Goal: Task Accomplishment & Management: Use online tool/utility

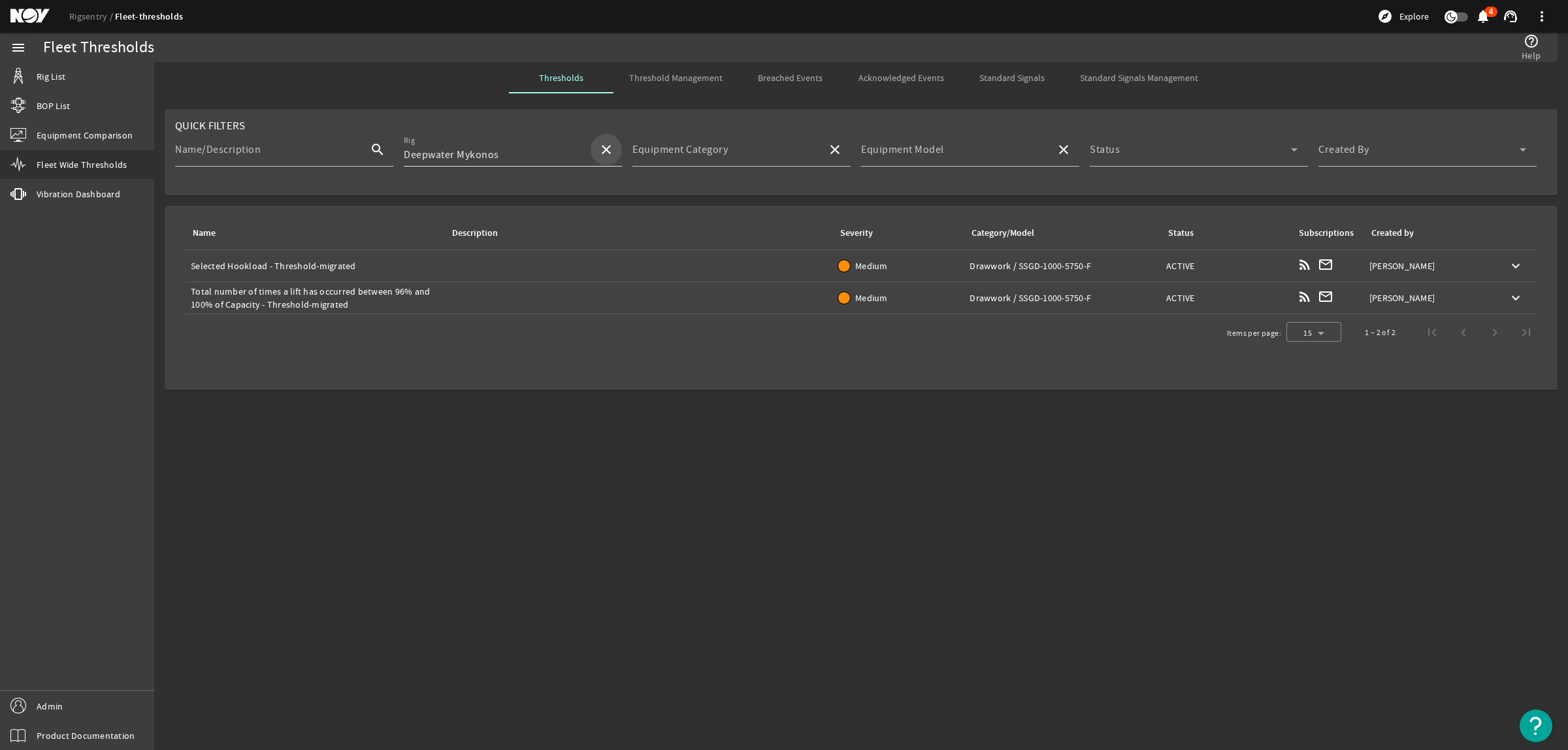
click at [602, 151] on mat-icon "close" at bounding box center [606, 149] width 16 height 16
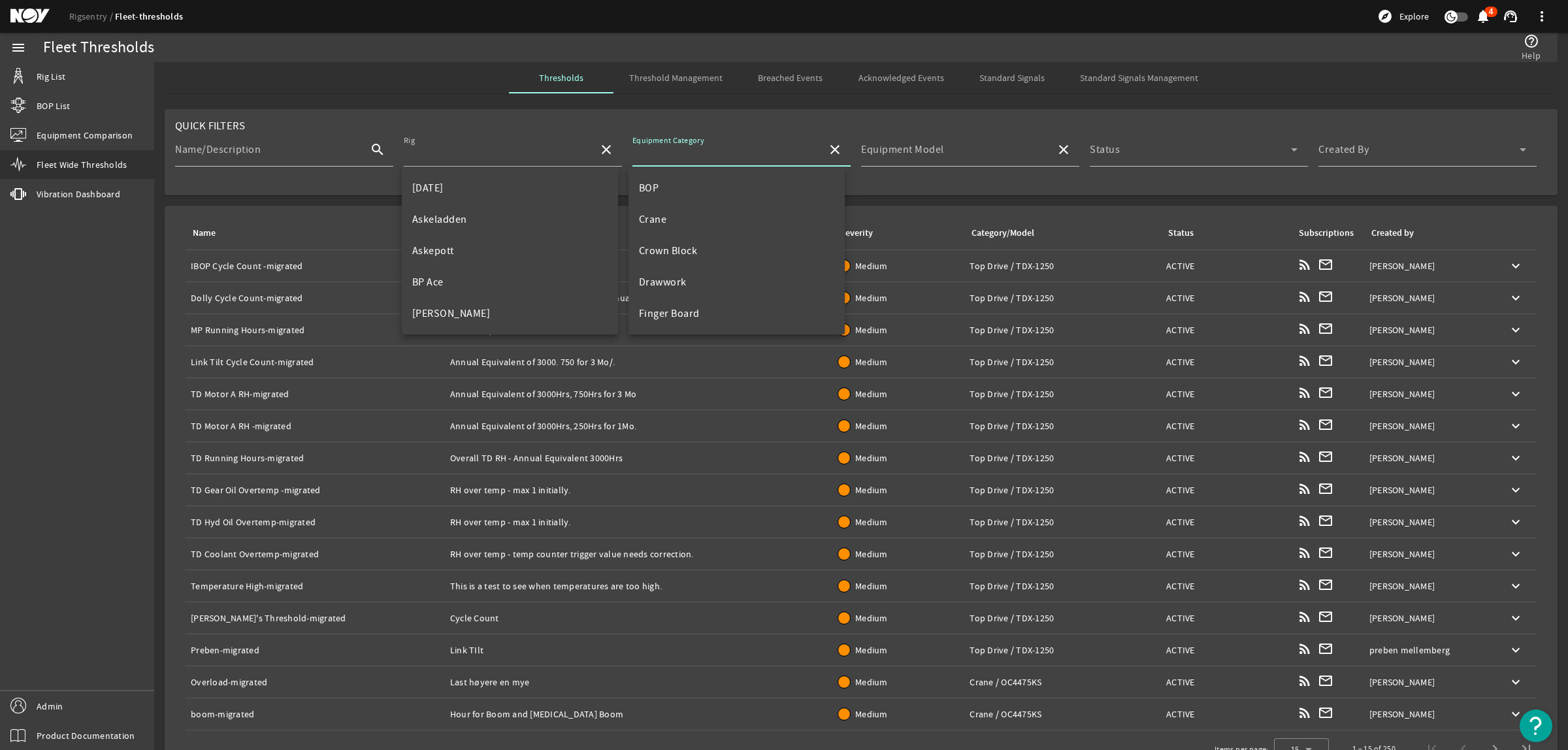
click at [771, 160] on input "Equipment Category" at bounding box center [724, 154] width 184 height 16
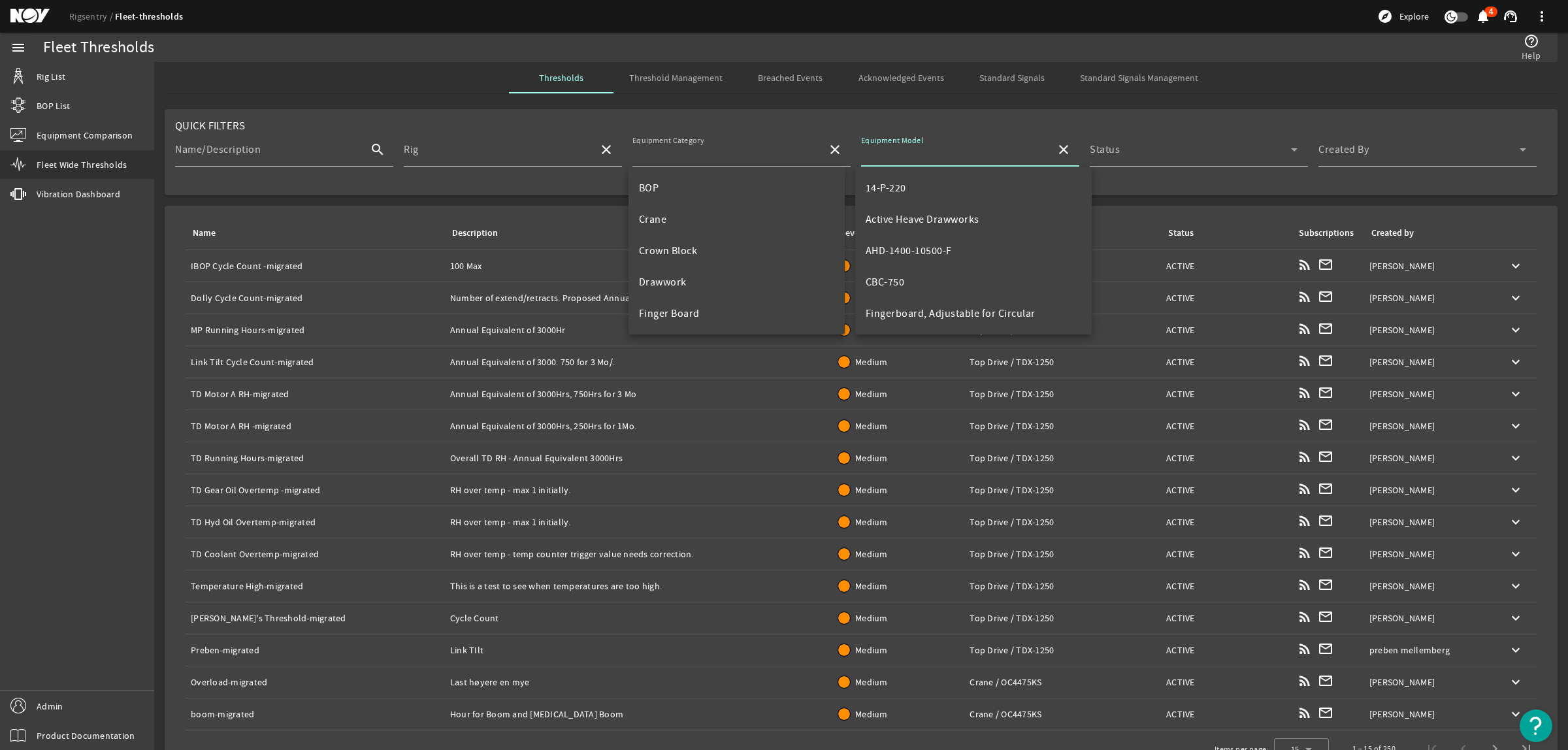
click at [948, 149] on input "Equipment Model" at bounding box center [953, 154] width 184 height 16
click at [696, 153] on mat-label "Equipment Category" at bounding box center [680, 150] width 96 height 13
click at [696, 153] on input "Equipment Category" at bounding box center [724, 154] width 184 height 16
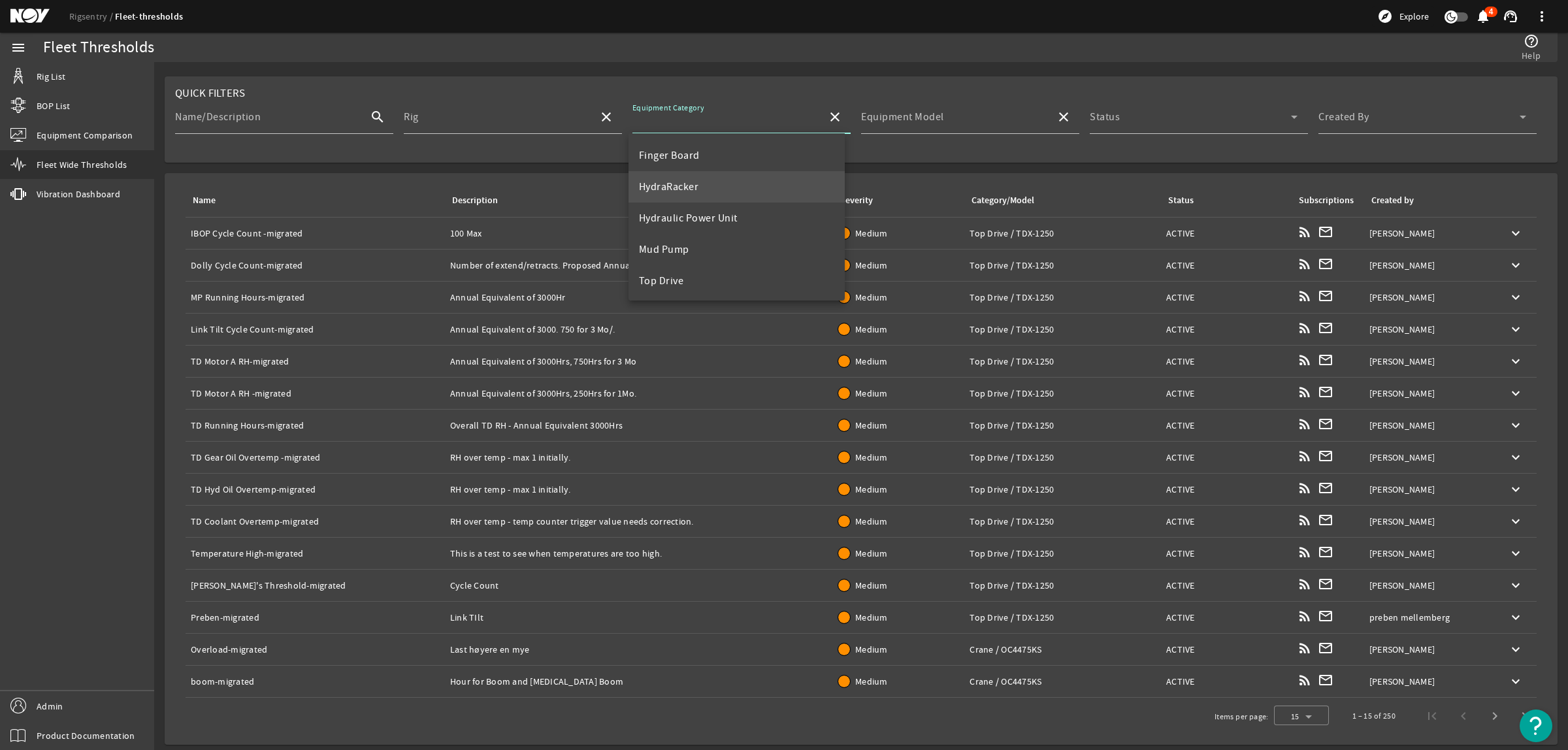
scroll to position [125, 0]
click at [684, 271] on mat-option "Top Drive" at bounding box center [736, 280] width 216 height 31
type input "Top Drive"
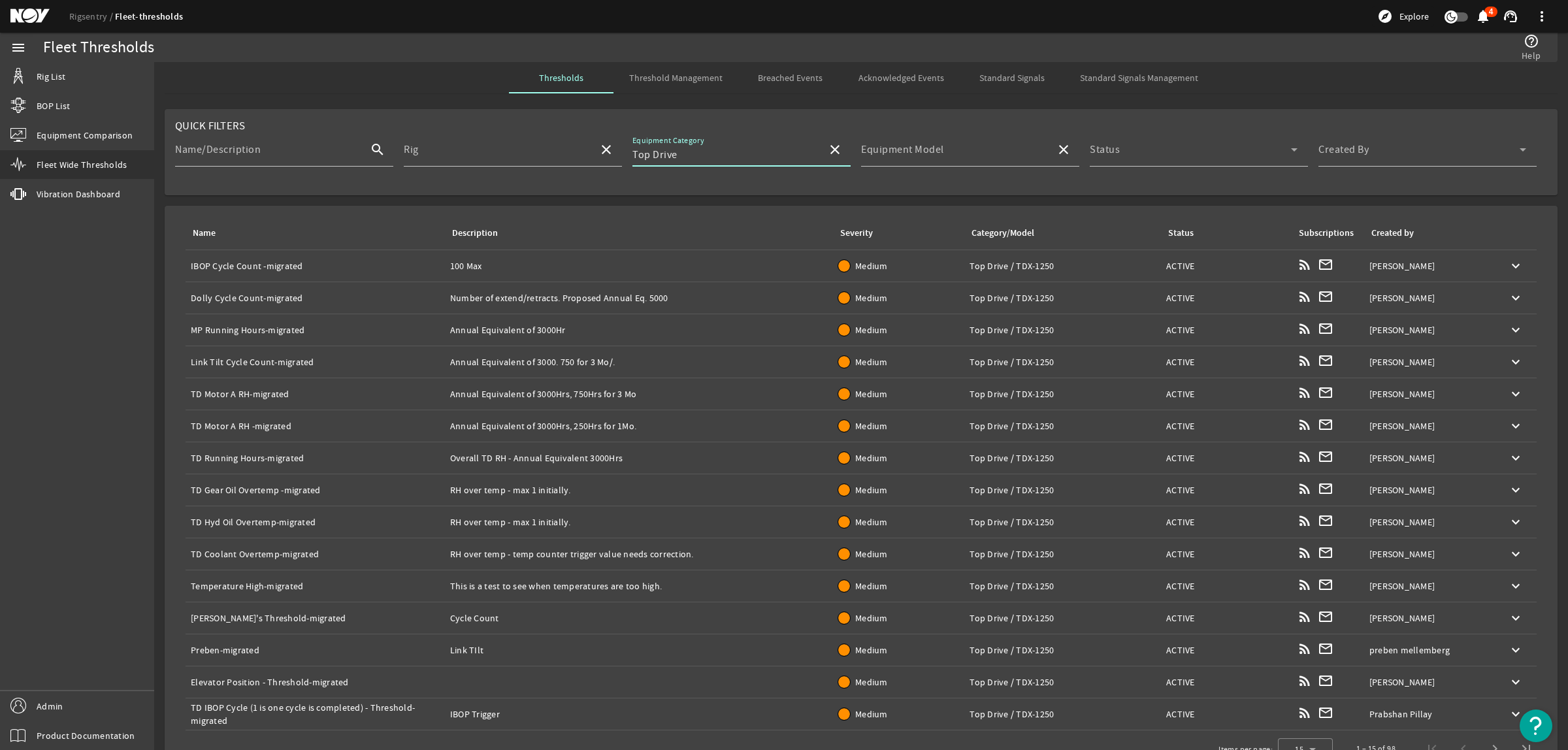
scroll to position [34, 0]
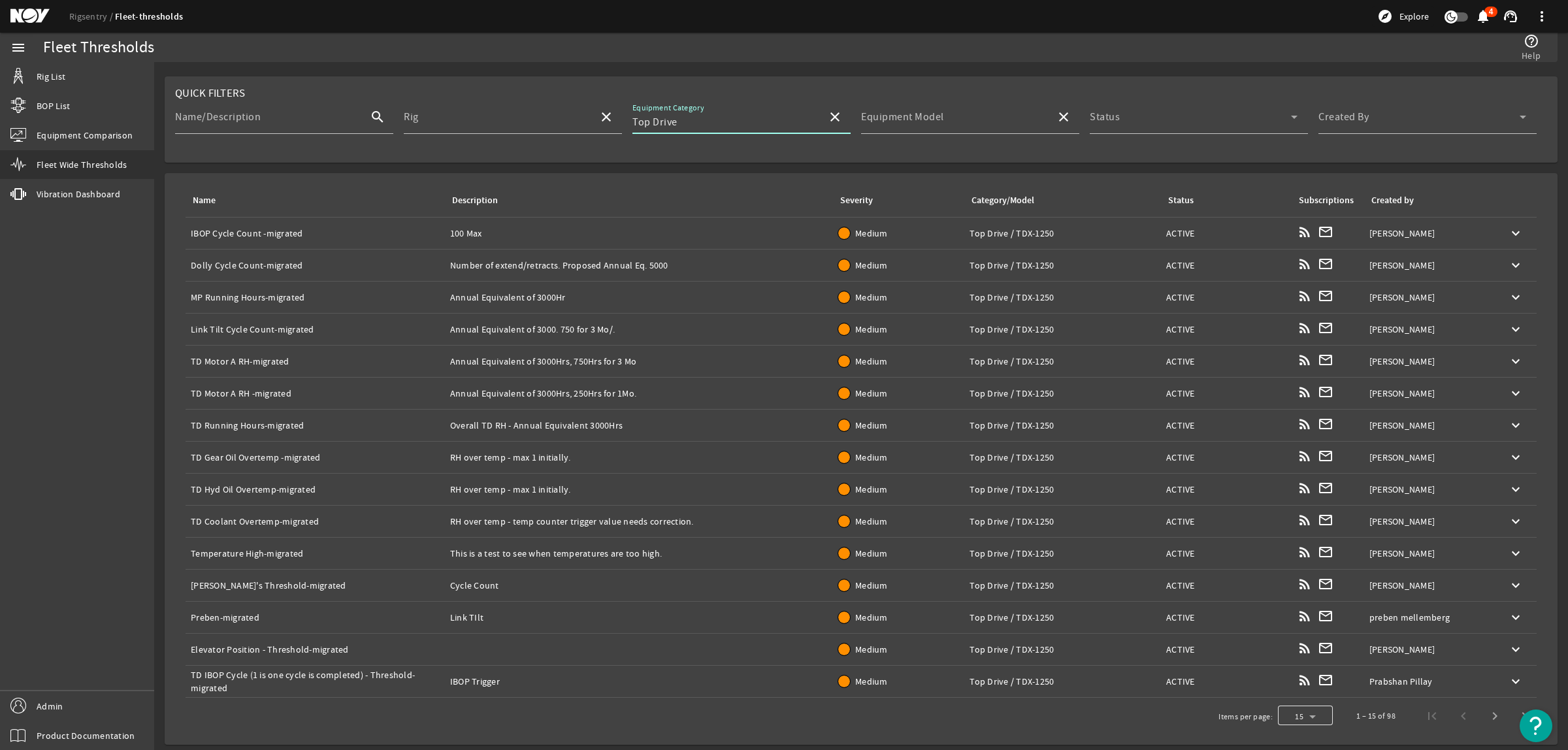
click at [1311, 717] on div at bounding box center [1305, 716] width 55 height 31
click at [1302, 680] on mat-option "100" at bounding box center [1293, 683] width 55 height 31
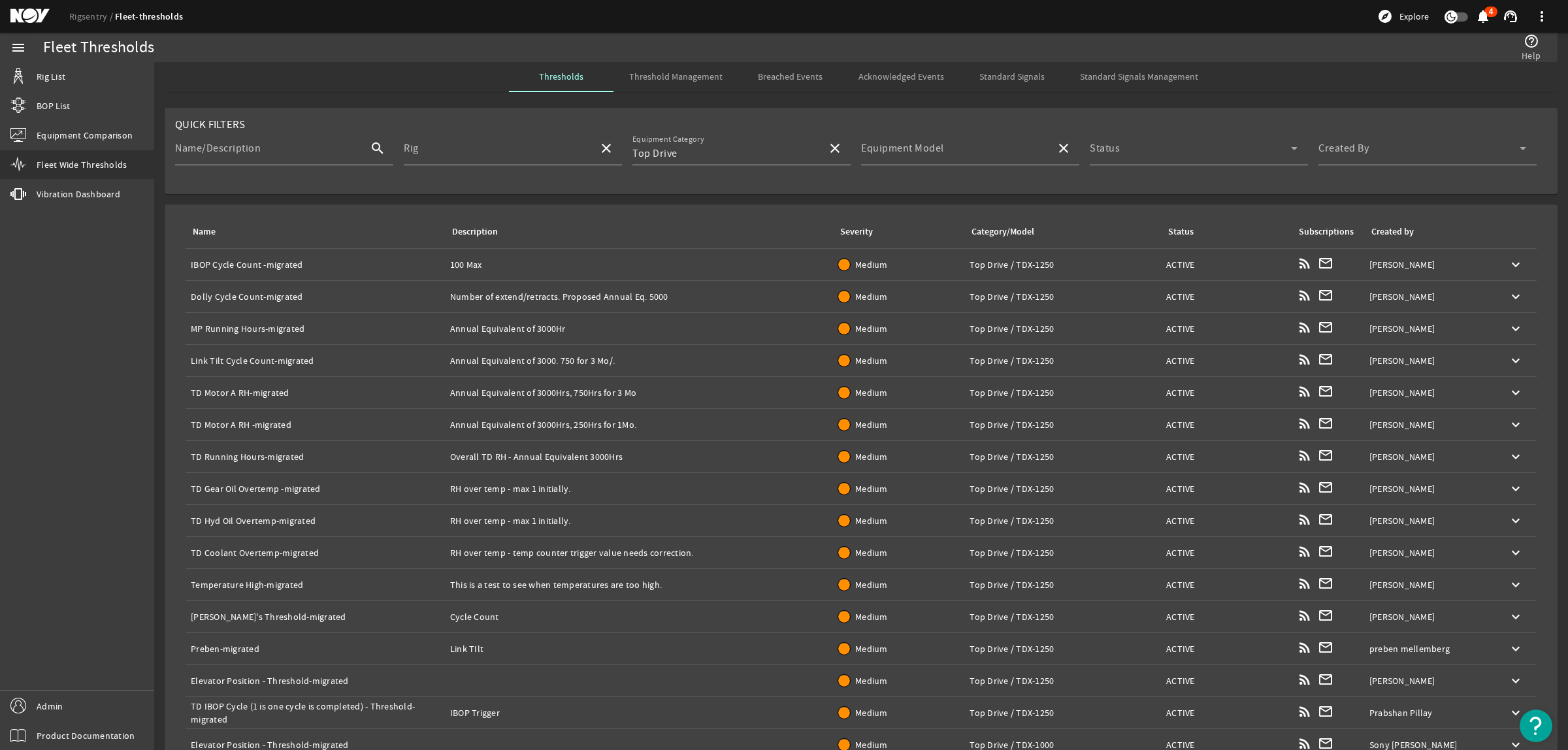
scroll to position [0, 0]
click at [1414, 157] on span at bounding box center [1418, 154] width 201 height 16
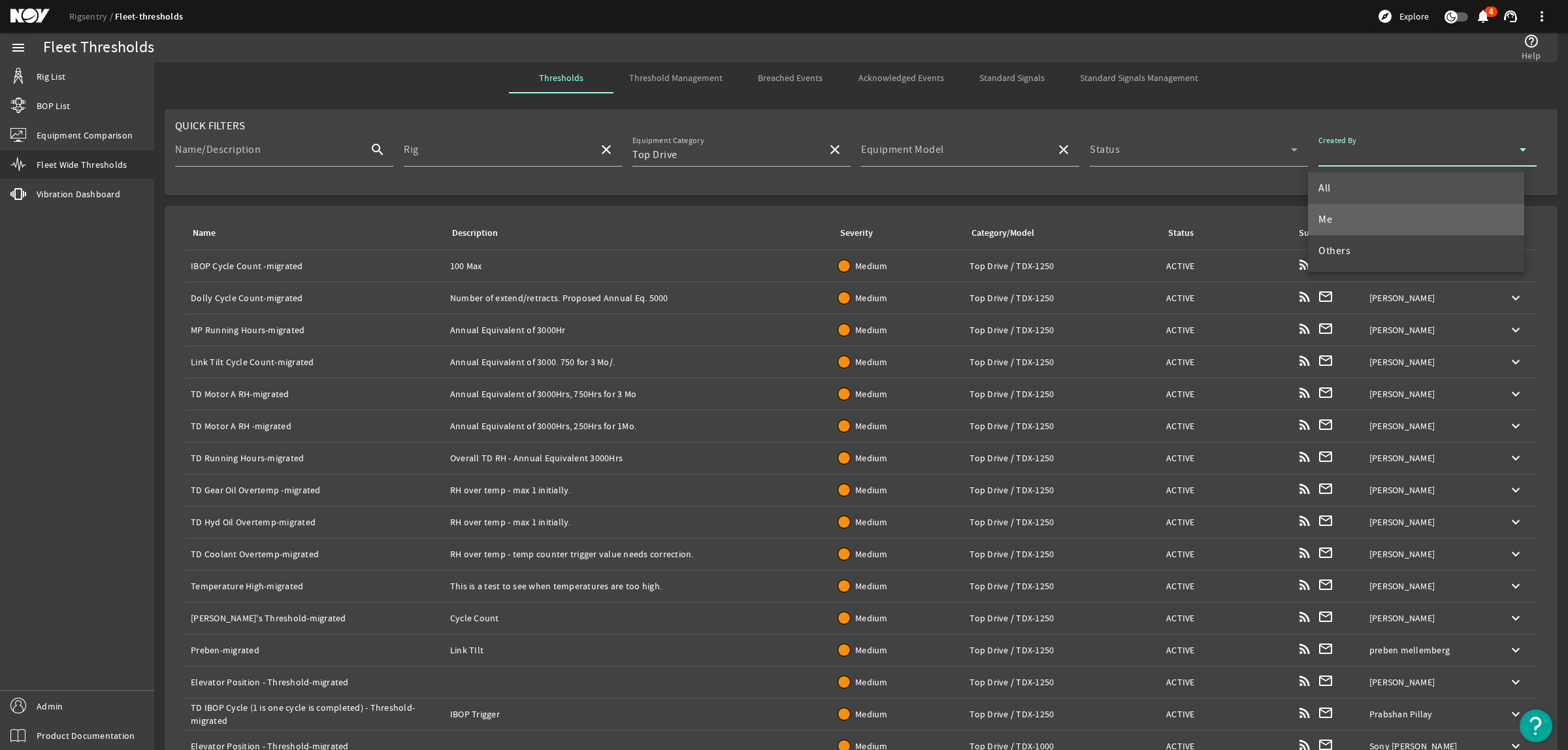
click at [1357, 227] on mat-option "Me" at bounding box center [1415, 220] width 216 height 31
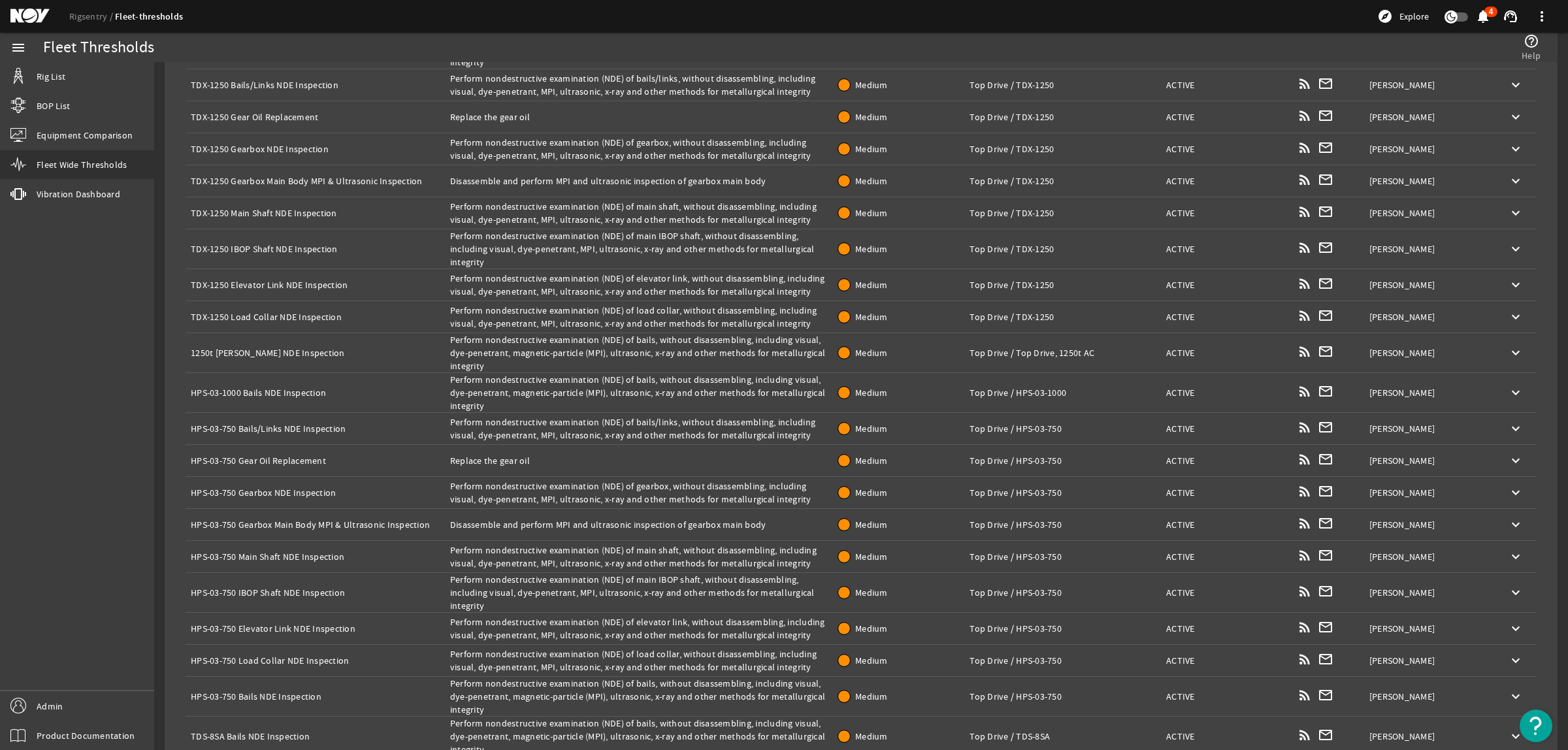
scroll to position [35, 0]
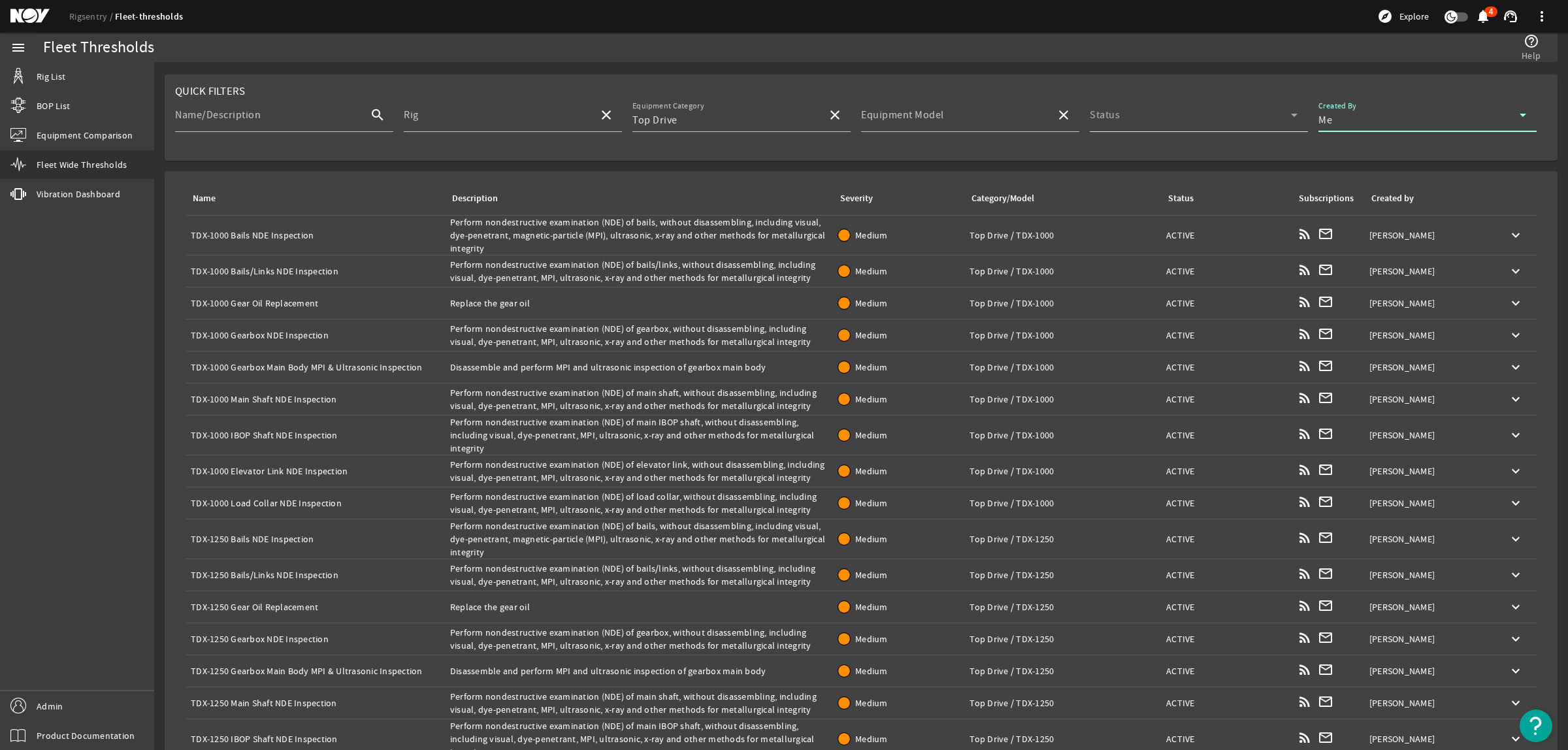
click at [1097, 114] on span at bounding box center [1190, 119] width 201 height 16
click at [1097, 114] on div at bounding box center [784, 375] width 1568 height 750
click at [926, 119] on mat-label "Equipment Model" at bounding box center [903, 115] width 83 height 13
click at [926, 119] on input "Equipment Model" at bounding box center [953, 119] width 184 height 16
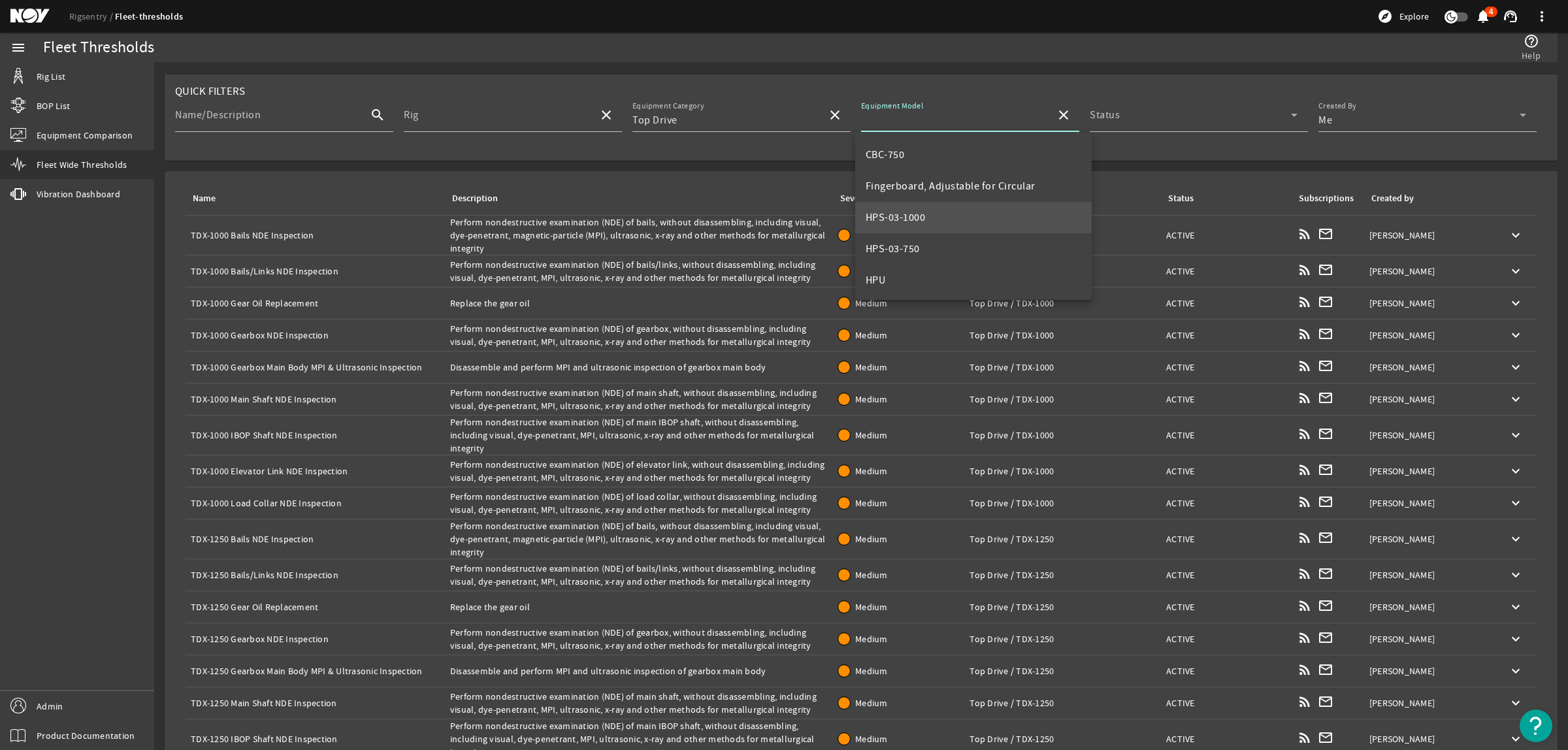
click at [943, 218] on mat-option "HPS-03-1000" at bounding box center [973, 218] width 237 height 31
type input "HPS-03-1000"
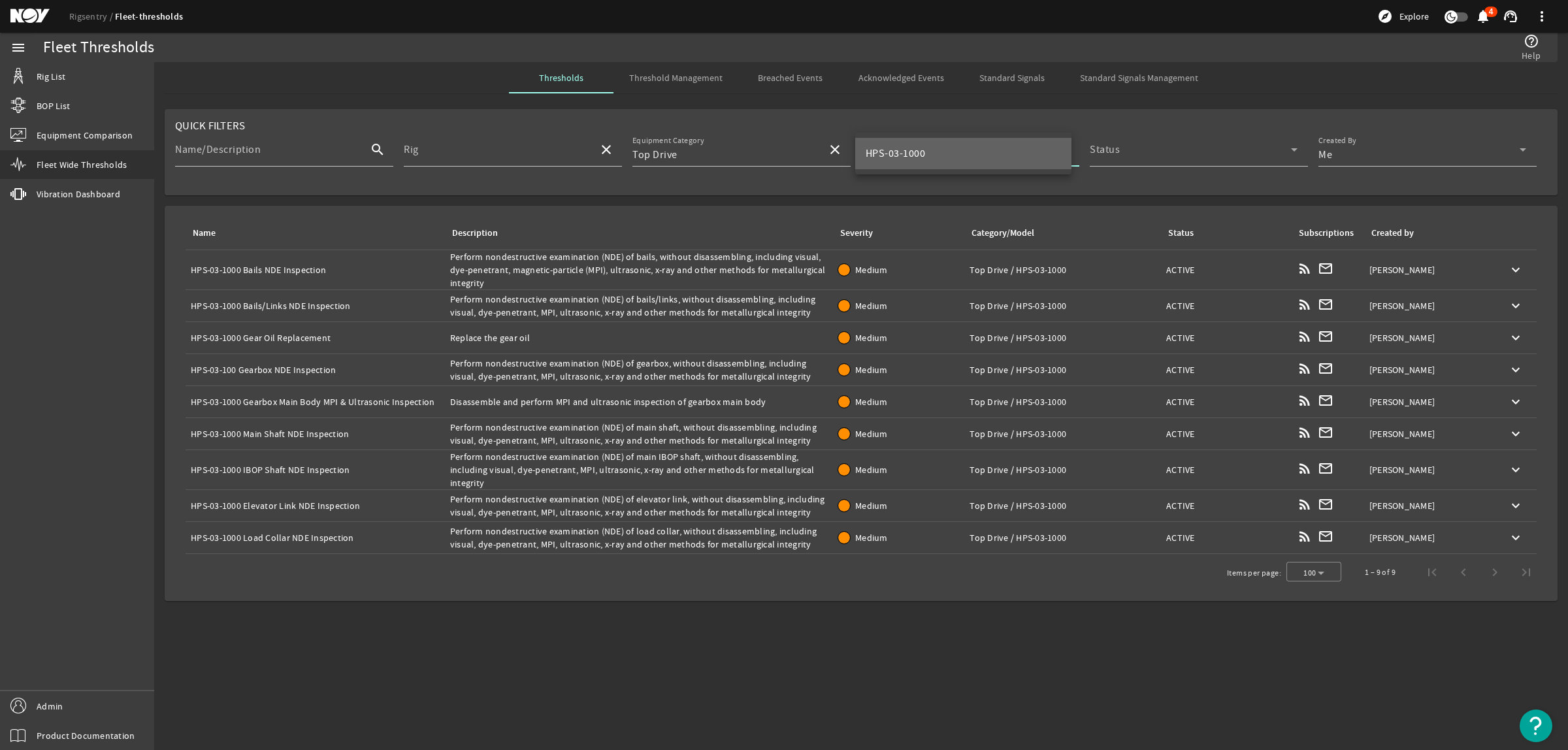
scroll to position [0, 0]
click at [784, 272] on div "Description: Perform nondestructive examination (NDE) of bails, without disasse…" at bounding box center [639, 269] width 378 height 40
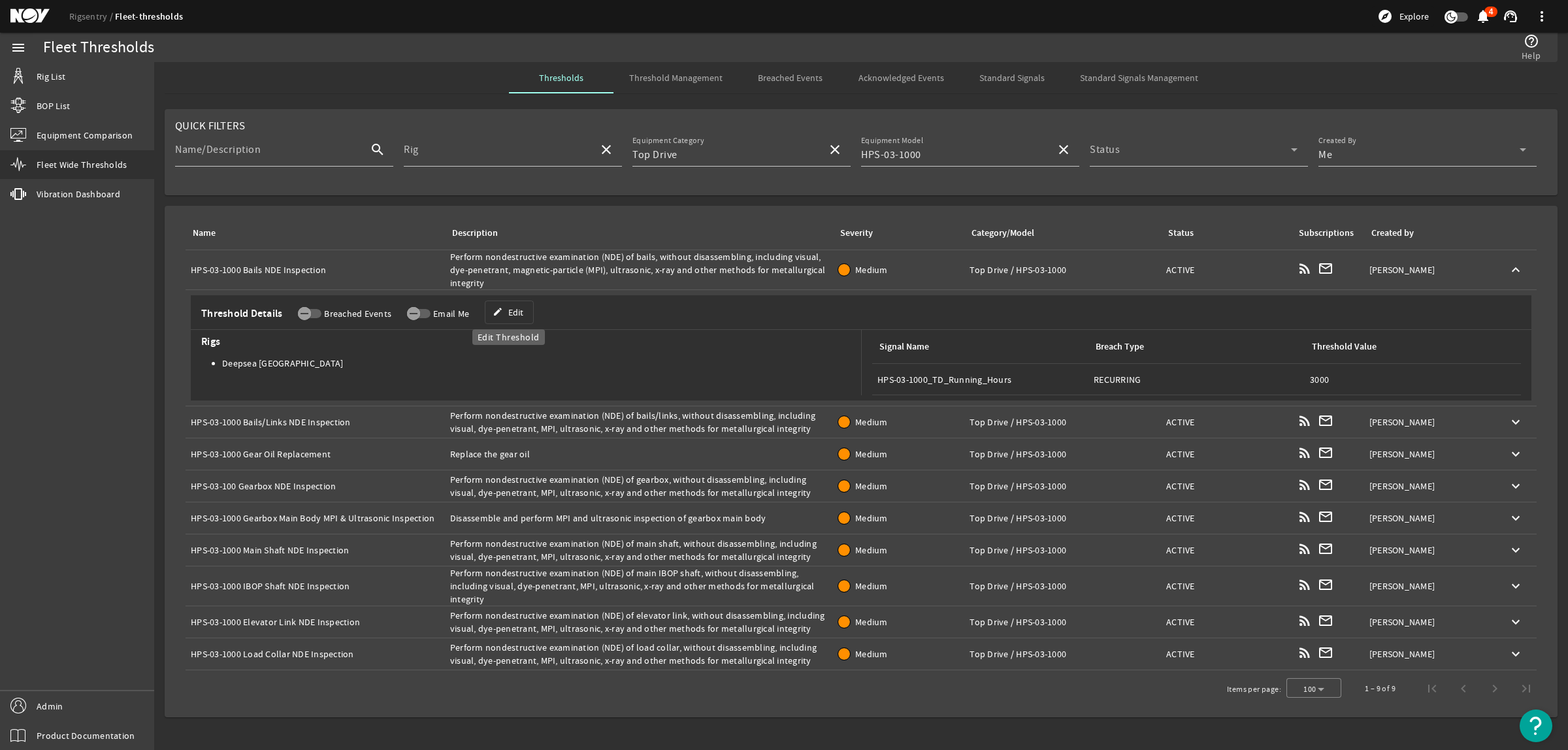
click at [520, 311] on span "Edit" at bounding box center [516, 312] width 15 height 13
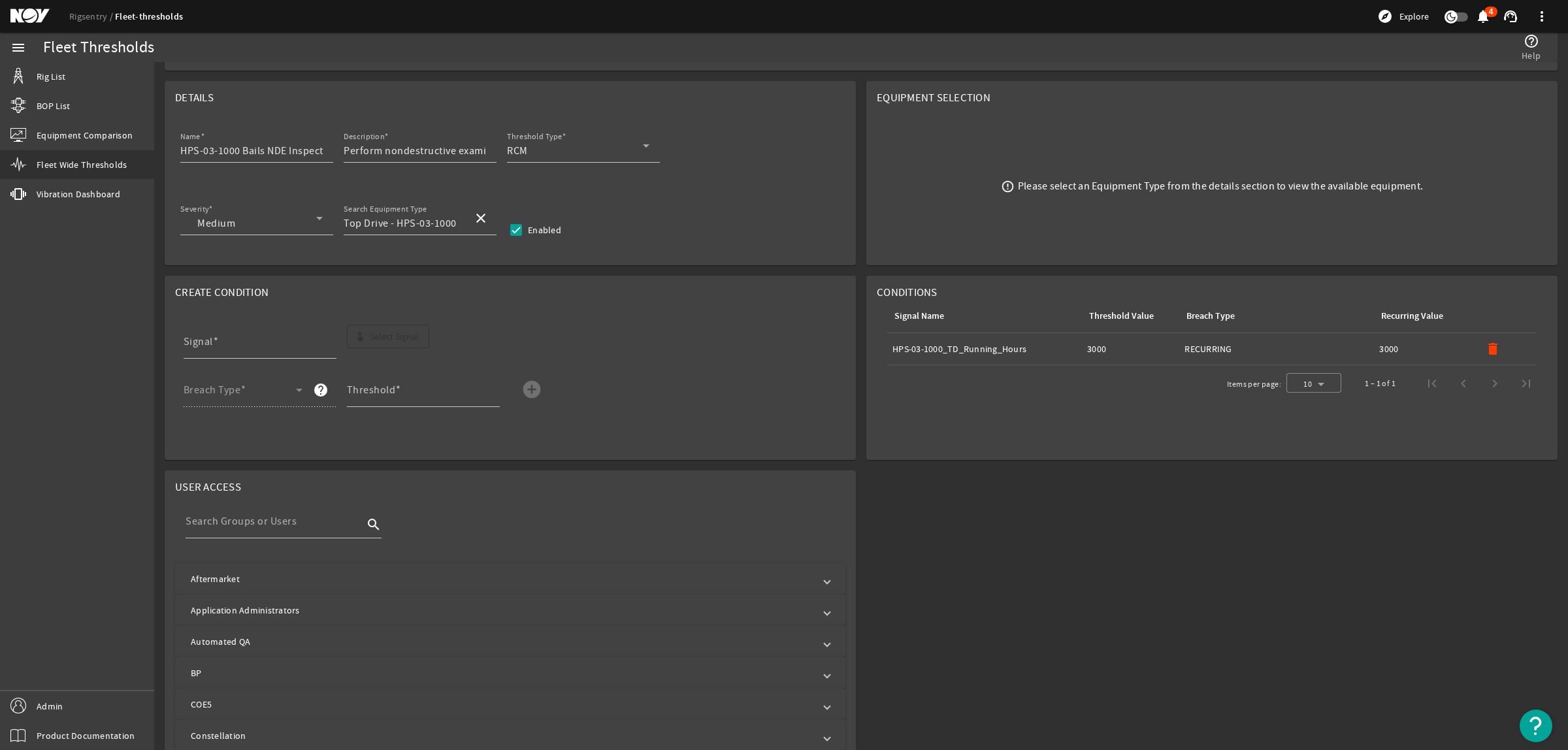
scroll to position [164, 0]
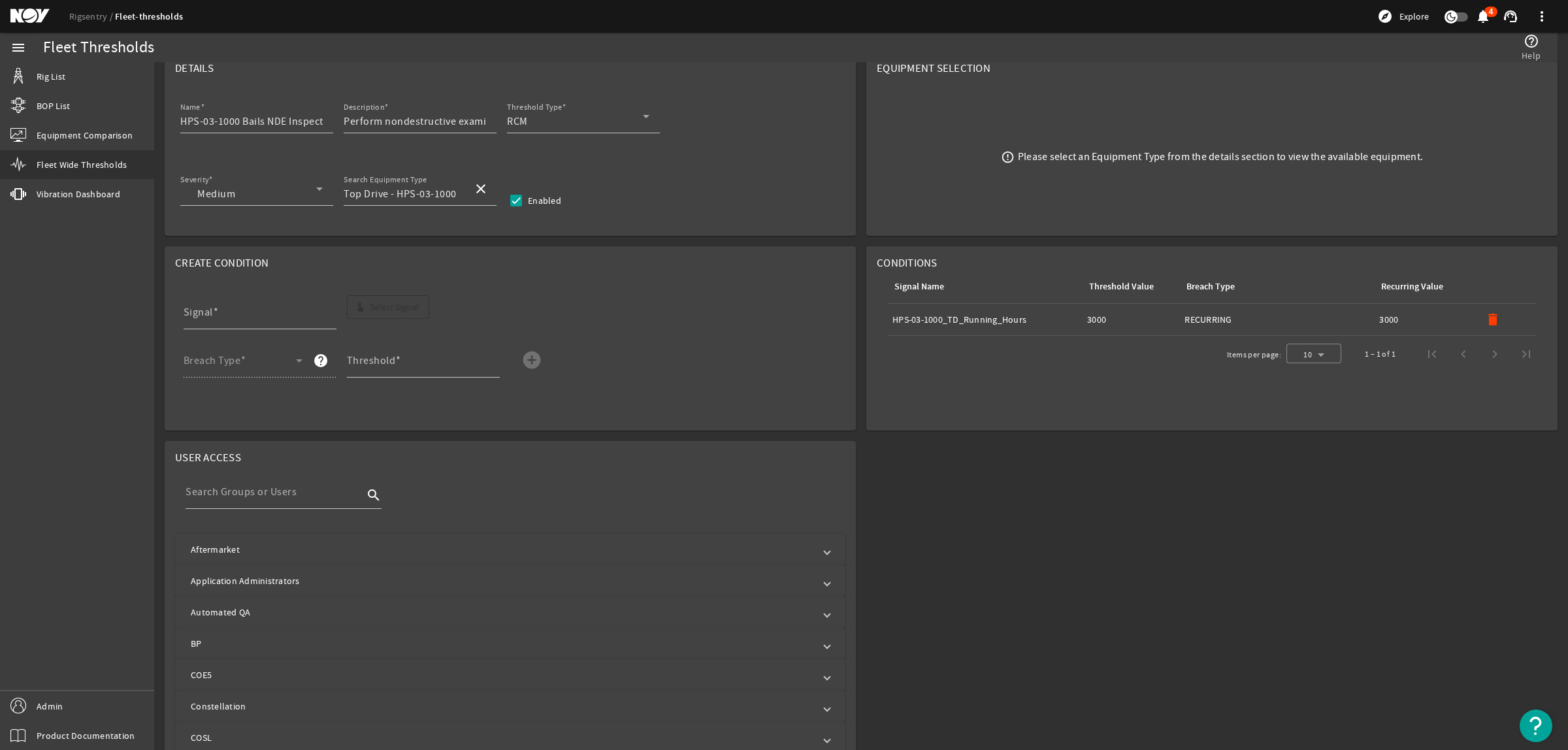
click at [1020, 335] on td "Signal Name: HPS-03-1000_TD_Running_Hours" at bounding box center [984, 320] width 195 height 32
drag, startPoint x: 1005, startPoint y: 324, endPoint x: 962, endPoint y: 321, distance: 43.1
click at [994, 324] on div "Signal Name: HPS-03-1000_TD_Running_Hours" at bounding box center [984, 319] width 184 height 13
drag, startPoint x: 941, startPoint y: 317, endPoint x: 923, endPoint y: 317, distance: 18.0
click at [938, 317] on div "Signal Name: HPS-03-1000_TD_Running_Hours" at bounding box center [984, 319] width 184 height 13
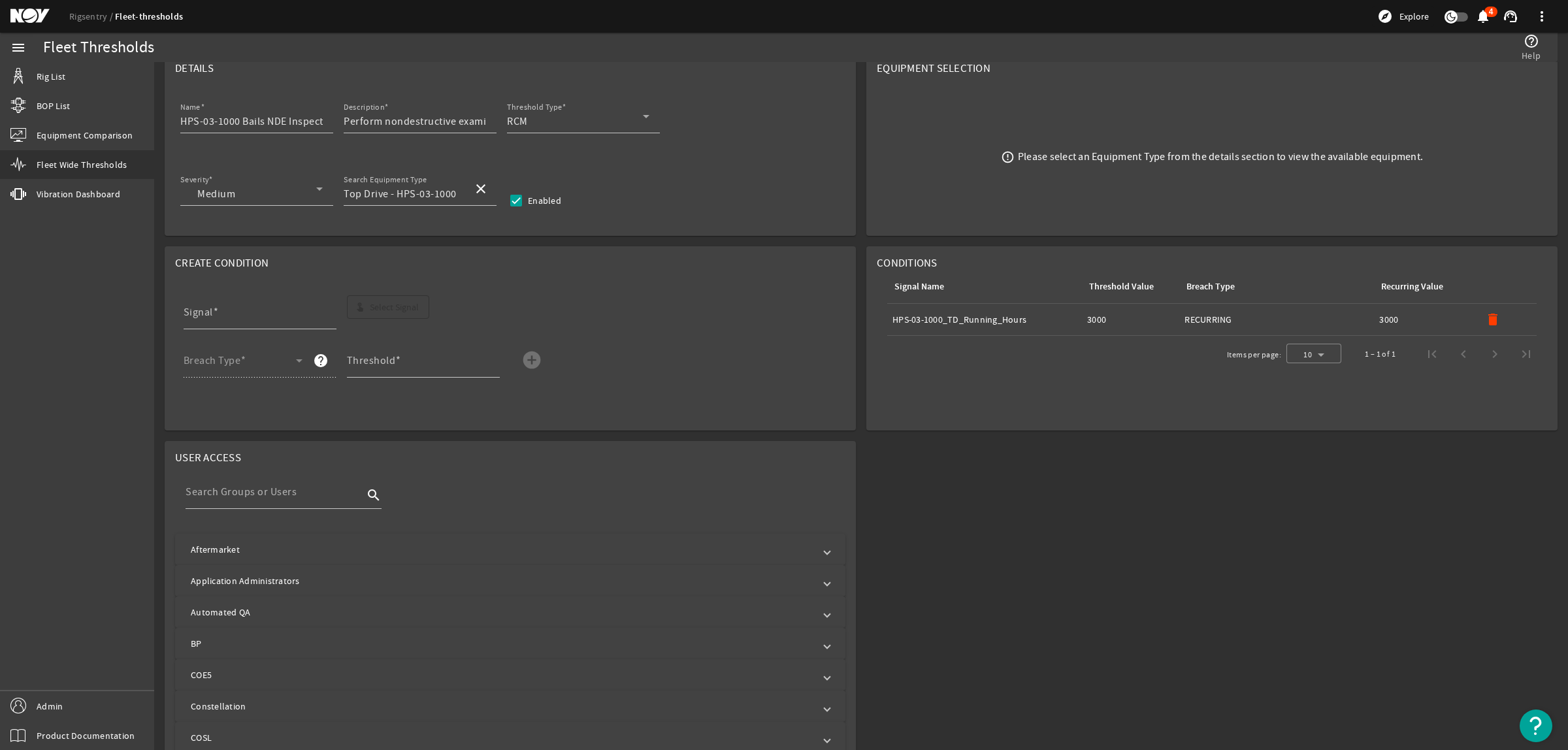
click at [1028, 380] on mat-card "Conditions Signal Name Threshold Value Breach Type Recurring Value Signal Name:…" at bounding box center [1212, 338] width 691 height 184
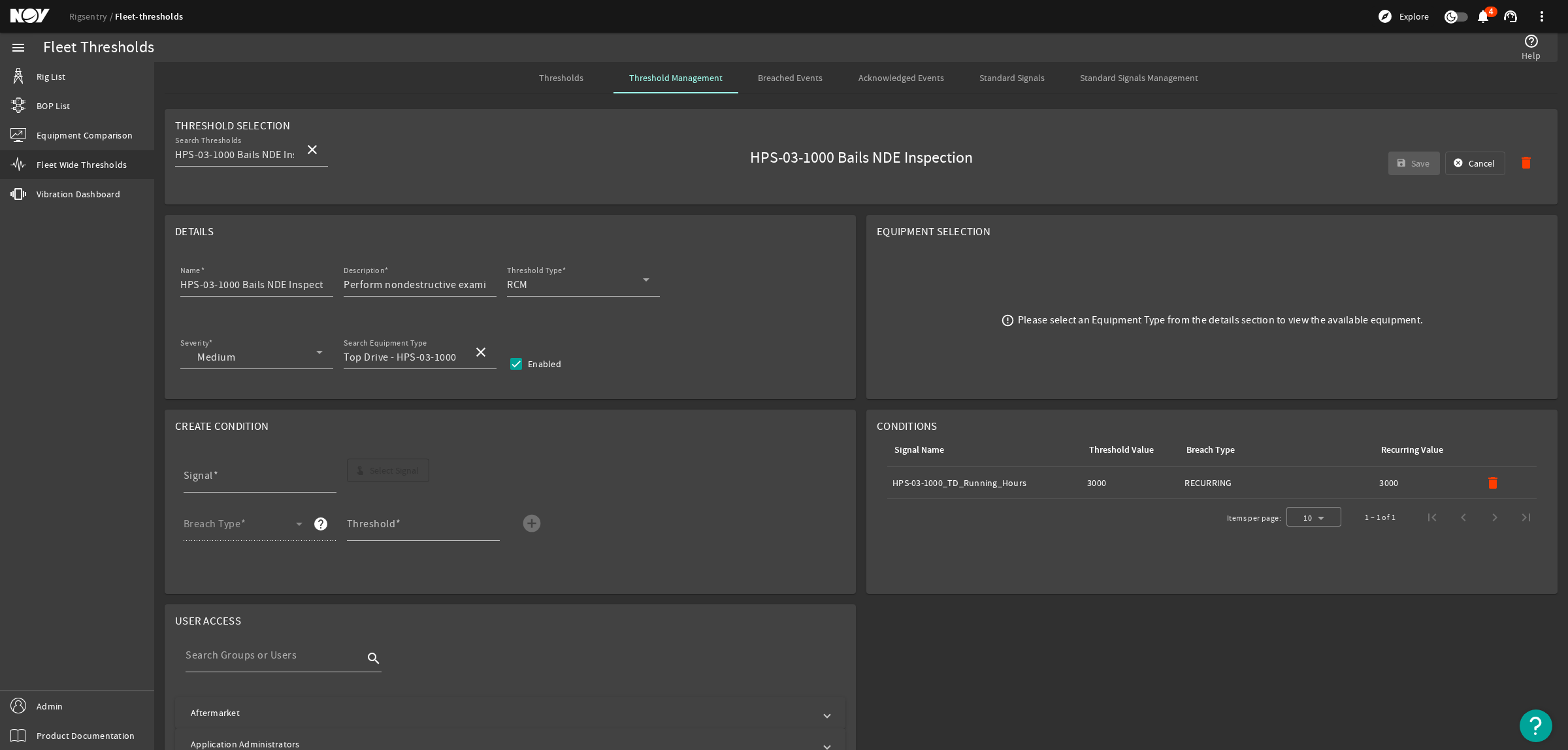
click at [1141, 74] on span "Standard Signals Management" at bounding box center [1139, 78] width 119 height 9
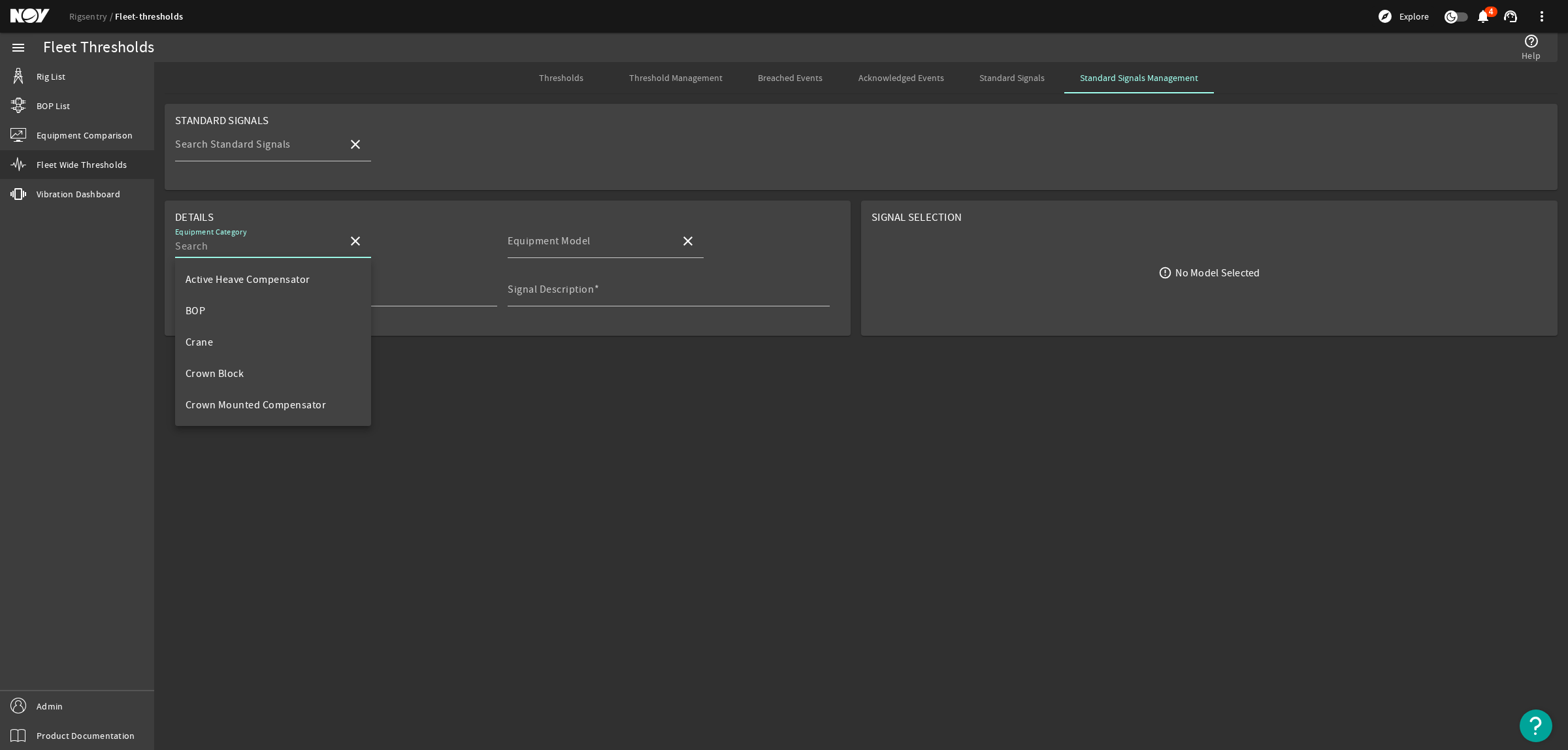
click at [288, 243] on input "Equipment Category" at bounding box center [256, 245] width 162 height 16
click at [241, 340] on mat-option "Top Drive" at bounding box center [273, 343] width 196 height 31
type input "Top Drive"
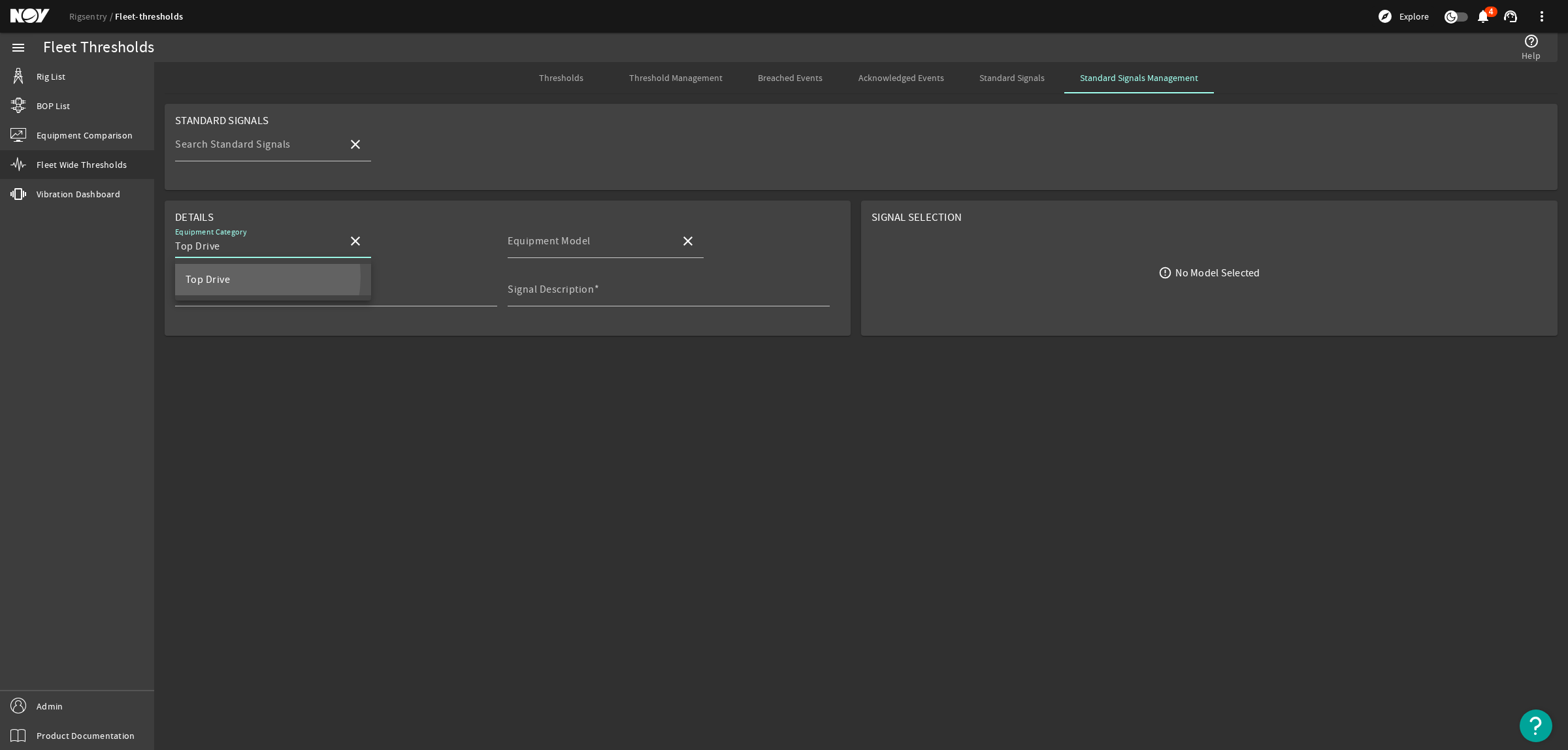
scroll to position [0, 0]
click at [527, 246] on mat-label "Equipment Model" at bounding box center [549, 241] width 83 height 13
click at [527, 246] on input "Equipment Model" at bounding box center [588, 245] width 162 height 16
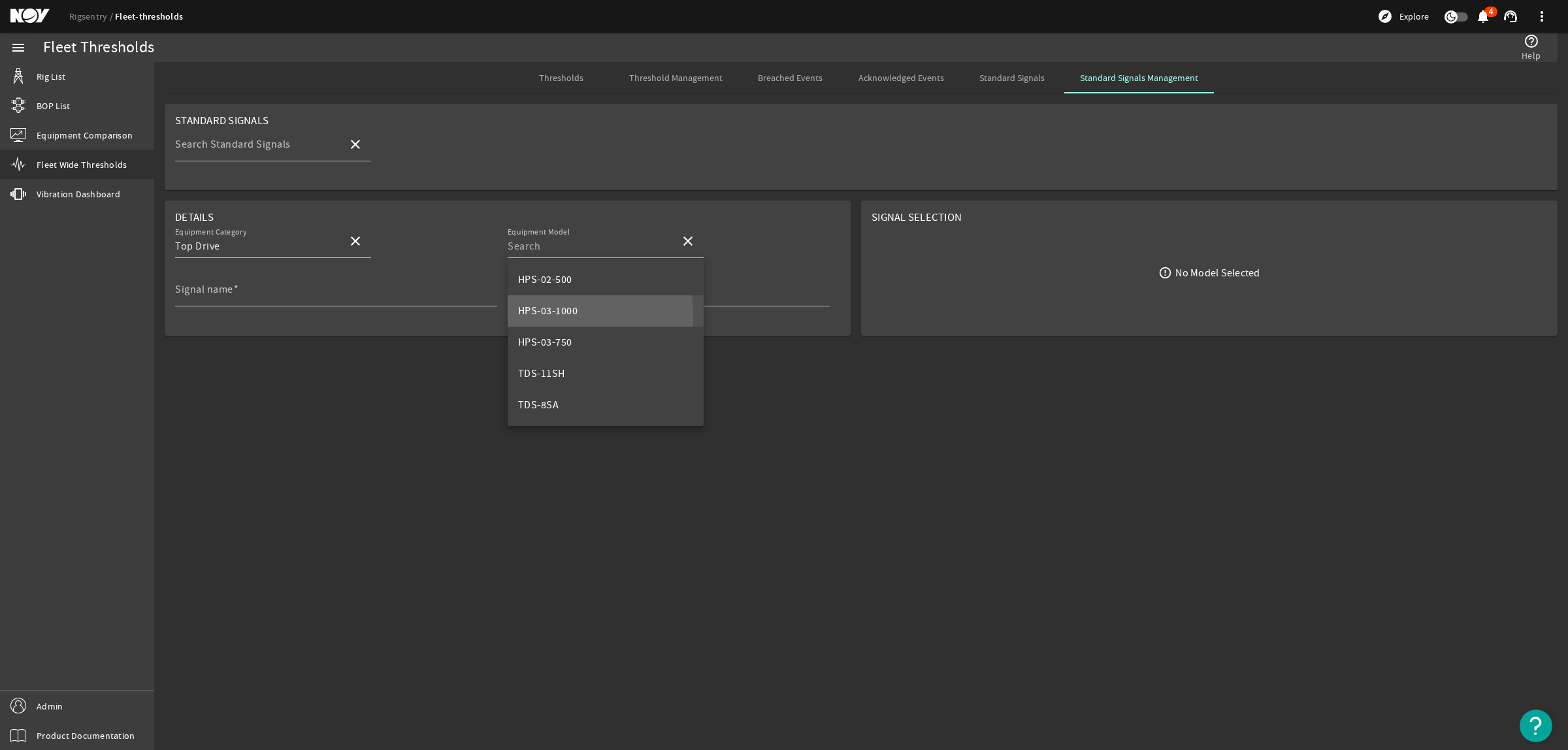
click at [560, 315] on span "HPS-03-1000" at bounding box center [548, 311] width 60 height 13
type input "HPS-03-1000"
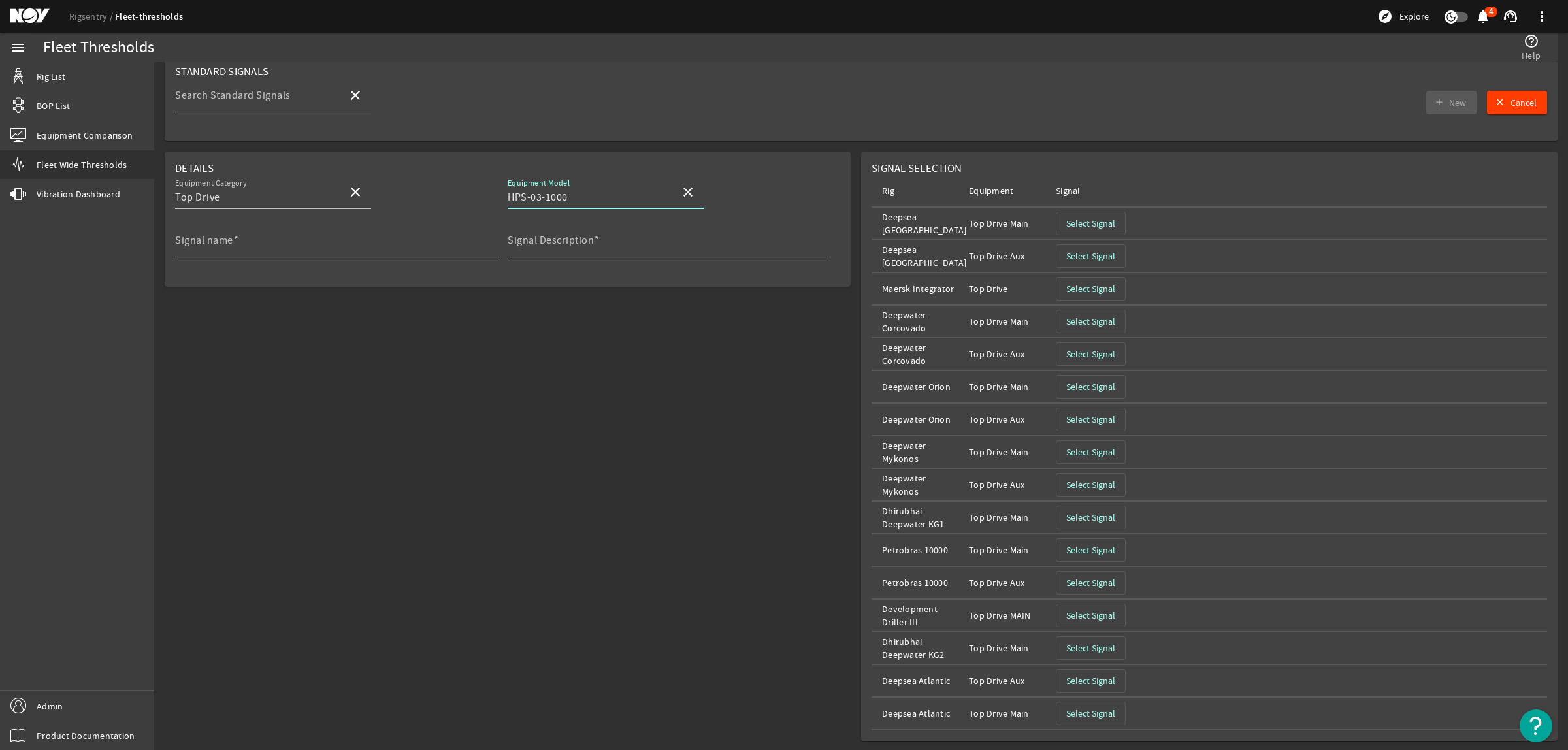
scroll to position [51, 0]
click at [1088, 456] on span "Select Signal" at bounding box center [1090, 450] width 49 height 13
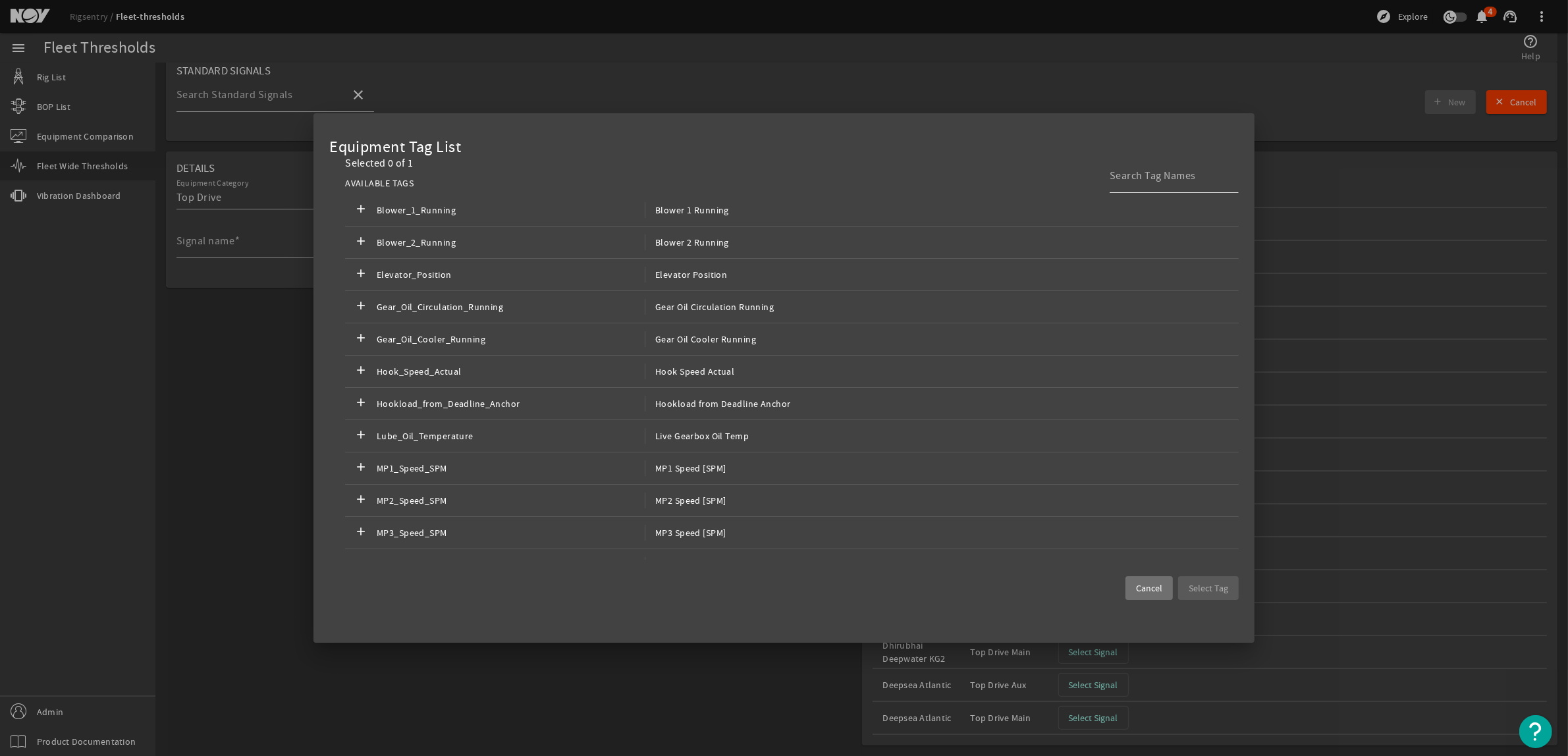
click at [1147, 179] on input at bounding box center [1170, 175] width 119 height 16
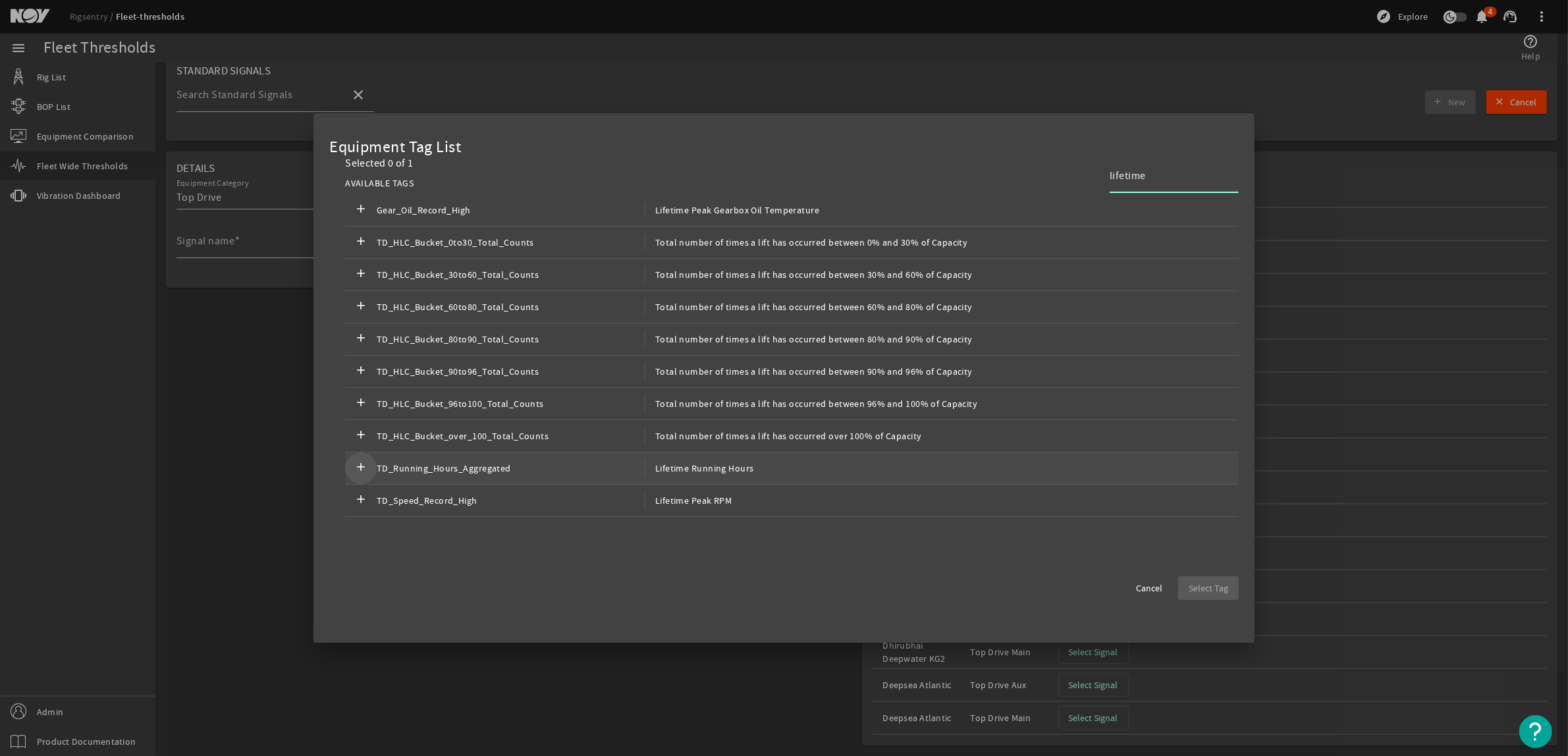
type input "lifetime"
click at [361, 471] on mat-icon "add" at bounding box center [360, 468] width 16 height 16
click at [1222, 586] on span "Select Tag" at bounding box center [1208, 588] width 40 height 13
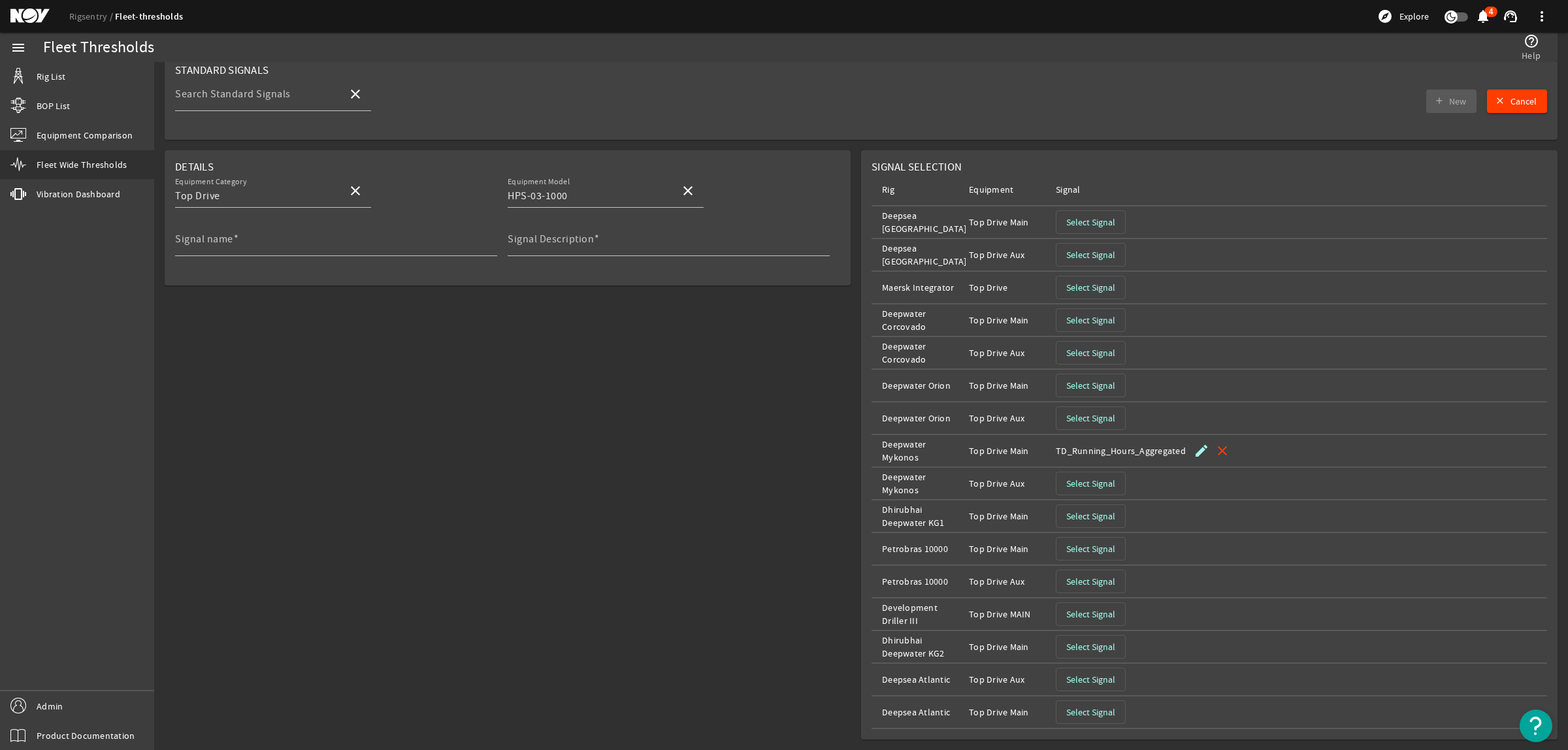
click at [1066, 478] on span "Select Signal" at bounding box center [1090, 483] width 49 height 13
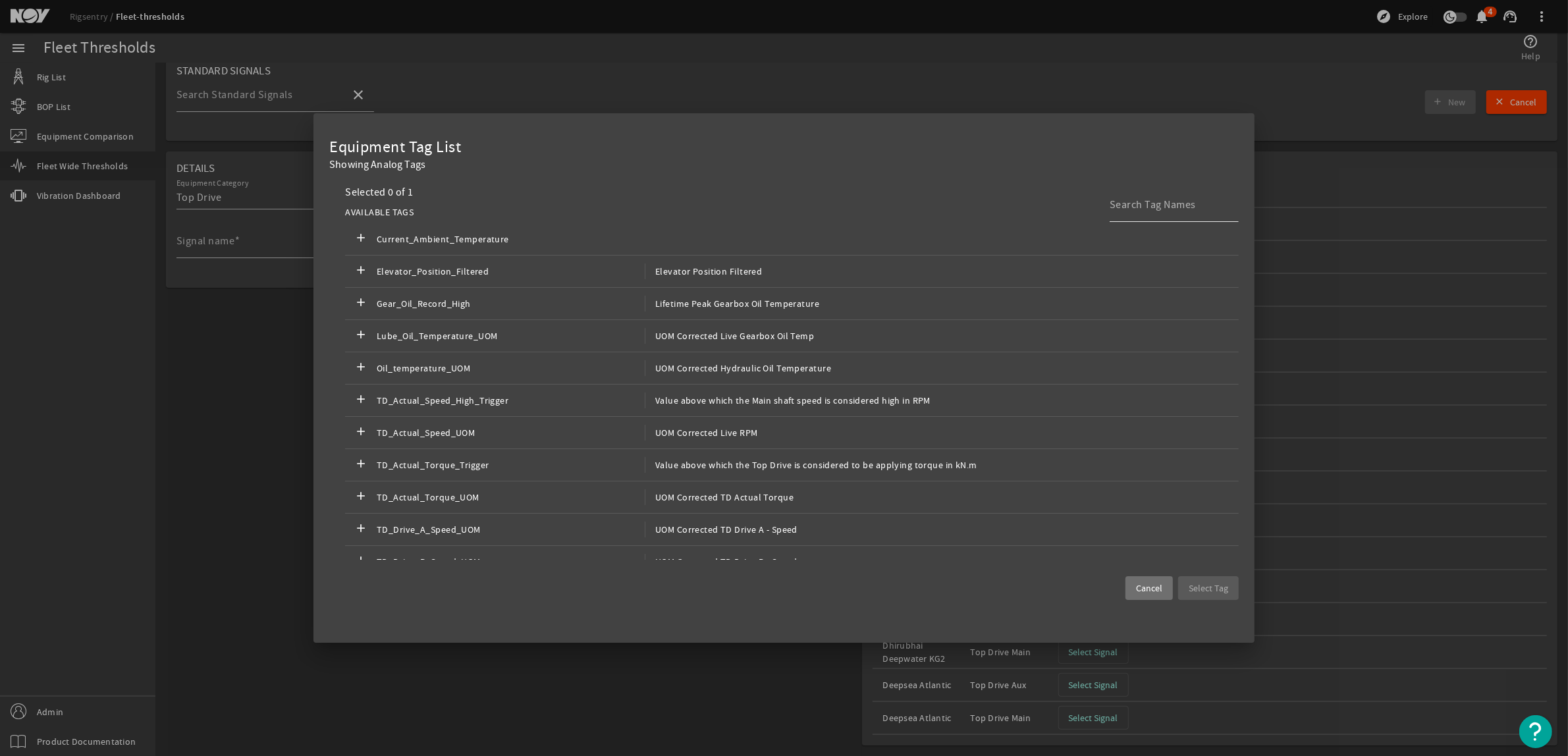
click at [1143, 208] on input at bounding box center [1170, 205] width 119 height 16
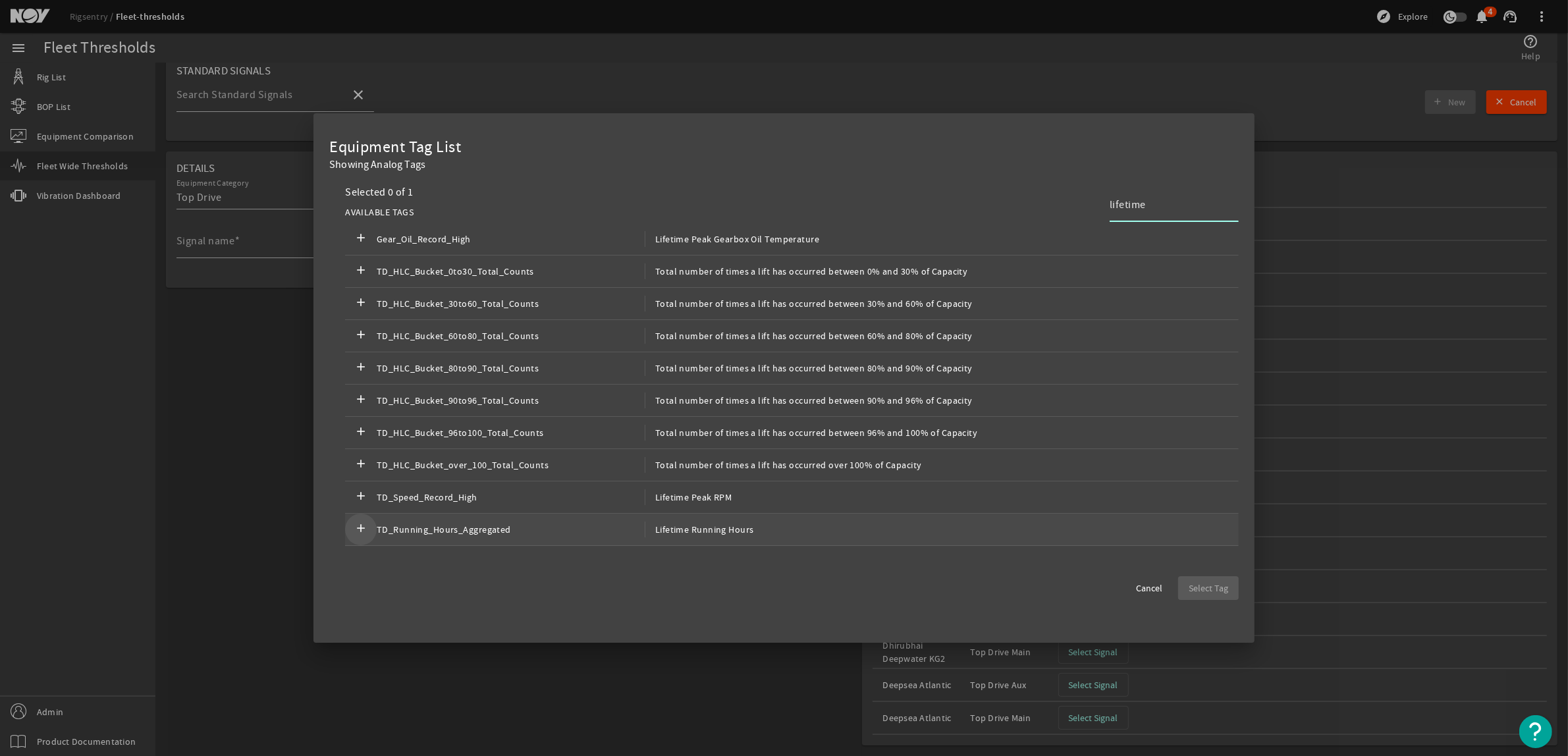
type input "lifetime"
click at [363, 534] on mat-icon "add" at bounding box center [360, 529] width 16 height 16
click at [1217, 589] on span "Select Tag" at bounding box center [1208, 588] width 40 height 13
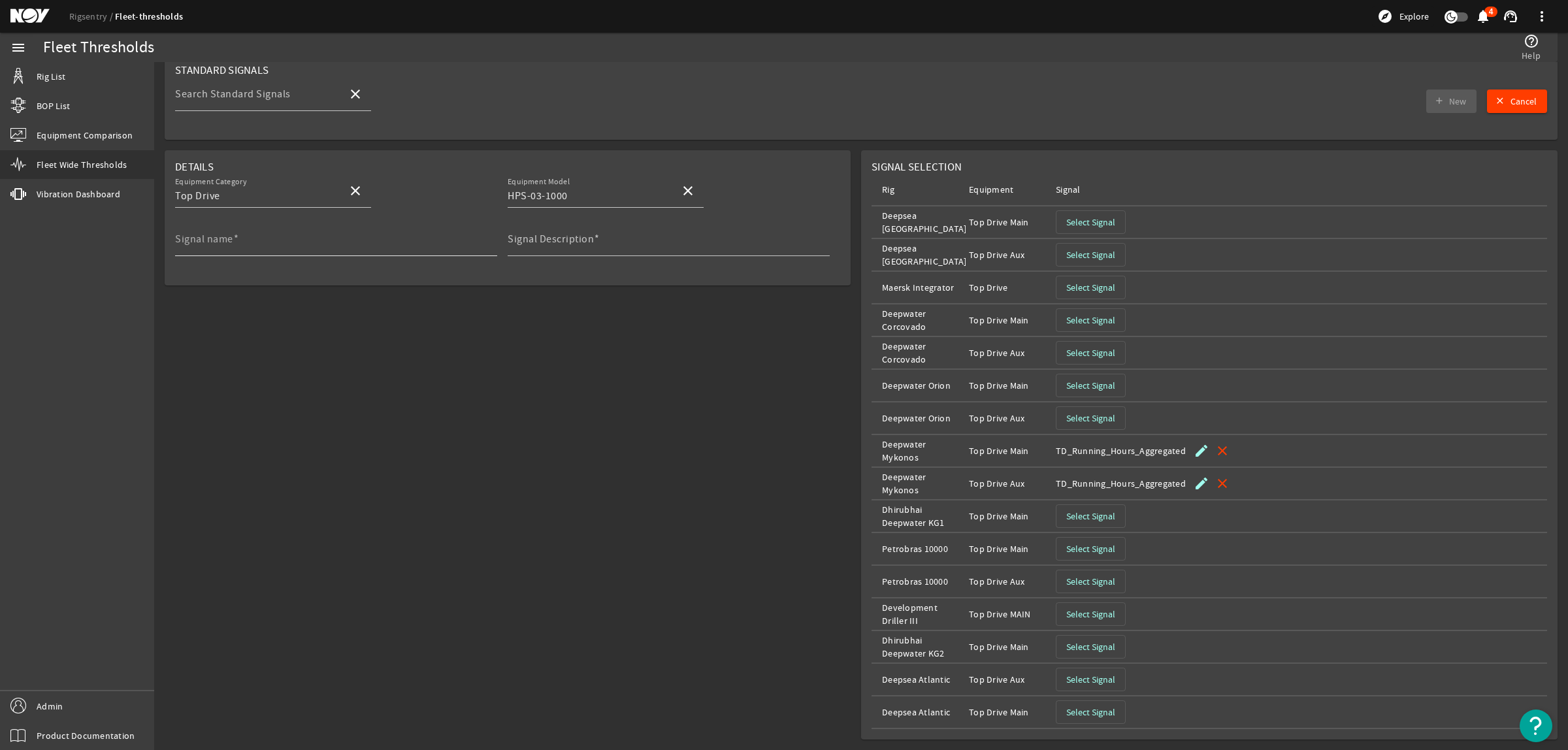
click at [309, 241] on input "Signal name" at bounding box center [331, 244] width 312 height 16
click at [1216, 449] on mat-icon "close" at bounding box center [1221, 450] width 16 height 16
click at [1219, 485] on mat-icon "close" at bounding box center [1221, 483] width 16 height 16
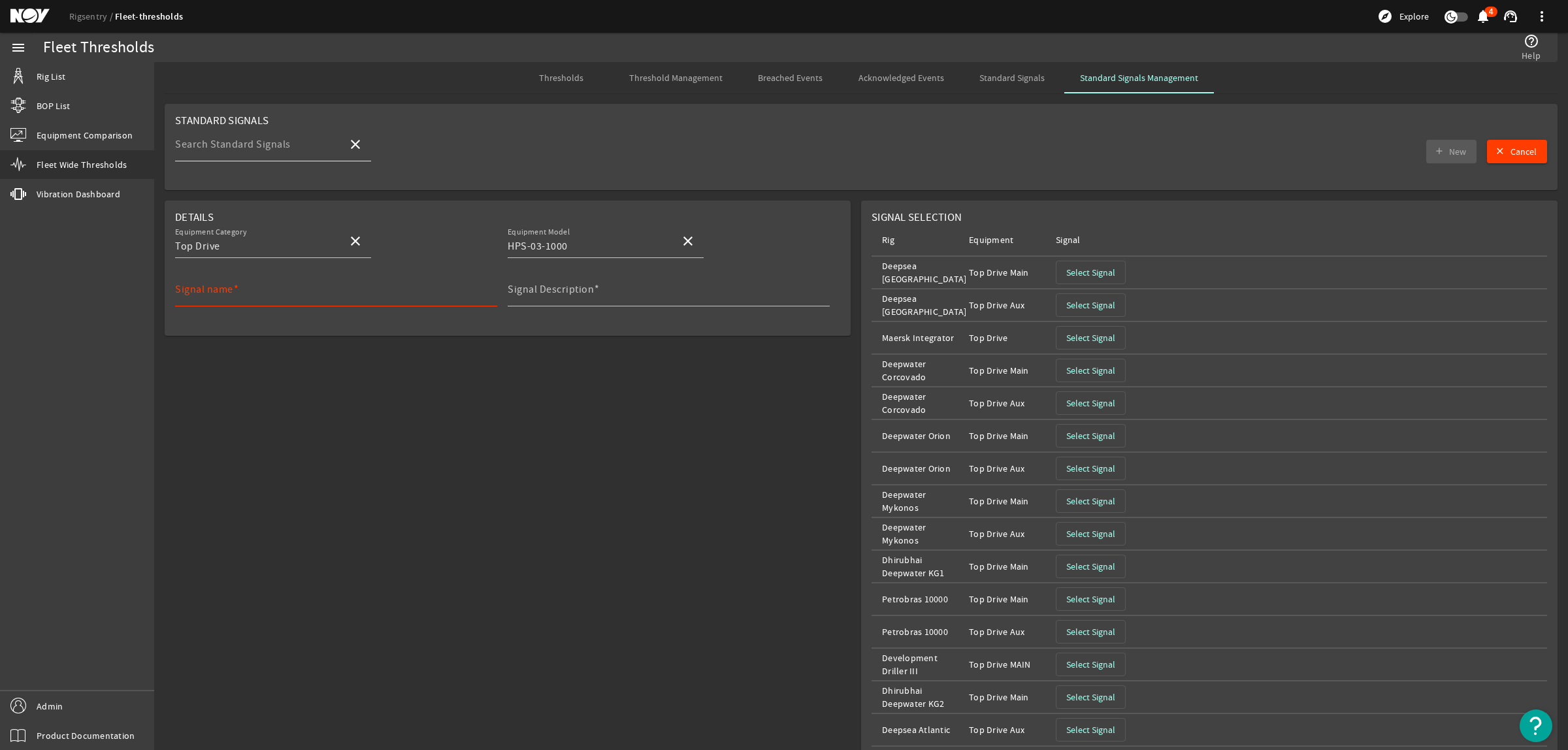
click at [243, 142] on mat-label "Search Standard Signals" at bounding box center [233, 144] width 116 height 13
click at [243, 142] on input "Search Standard Signals" at bounding box center [256, 149] width 162 height 16
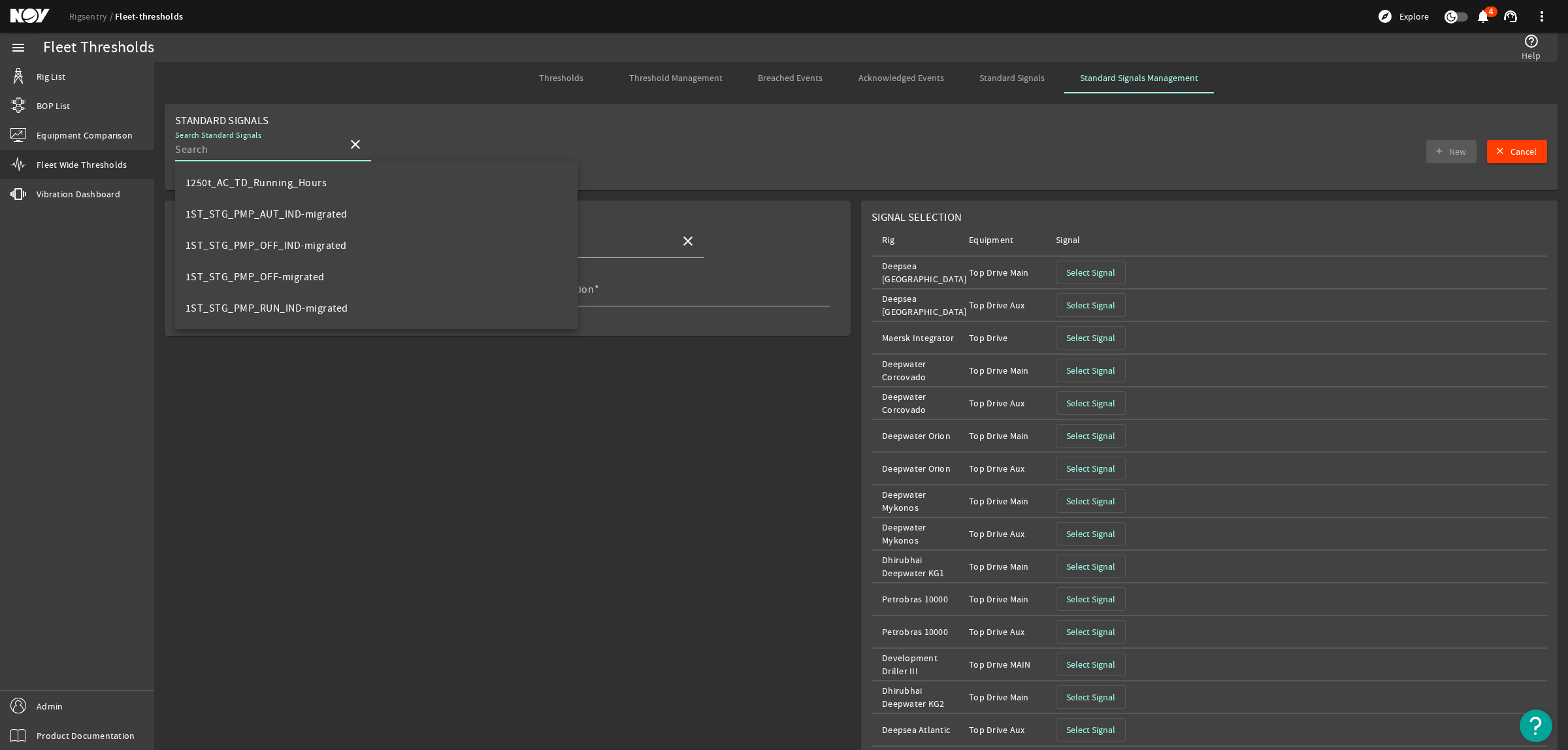
click at [256, 145] on div "Search Standard Signals" at bounding box center [256, 144] width 162 height 34
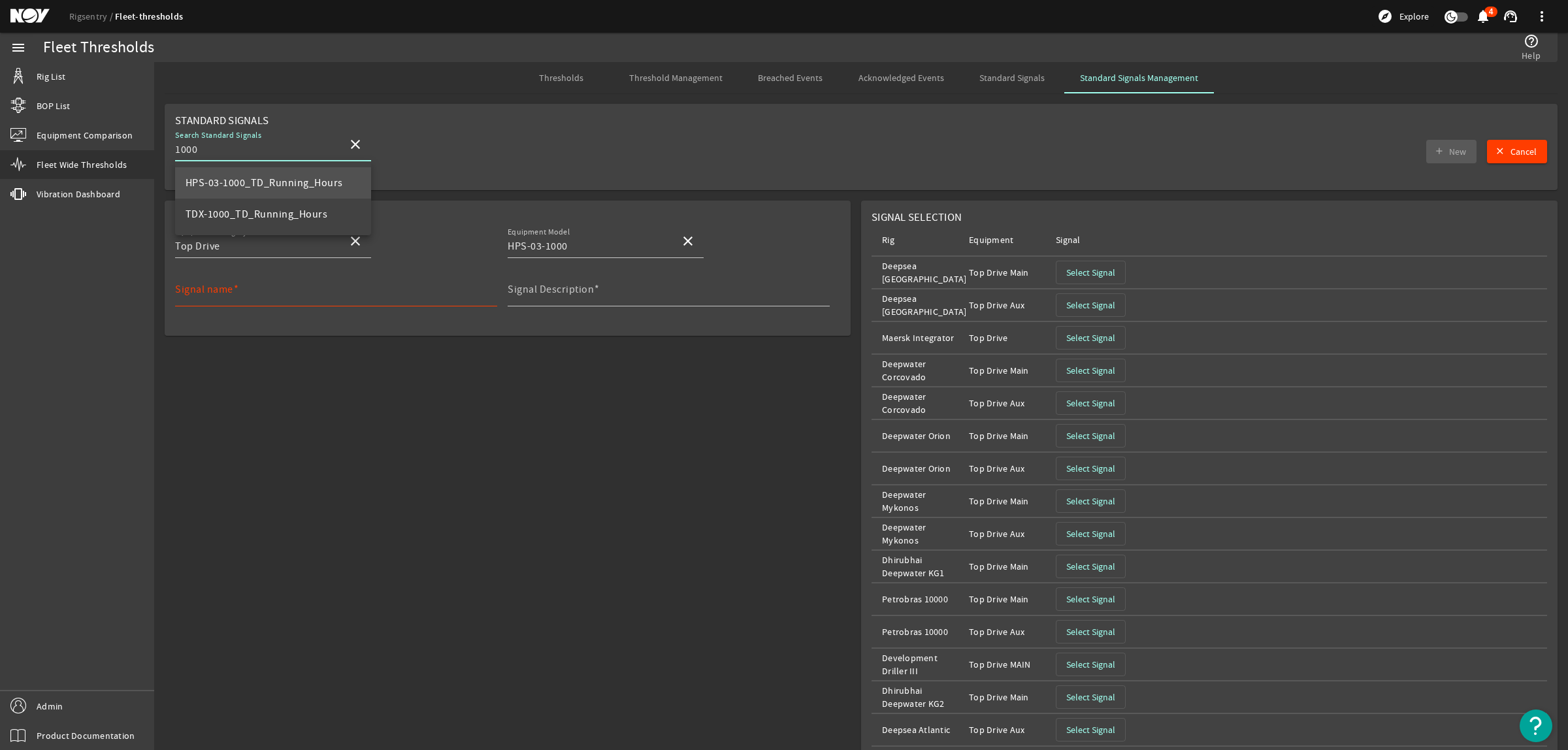
click at [256, 181] on span "HPS-03-1000_TD_Running_Hours" at bounding box center [264, 183] width 157 height 13
type input "HPS-03-1000_TD_Running_Hours"
type input "Total running hours for TD"
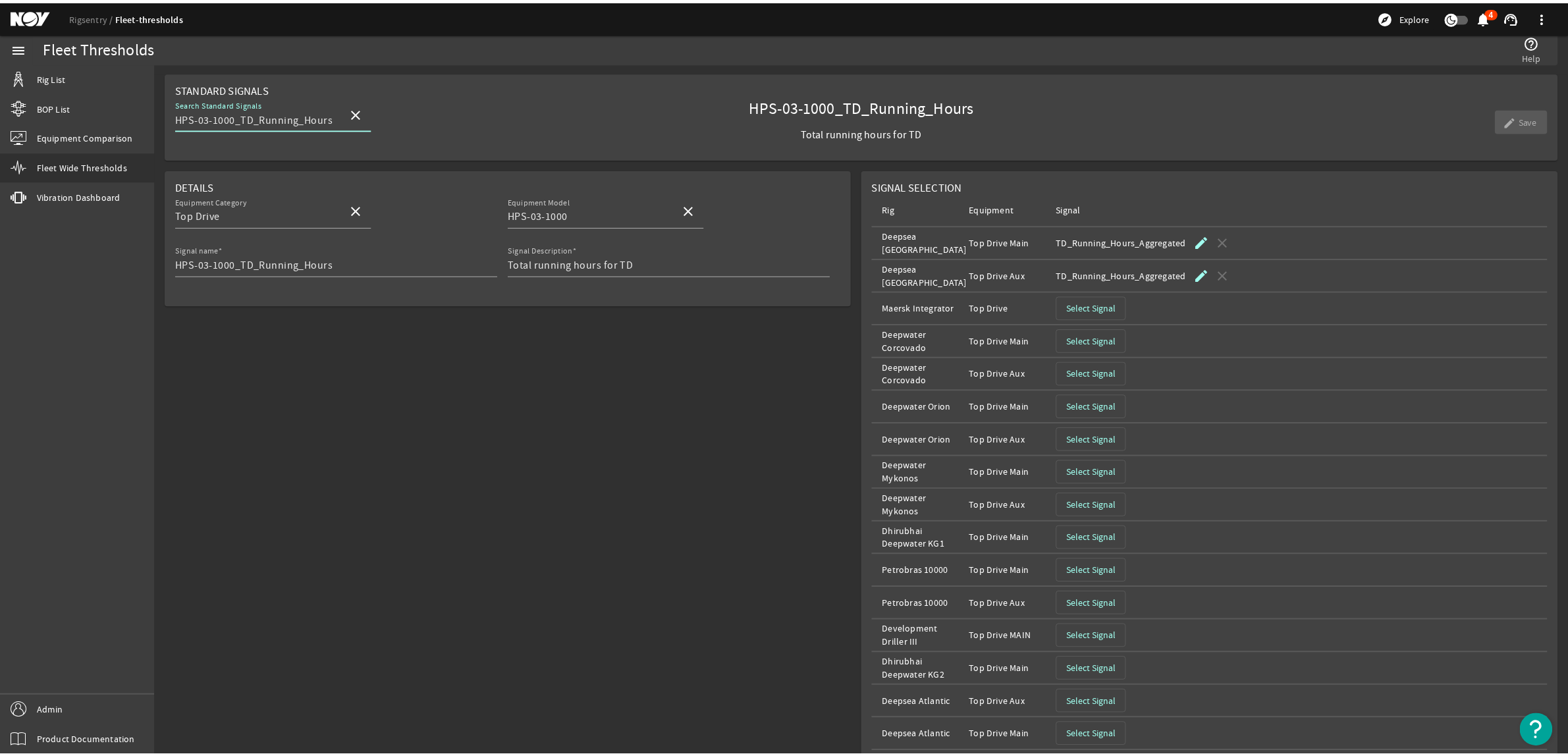
scroll to position [51, 0]
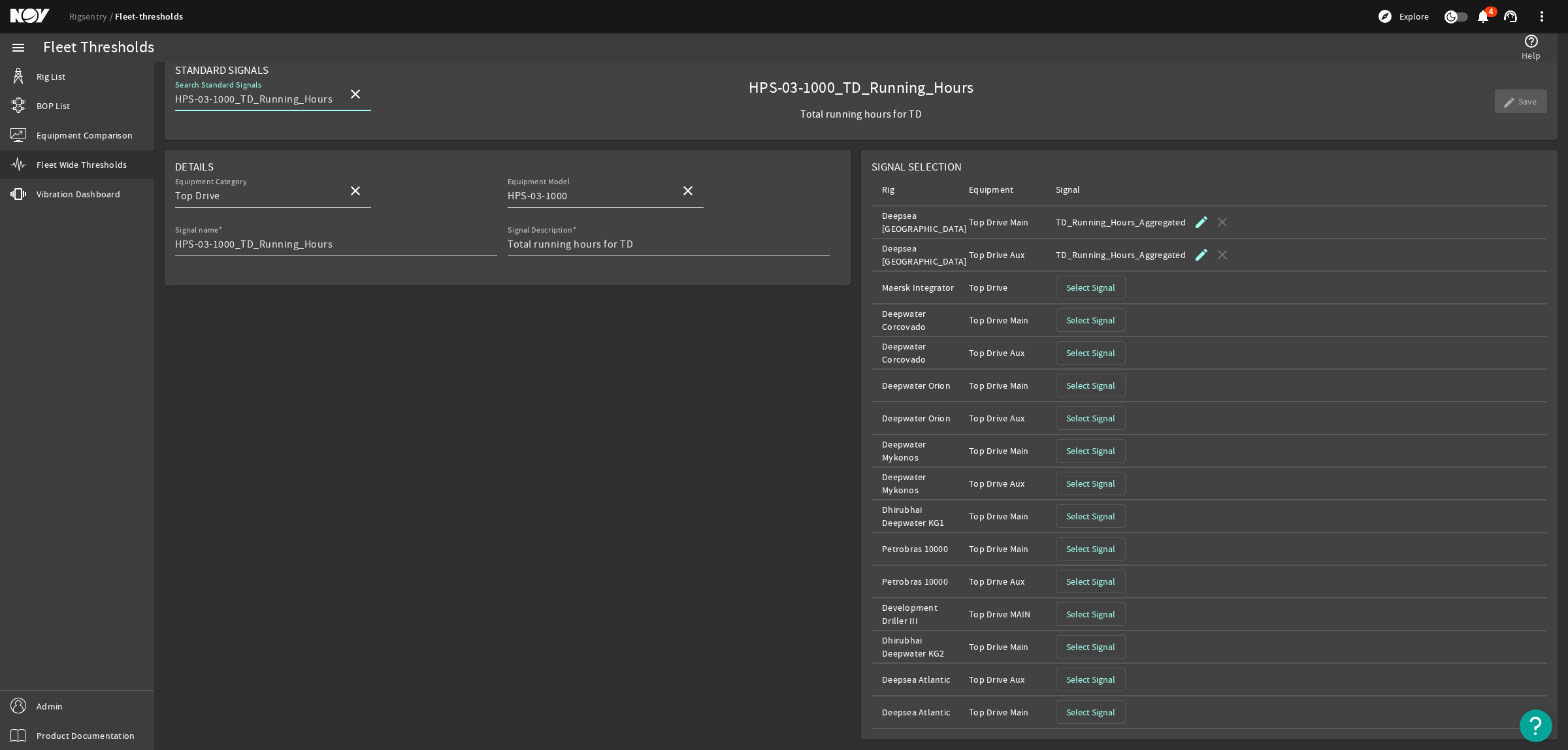
click at [1095, 450] on span "Select Signal" at bounding box center [1090, 450] width 49 height 13
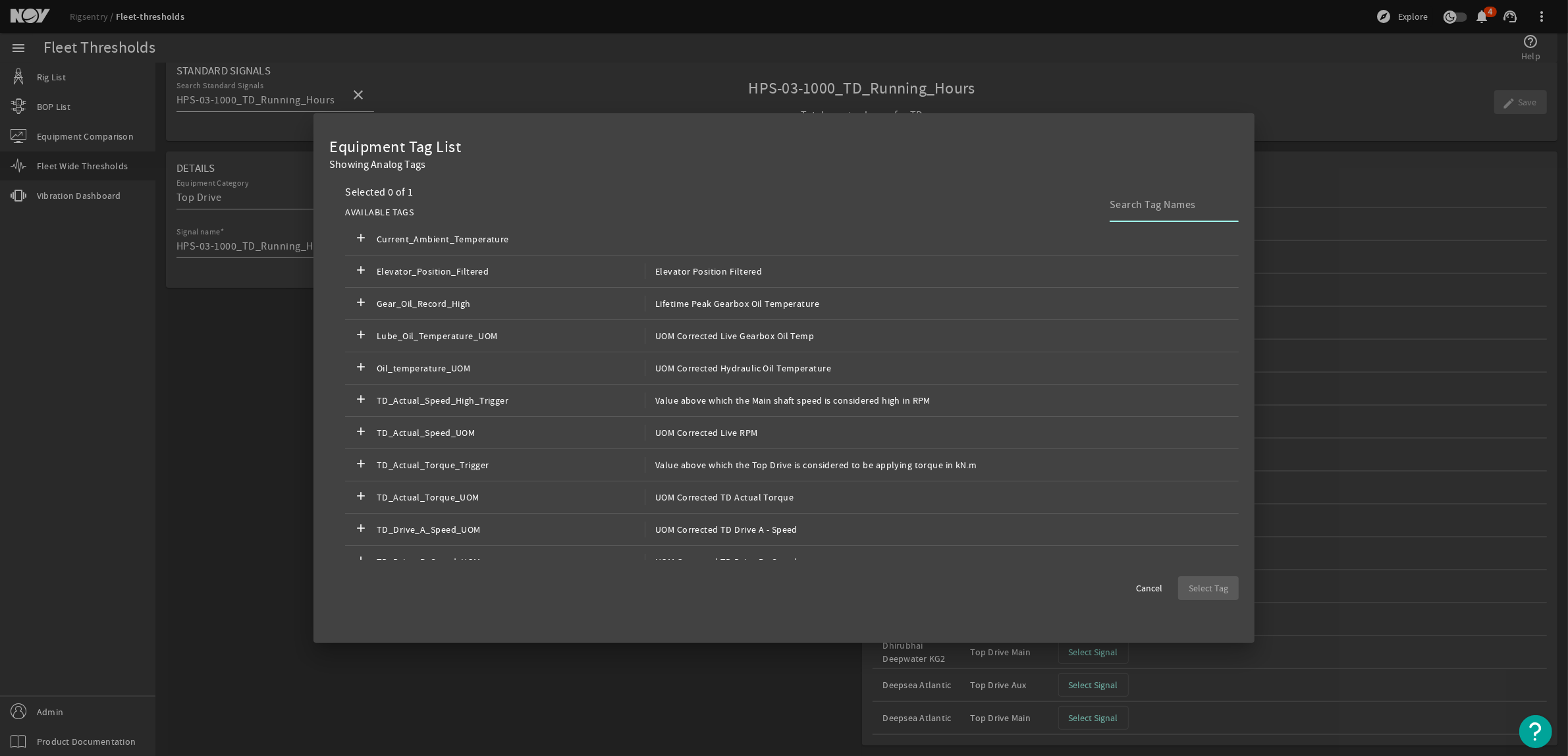
click at [1132, 199] on input at bounding box center [1170, 205] width 119 height 16
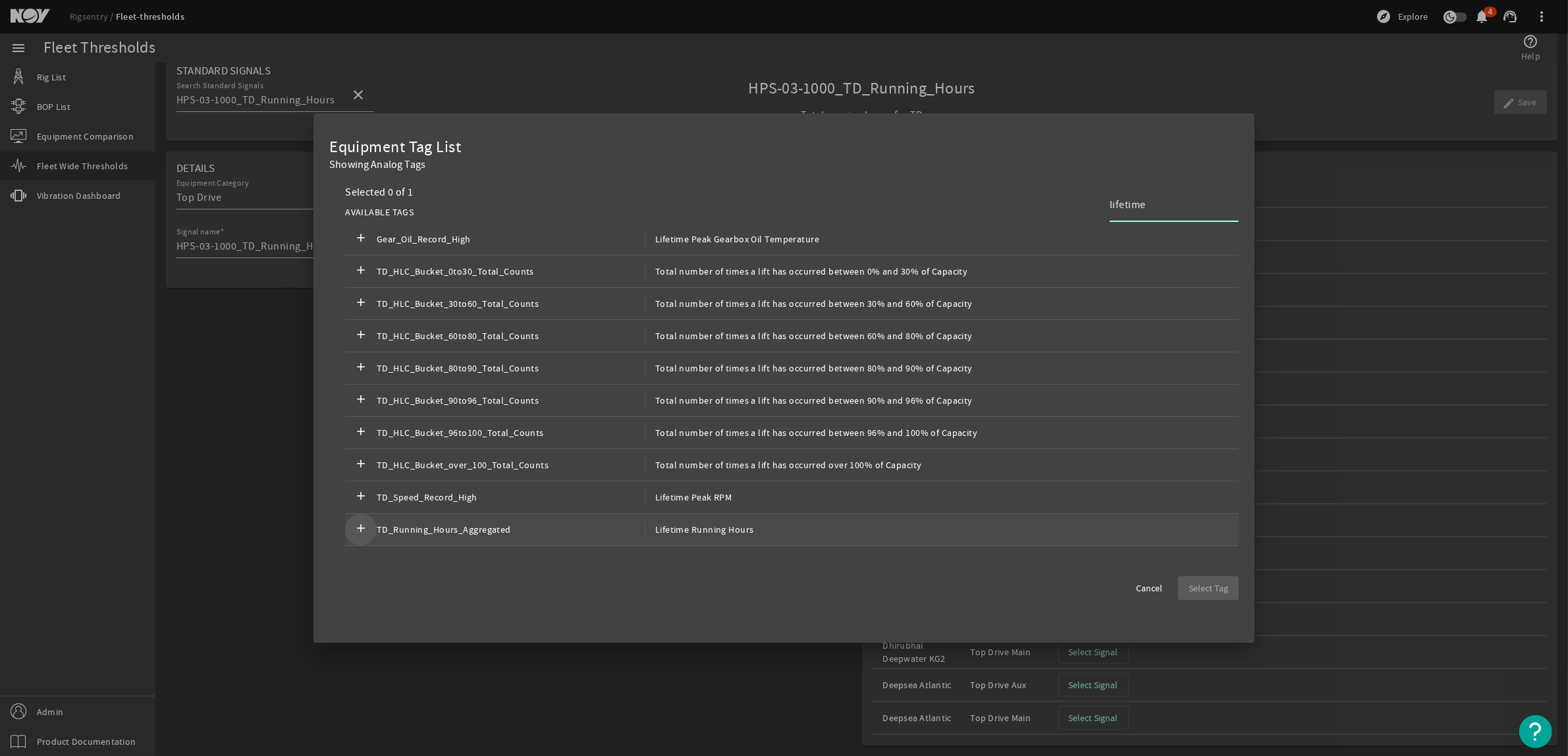
type input "lifetime"
click at [366, 525] on mat-icon "add" at bounding box center [360, 529] width 16 height 16
click at [1231, 585] on span "button" at bounding box center [1208, 588] width 60 height 32
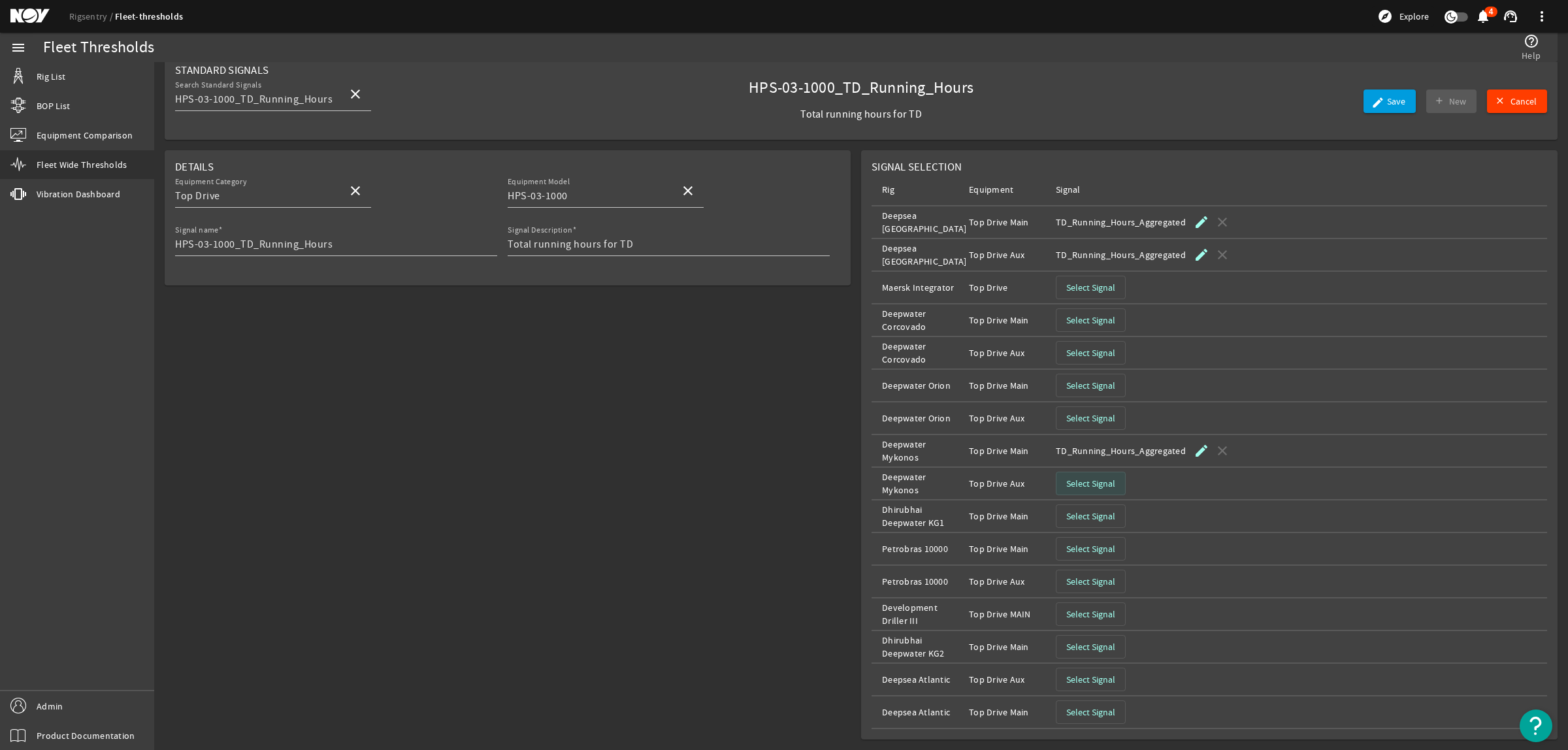
click at [1069, 472] on span "button" at bounding box center [1090, 483] width 69 height 31
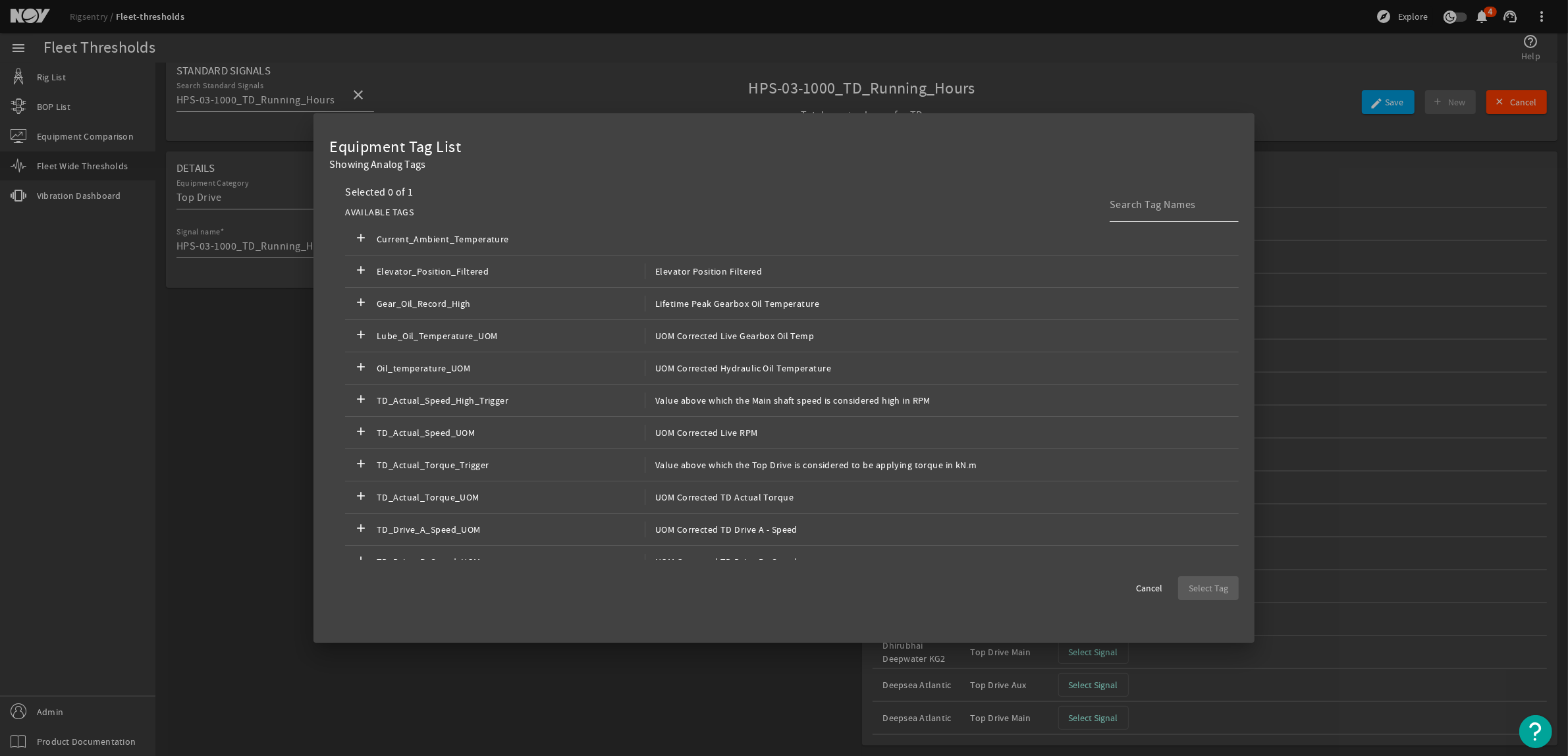
click at [1167, 193] on div at bounding box center [1170, 205] width 119 height 34
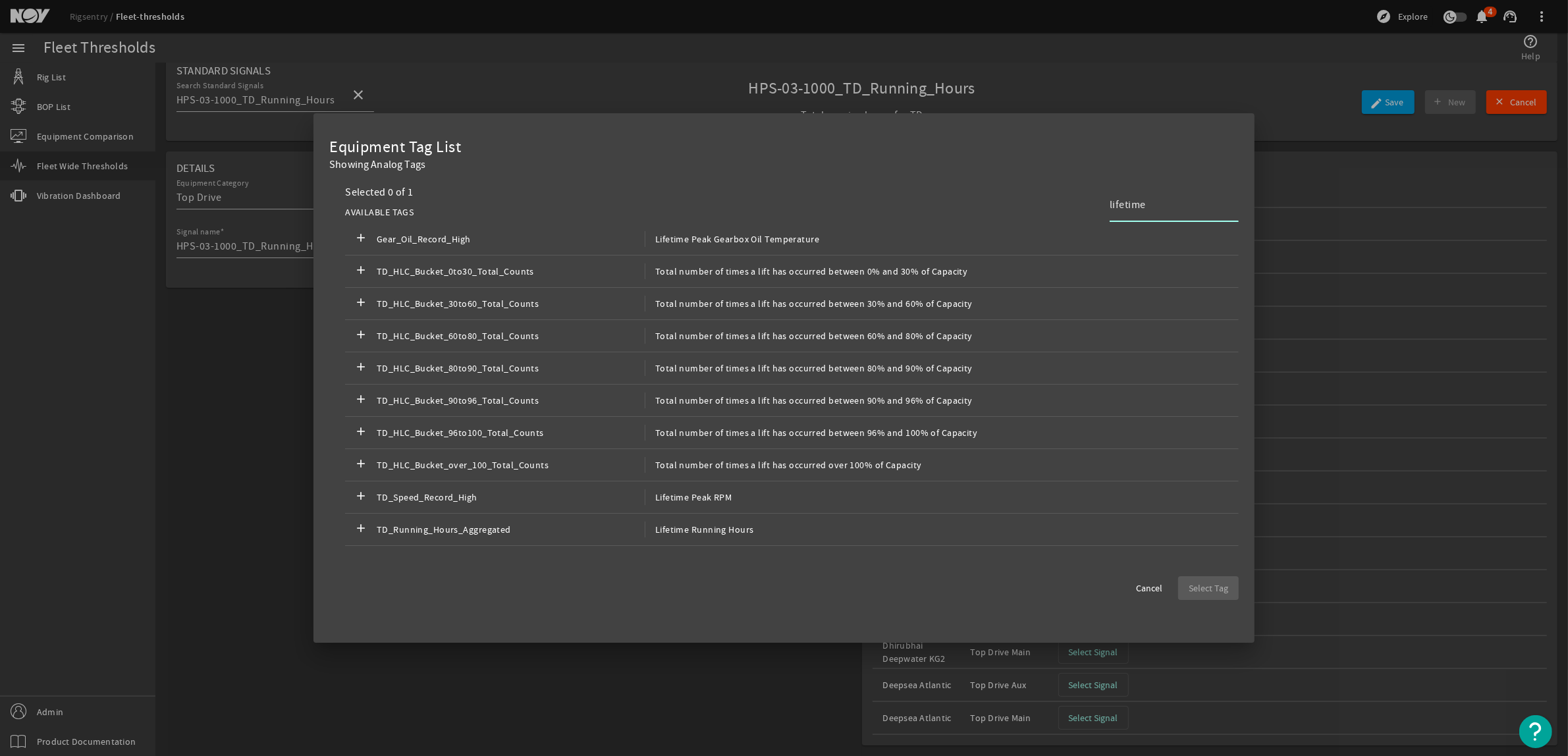
type input "lifetime"
click at [357, 527] on mat-icon "add" at bounding box center [360, 529] width 16 height 16
click at [1226, 593] on span "Select Tag" at bounding box center [1208, 588] width 40 height 13
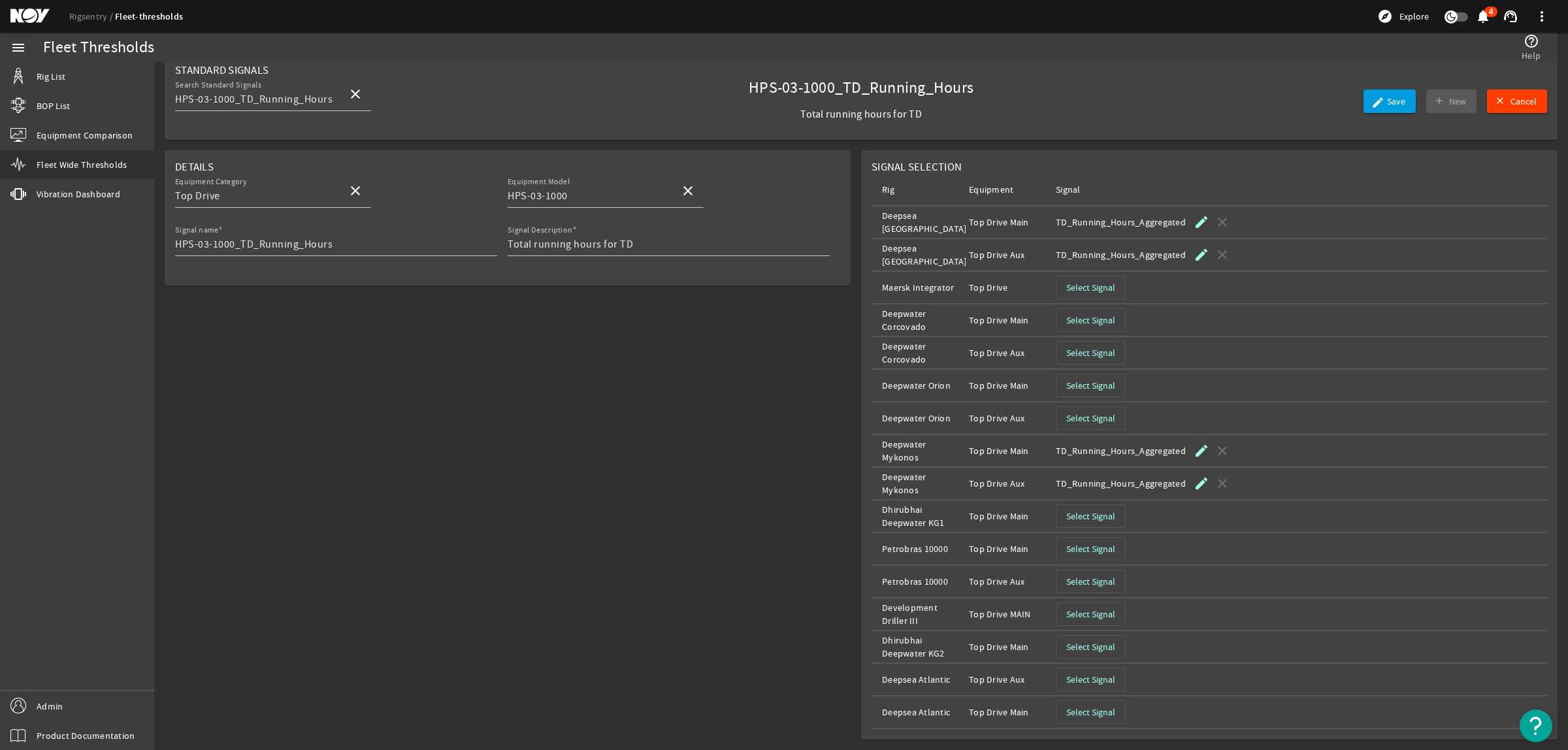
click at [1089, 318] on span "Select Signal" at bounding box center [1090, 320] width 49 height 13
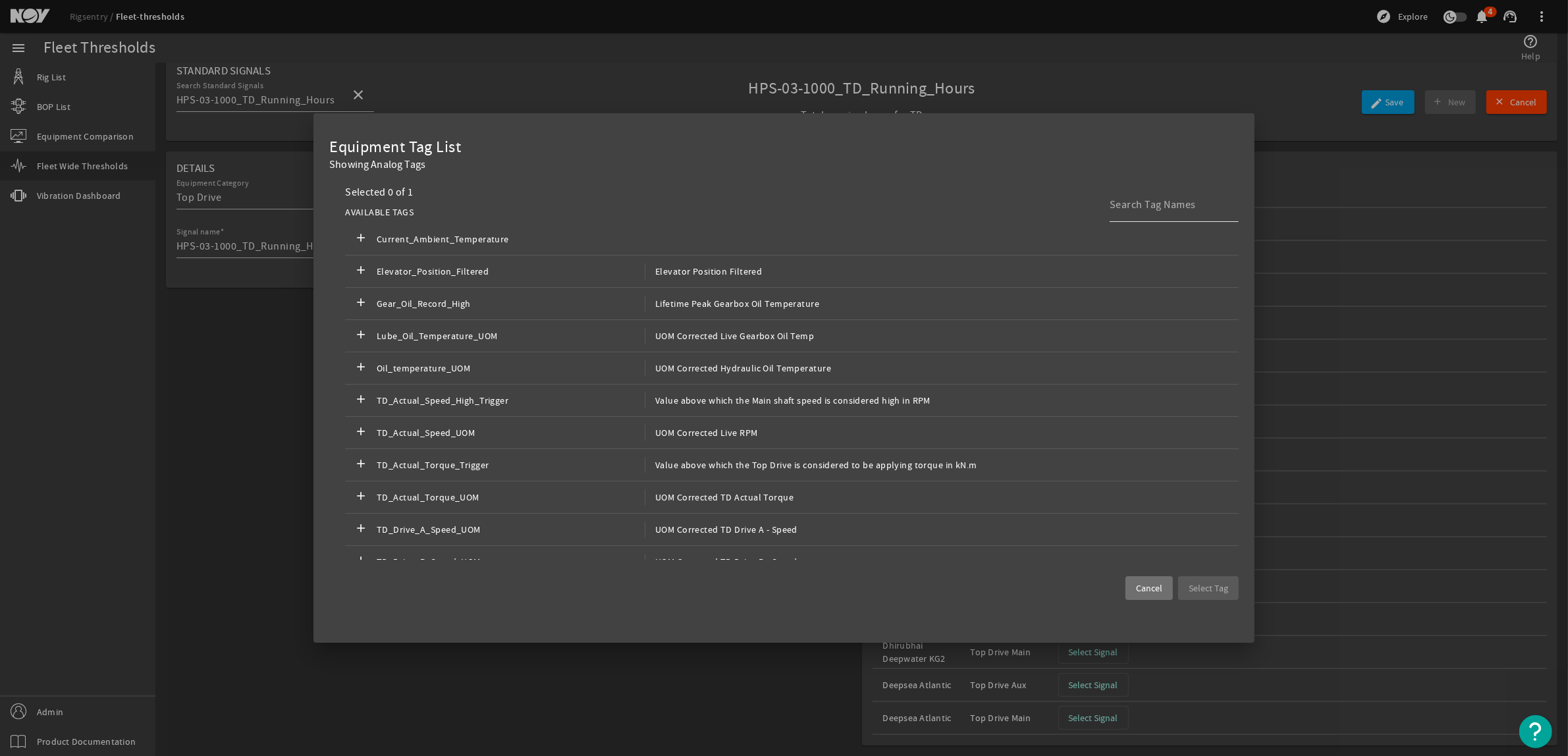
click at [1158, 201] on input at bounding box center [1170, 205] width 119 height 16
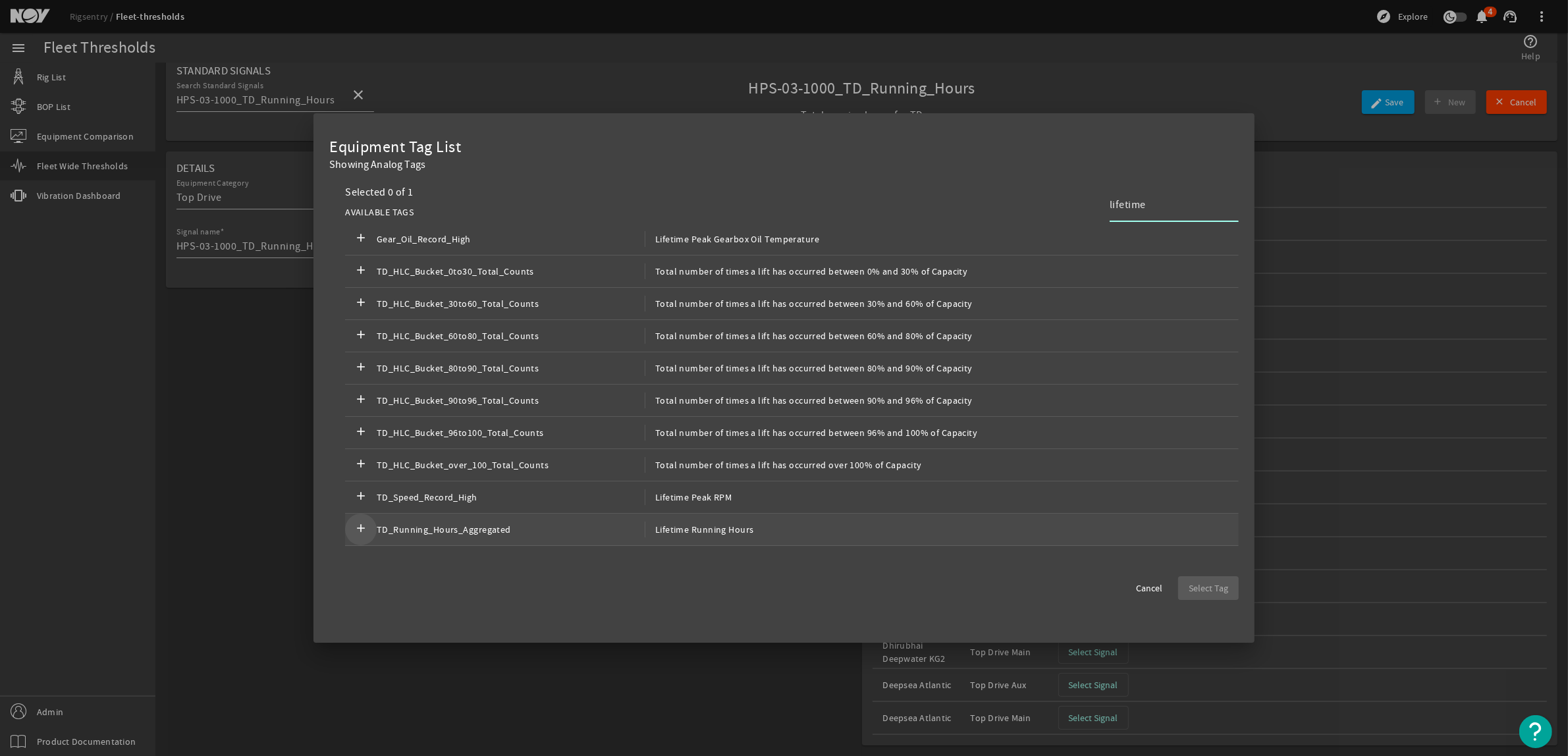
type input "lifetime"
click at [360, 524] on mat-icon "add" at bounding box center [360, 529] width 16 height 16
click at [1210, 586] on span "Select Tag" at bounding box center [1208, 588] width 40 height 13
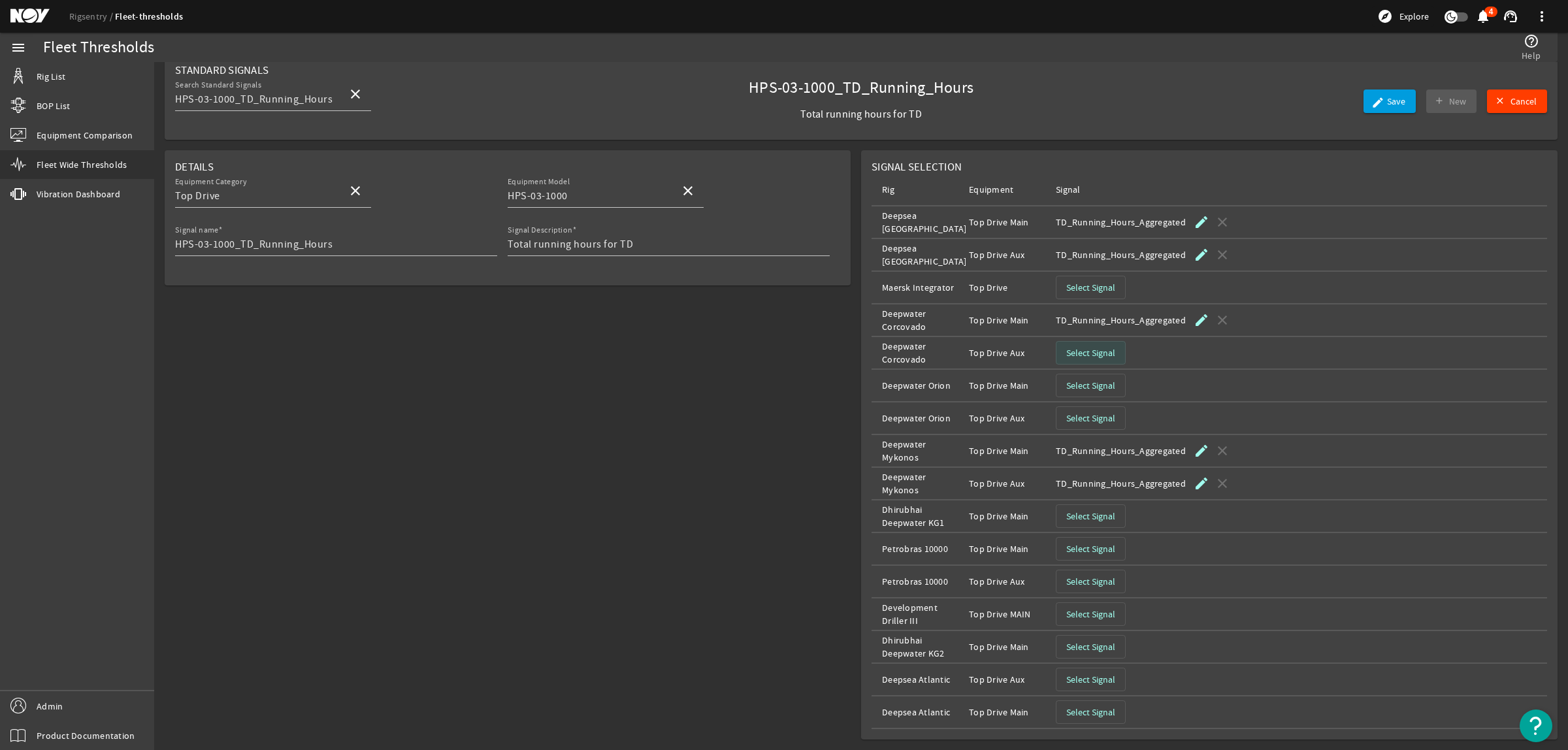
click at [1079, 354] on span "Select Signal" at bounding box center [1090, 353] width 49 height 13
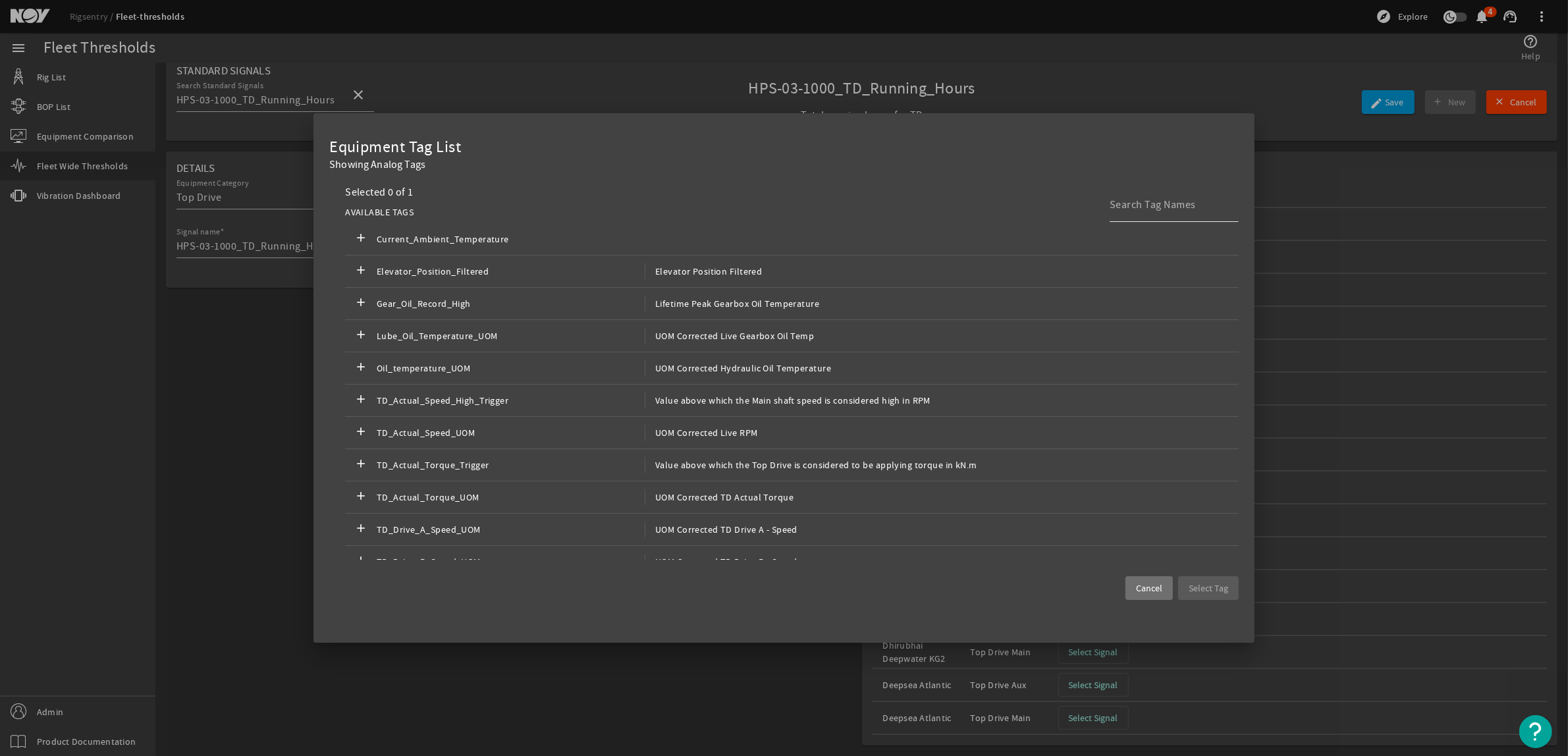
click at [1132, 206] on input at bounding box center [1170, 205] width 119 height 16
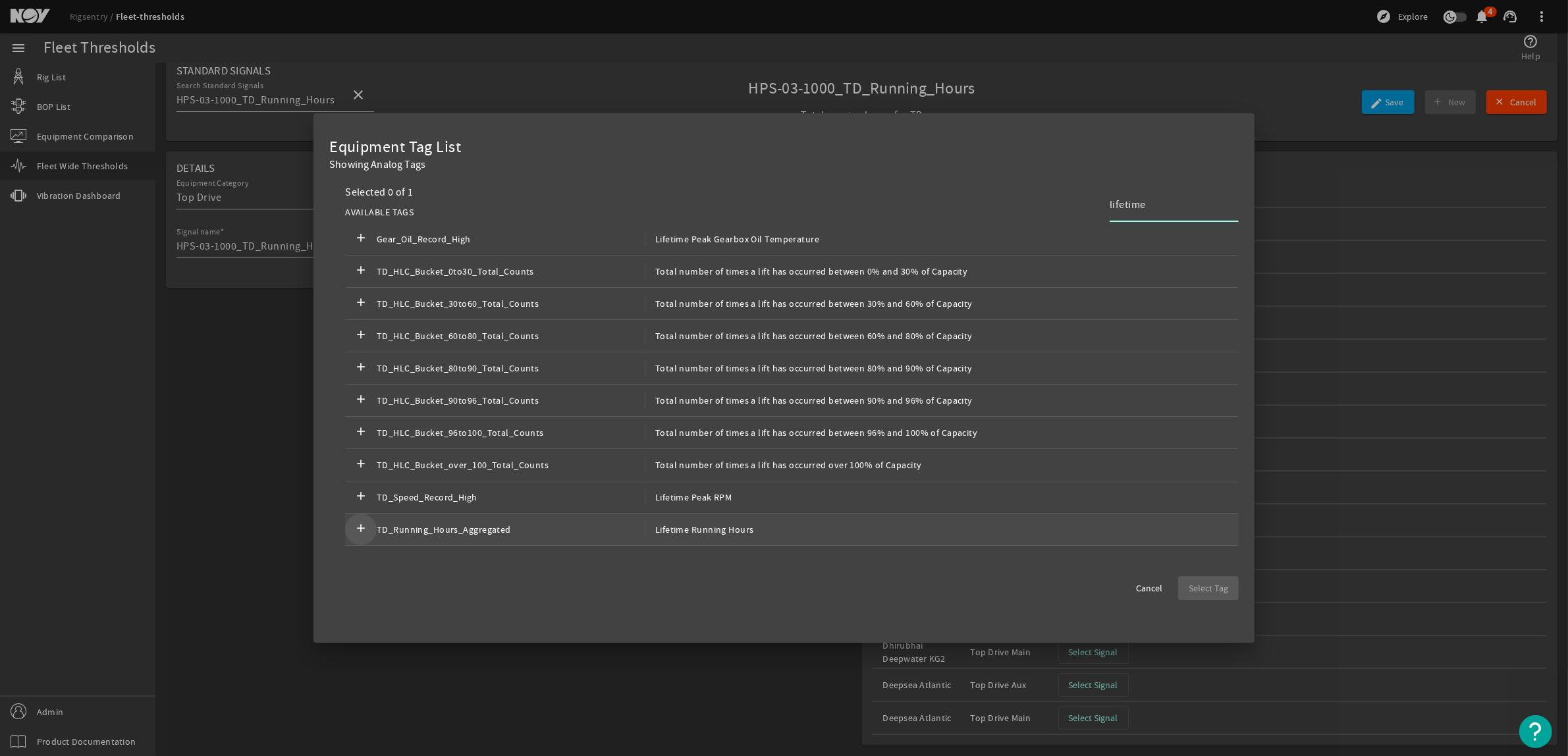
type input "lifetime"
click at [363, 532] on mat-icon "add" at bounding box center [360, 529] width 16 height 16
click at [1195, 580] on span "button" at bounding box center [1208, 588] width 60 height 32
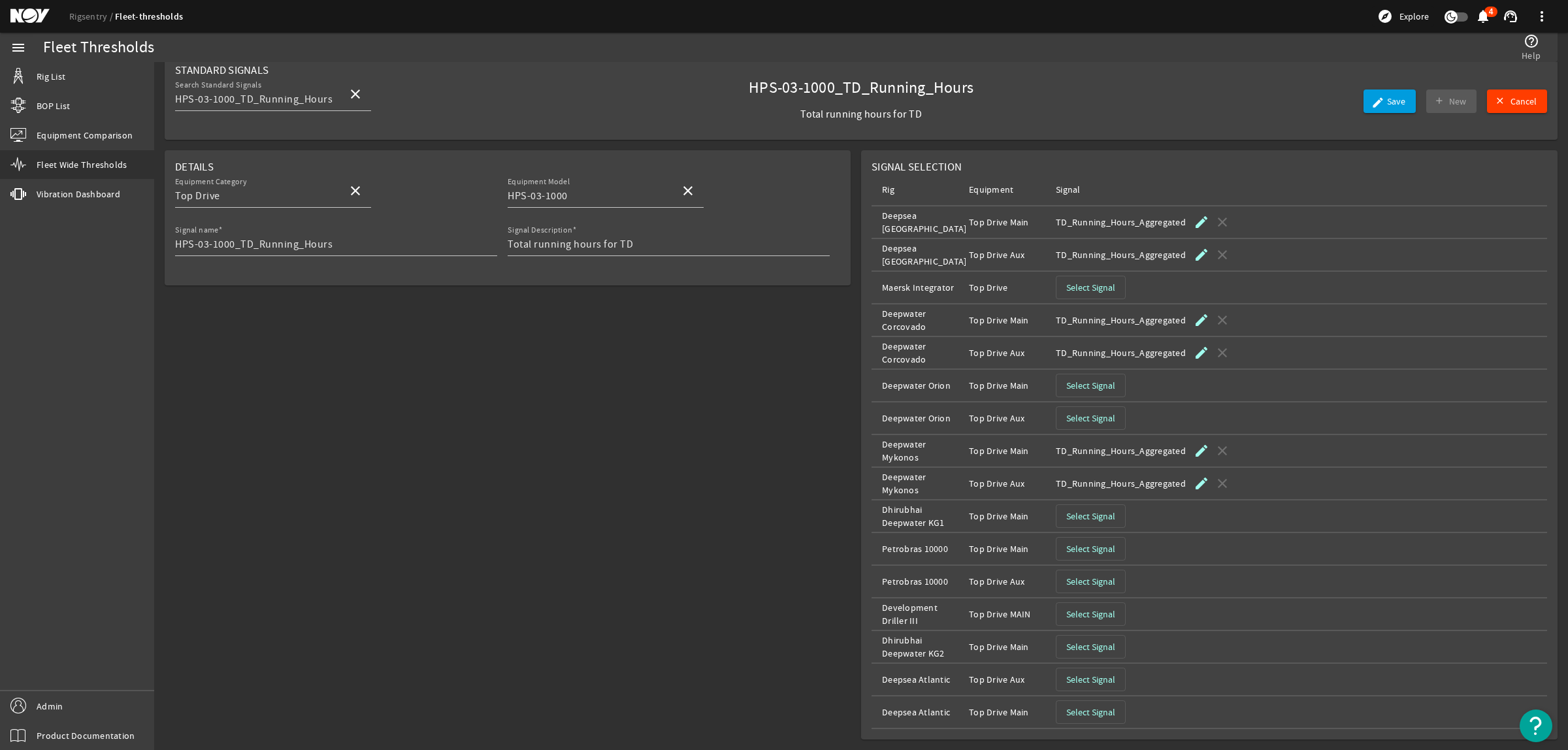
click at [1090, 383] on span "Select Signal" at bounding box center [1090, 385] width 49 height 13
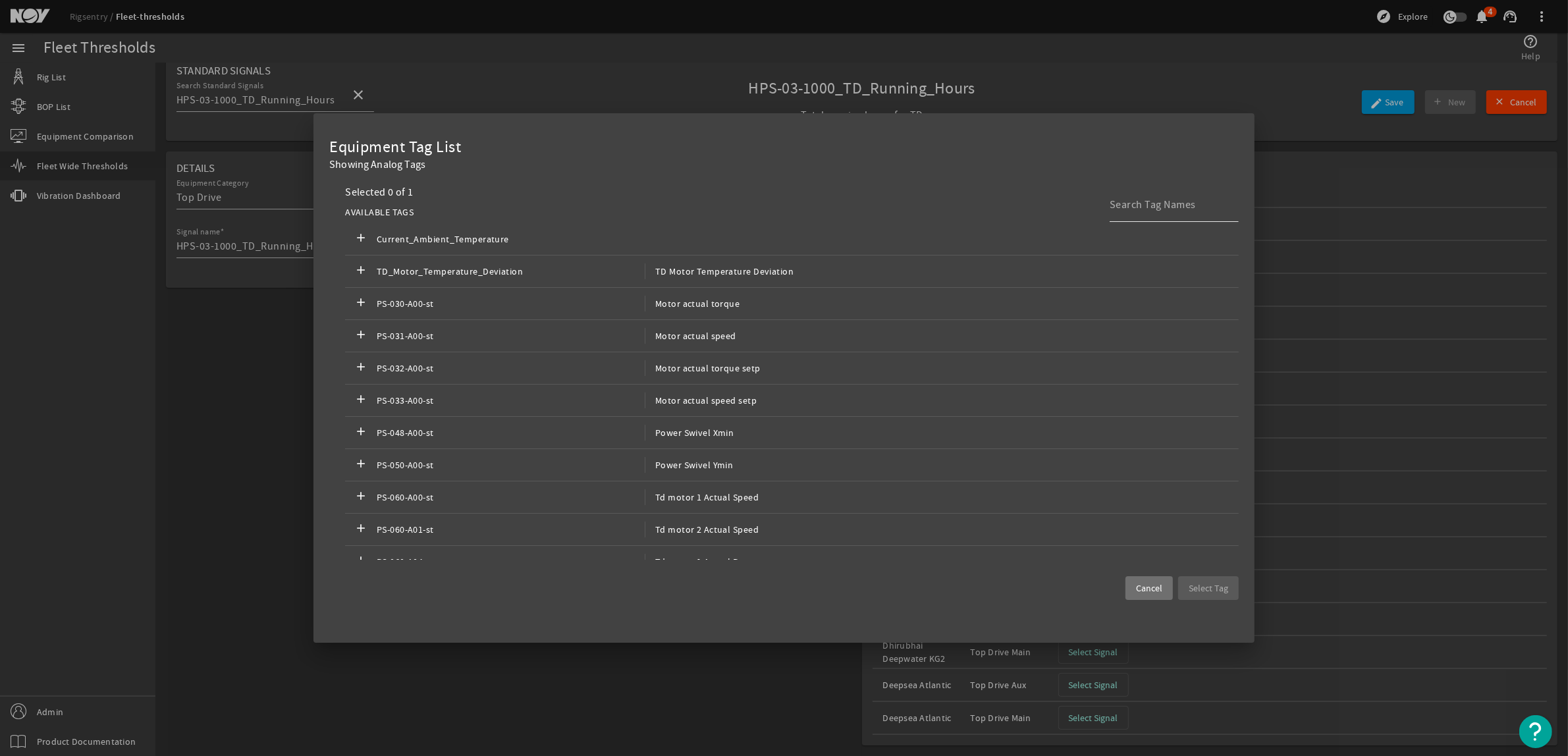
click at [1136, 208] on input at bounding box center [1170, 205] width 119 height 16
type input "o"
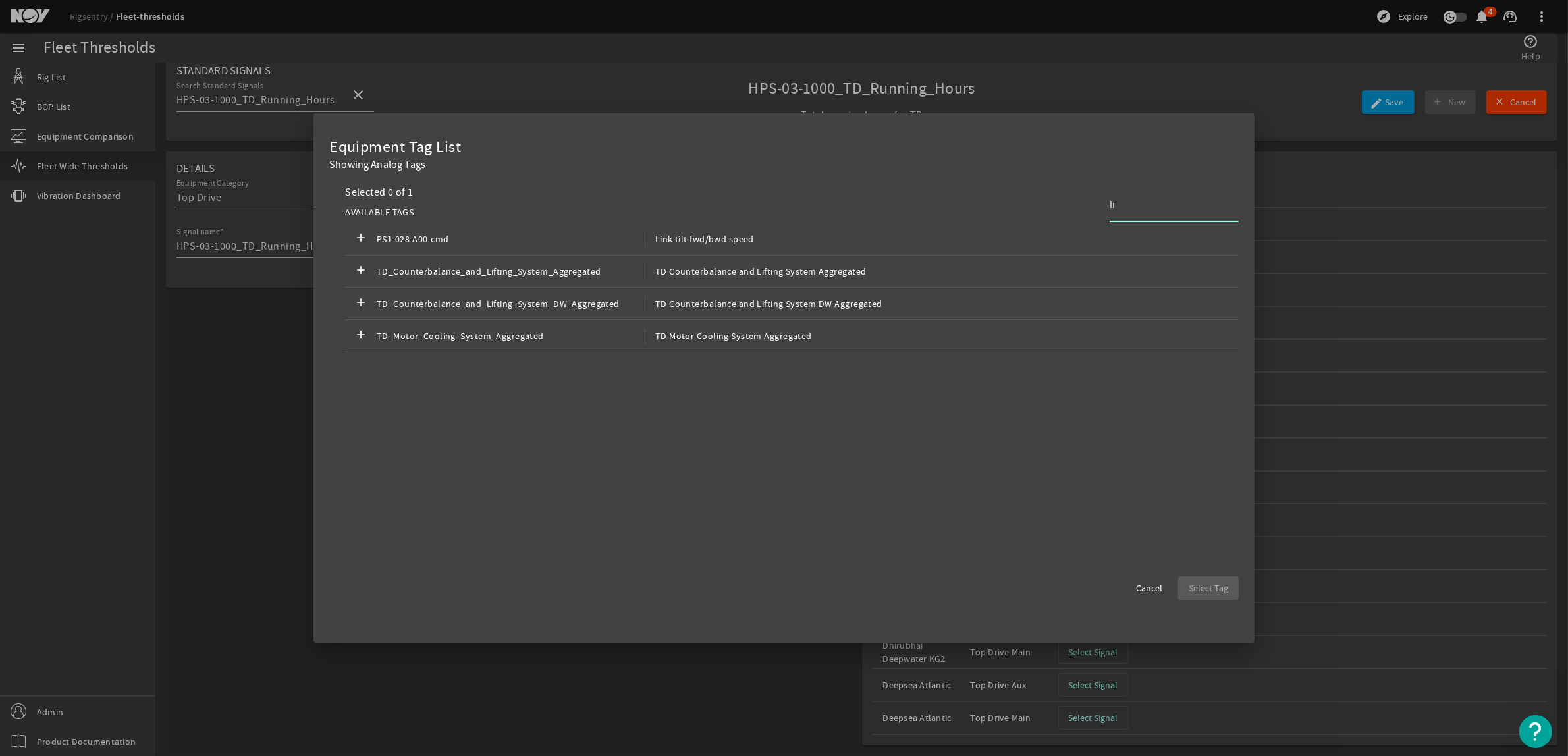
type input "l"
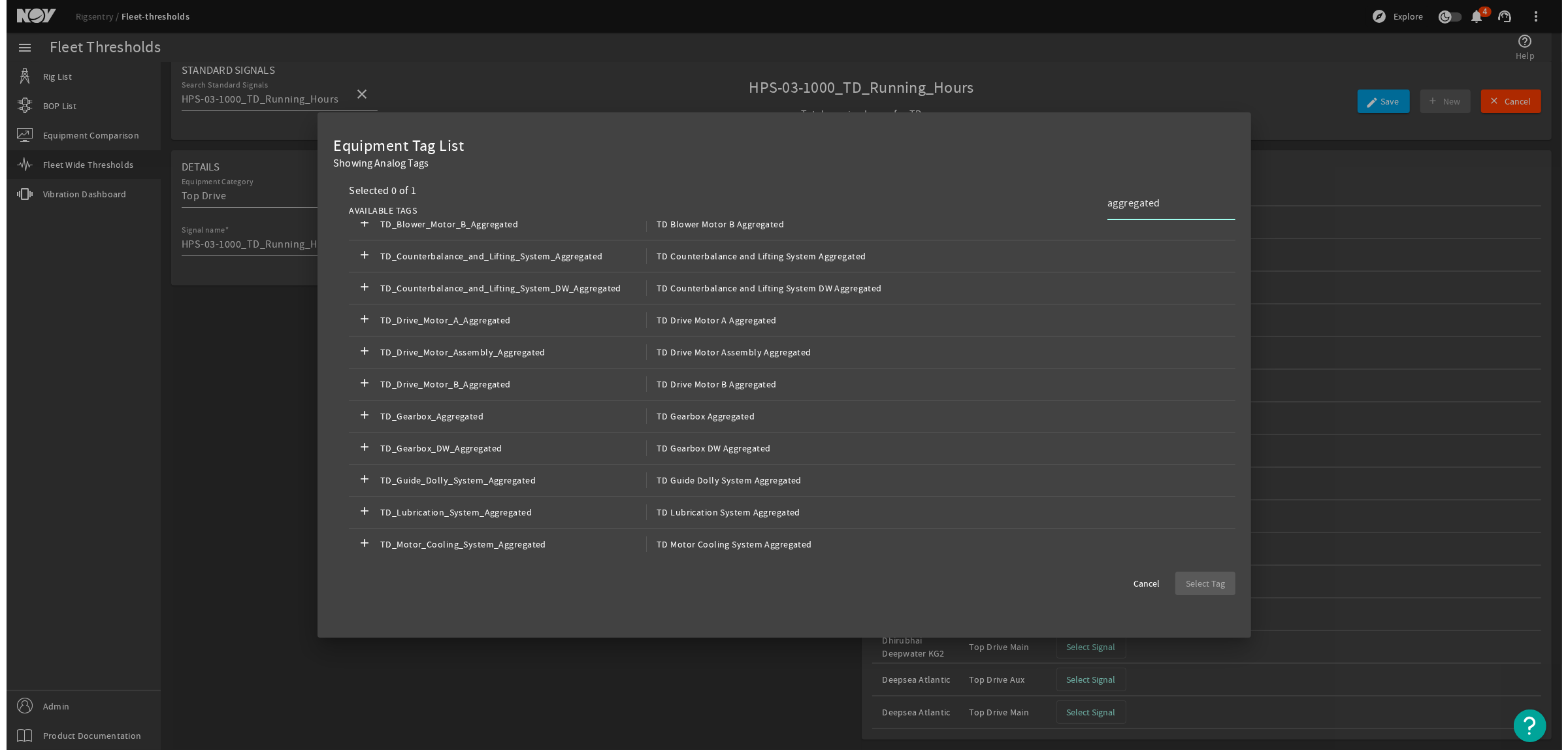
scroll to position [0, 0]
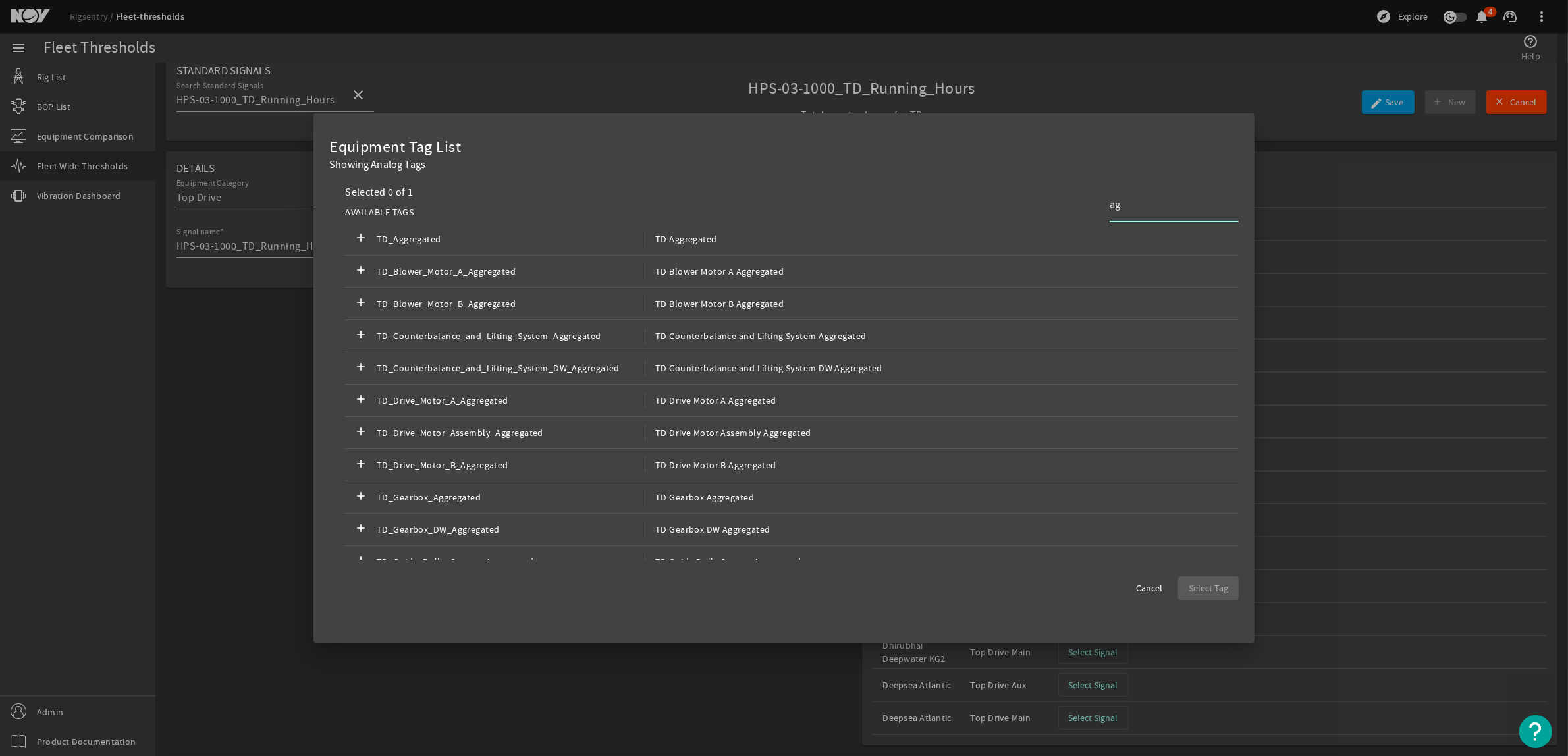
type input "a"
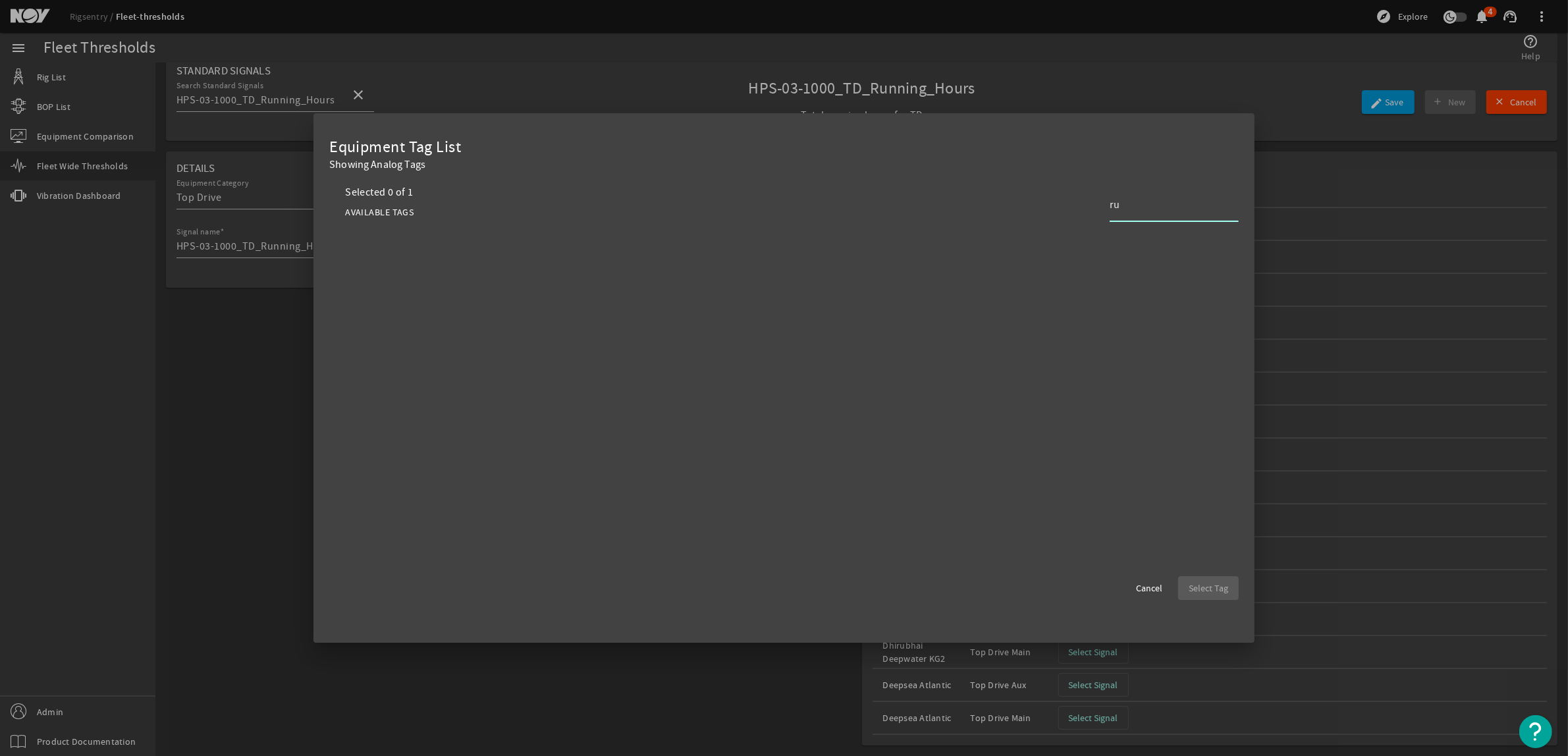
type input "r"
type input "h"
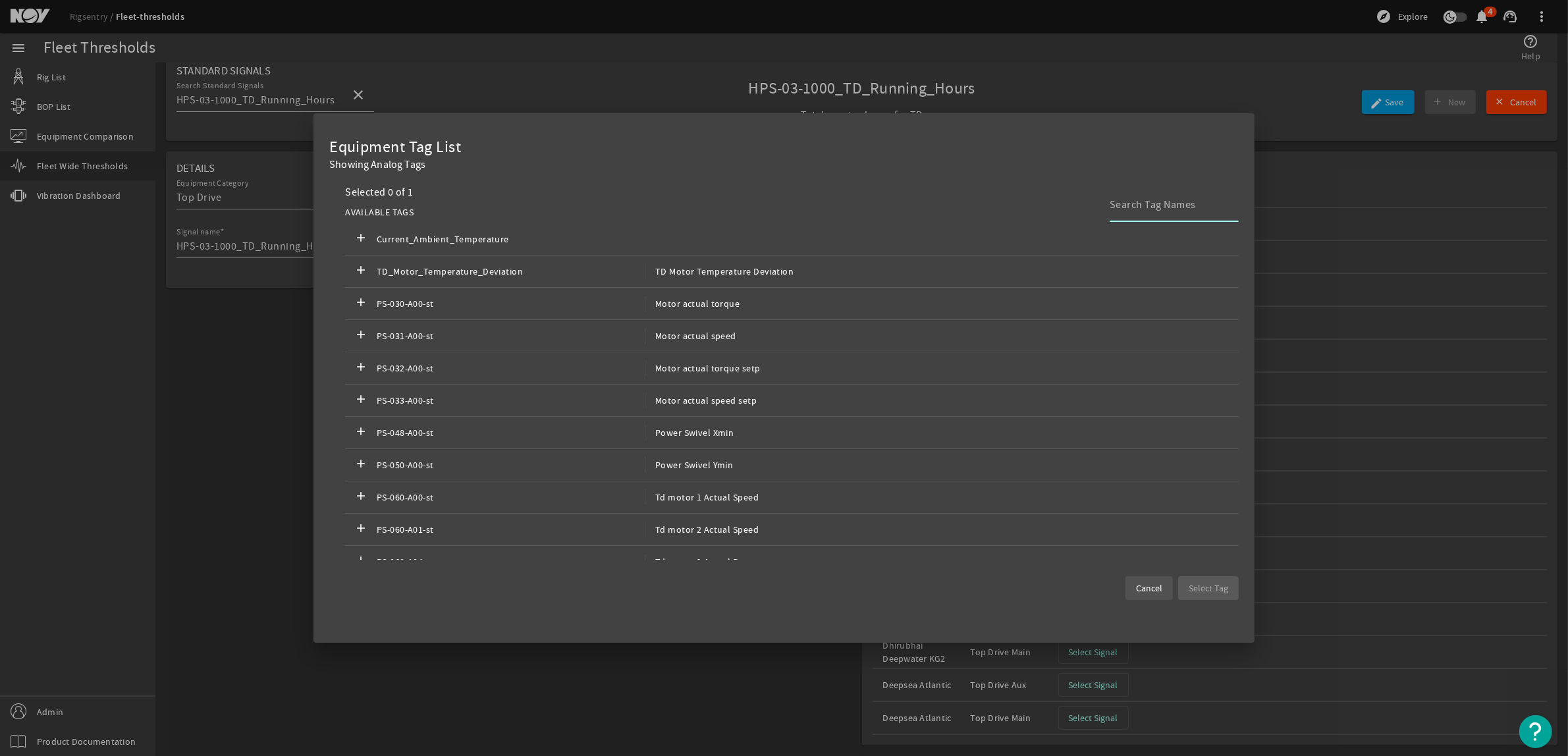
click at [1163, 584] on span "Cancel" at bounding box center [1149, 588] width 26 height 13
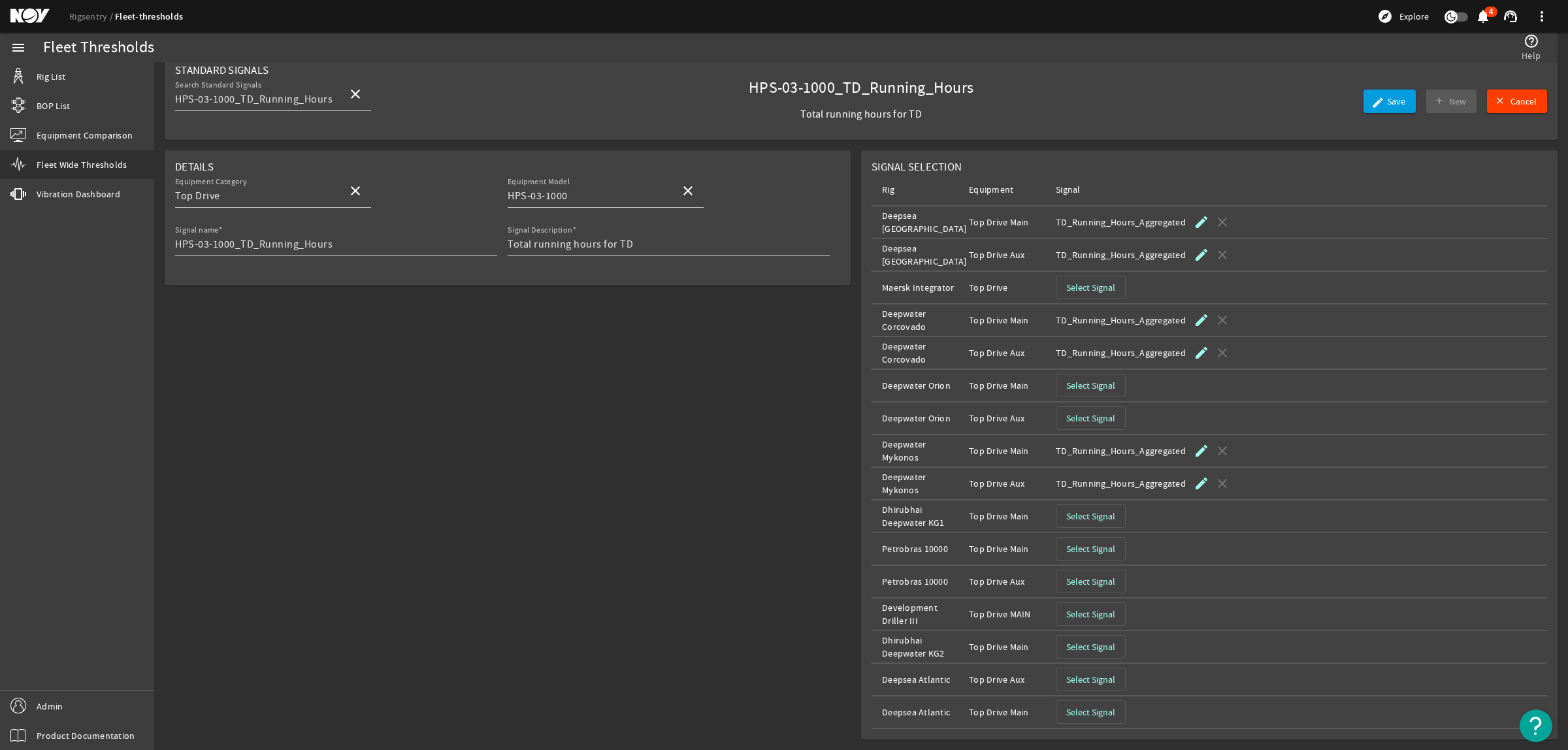
click at [562, 438] on rigsentry-mat-card "Details Equipment Category Top Drive close Equipment Model HPS-03-1000 close Si…" at bounding box center [507, 449] width 707 height 600
click at [1084, 509] on span "button" at bounding box center [1090, 516] width 69 height 31
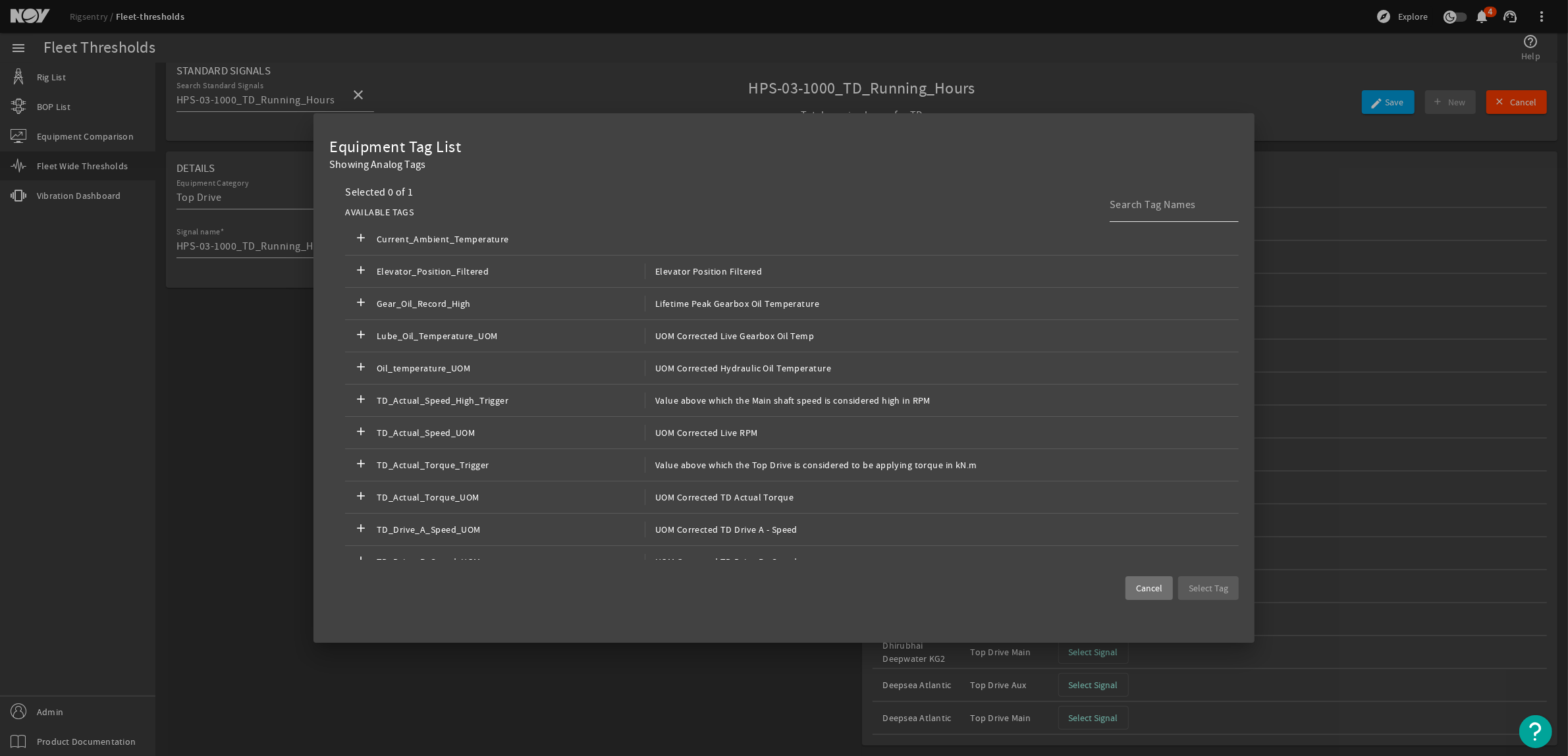
click at [1164, 202] on input at bounding box center [1170, 205] width 119 height 16
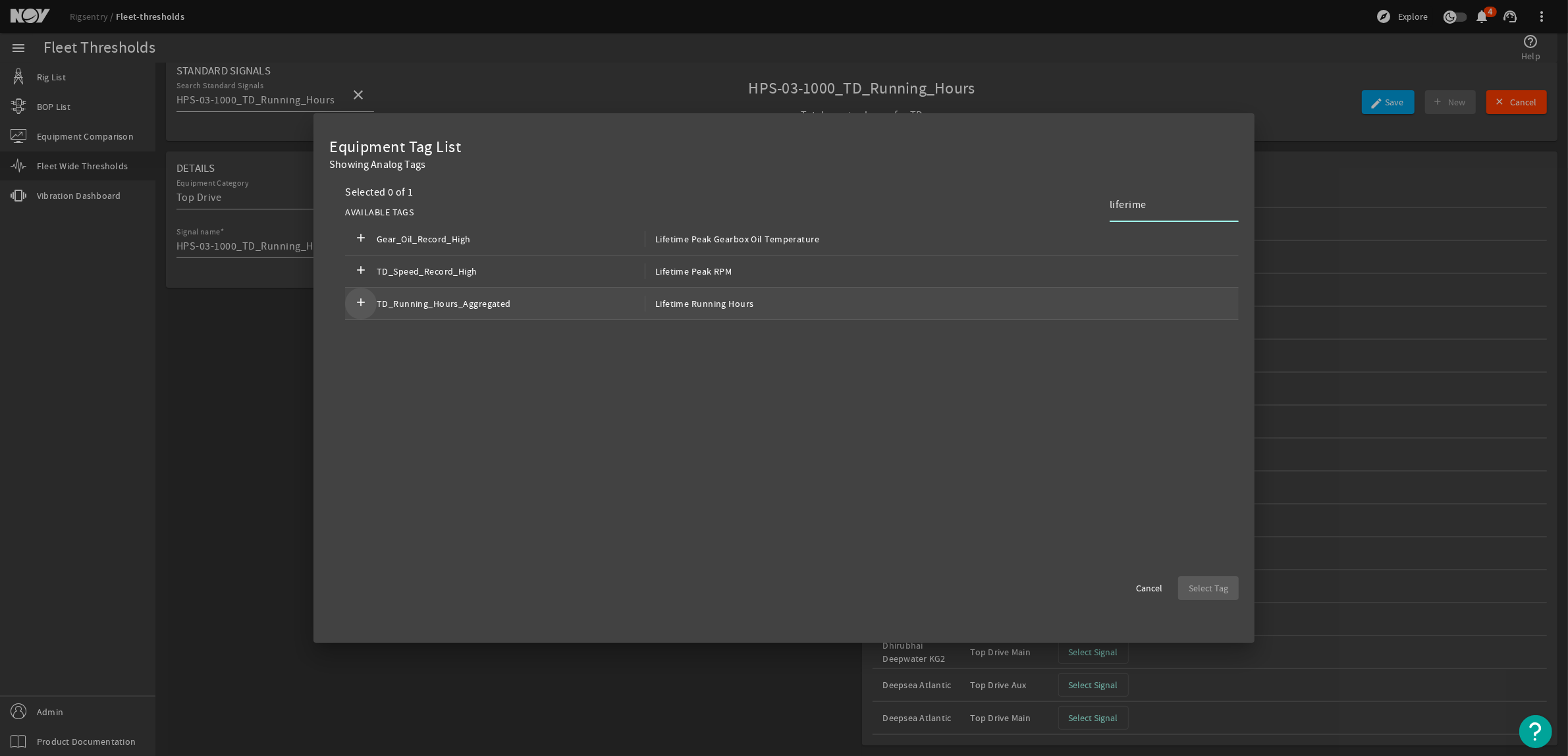
type input "liferime"
click at [360, 297] on mat-icon "add" at bounding box center [360, 303] width 16 height 16
click at [1200, 583] on span "Select Tag" at bounding box center [1208, 588] width 40 height 13
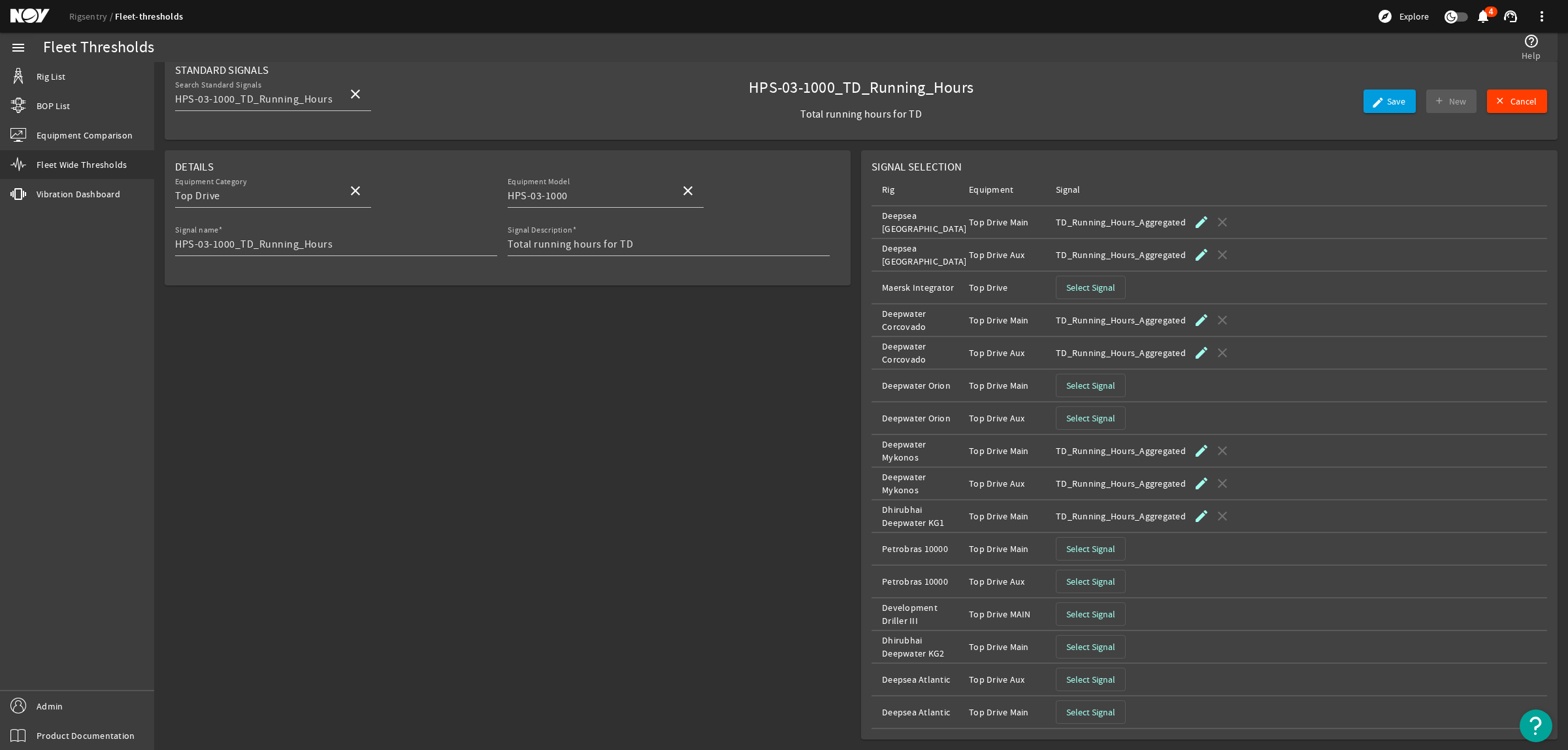
click at [1092, 645] on span "Select Signal" at bounding box center [1090, 647] width 49 height 13
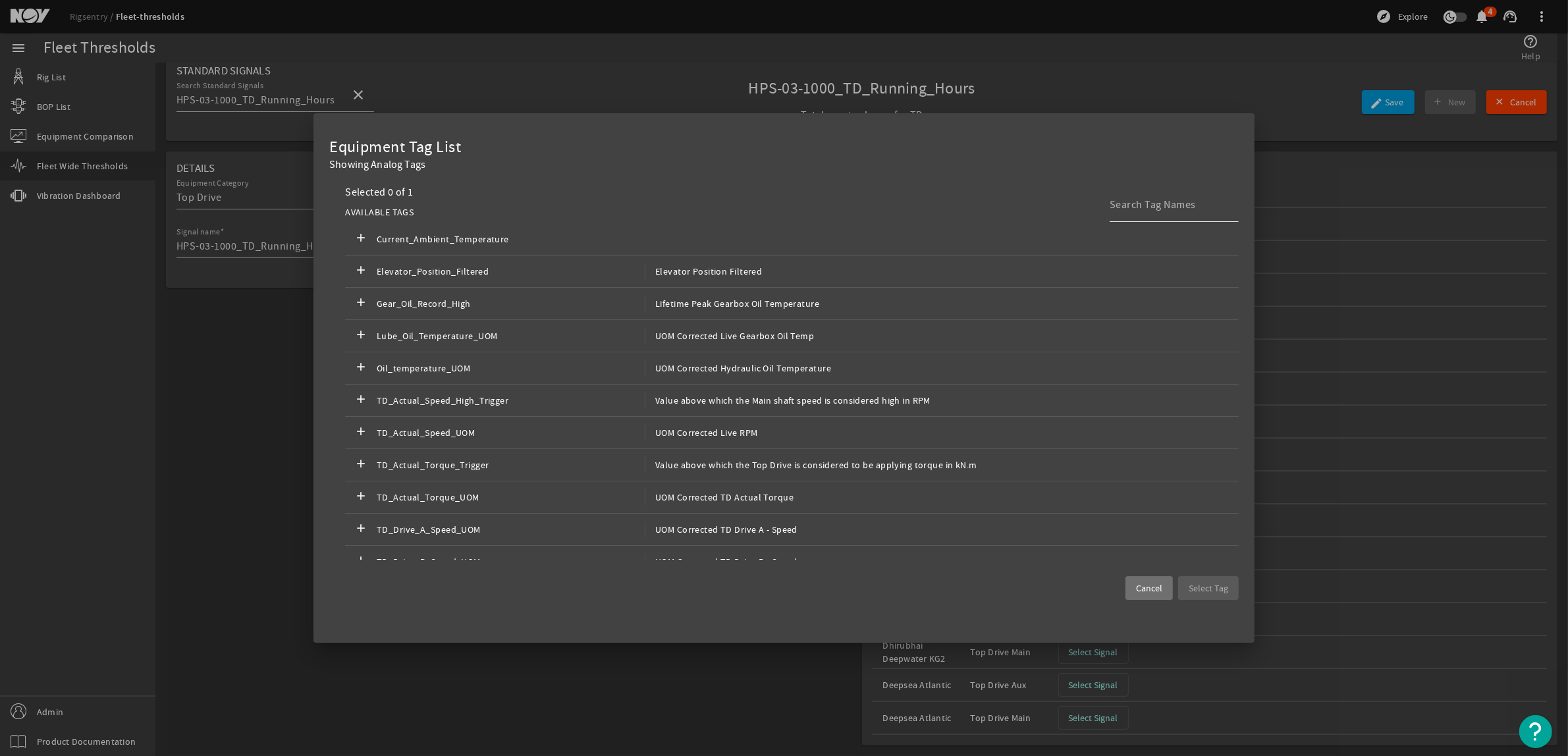
click at [1154, 201] on input at bounding box center [1170, 205] width 119 height 16
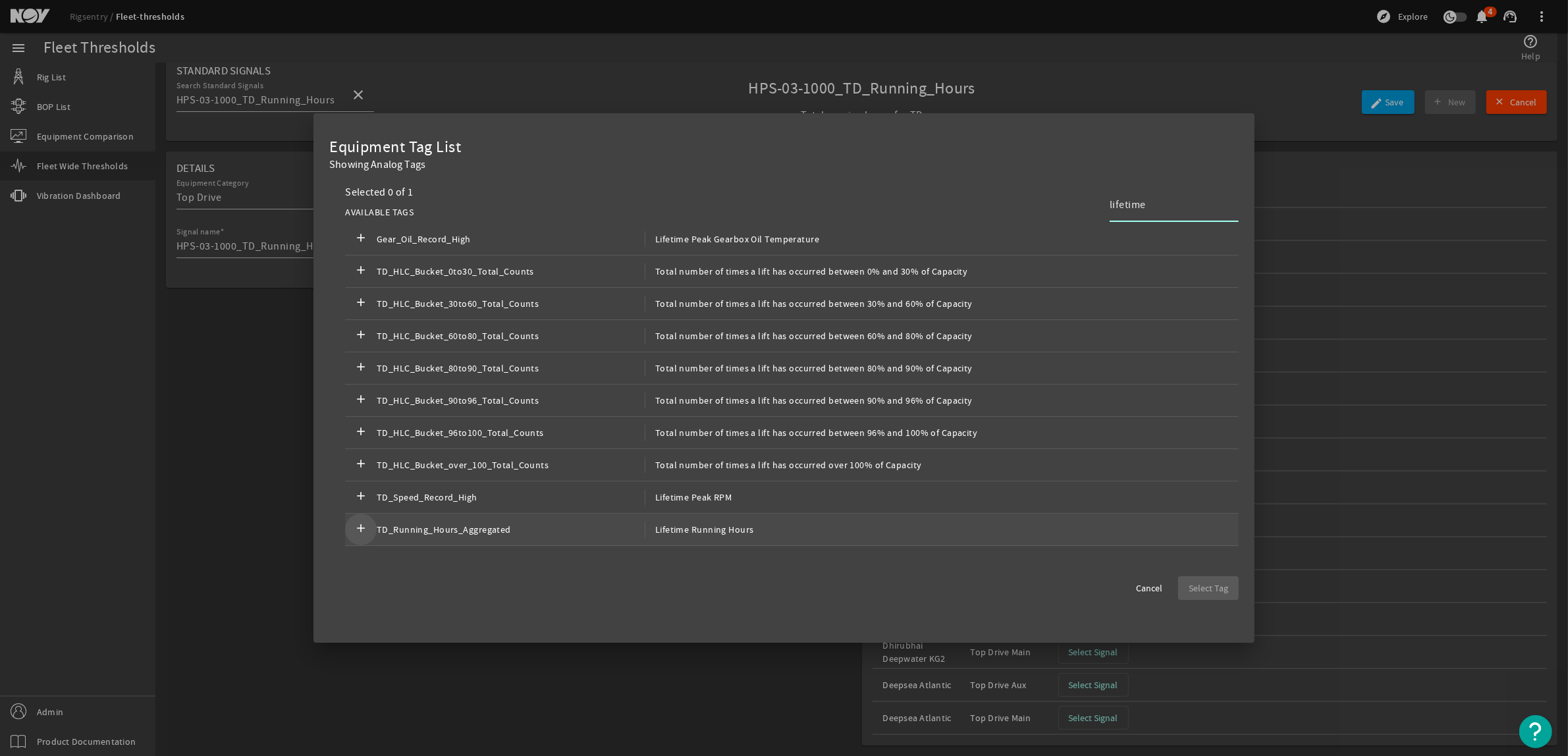
type input "lifetime"
click at [357, 534] on mat-icon "add" at bounding box center [360, 529] width 16 height 16
click at [1193, 588] on span "Select Tag" at bounding box center [1208, 588] width 40 height 13
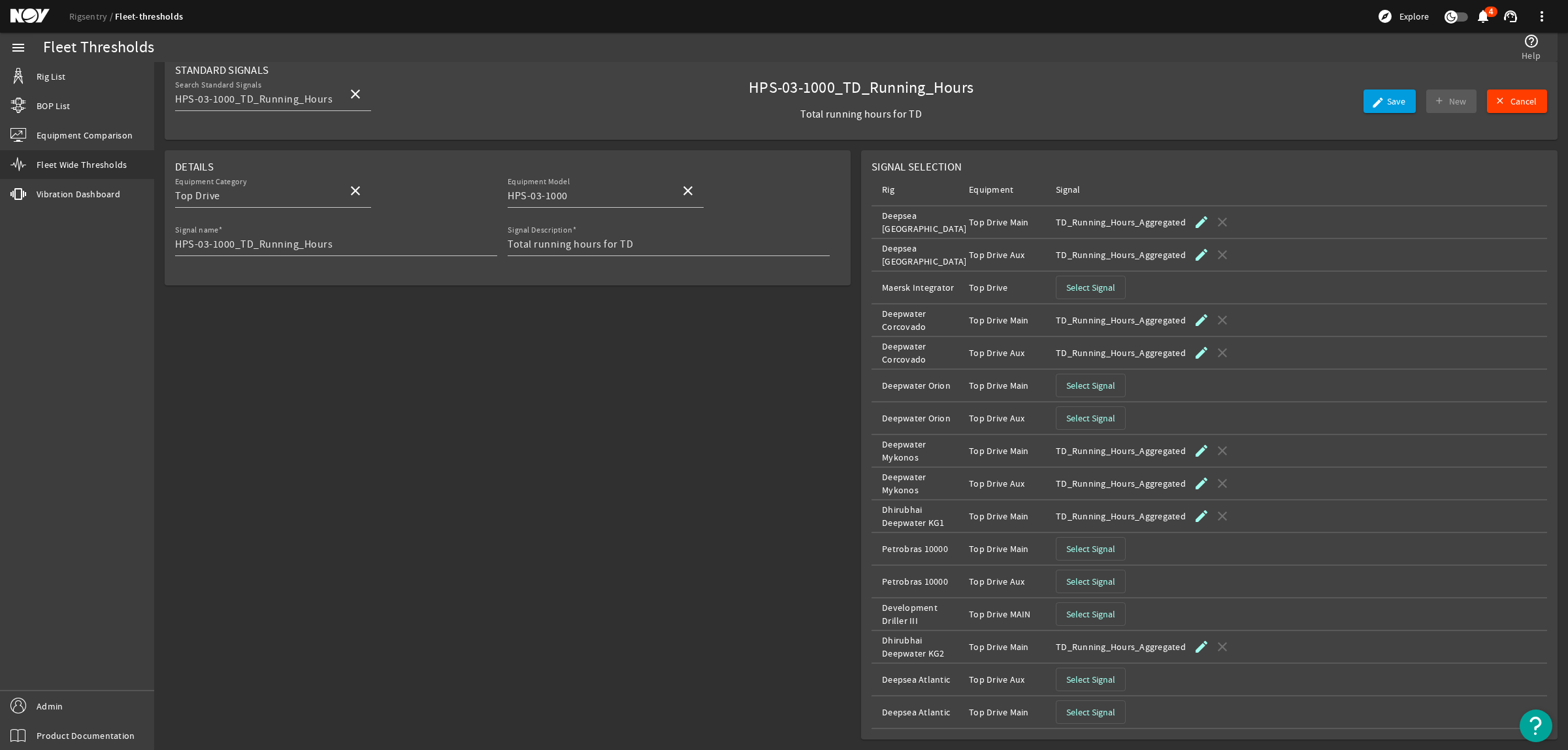
click at [1108, 616] on span "Select Signal" at bounding box center [1090, 614] width 49 height 13
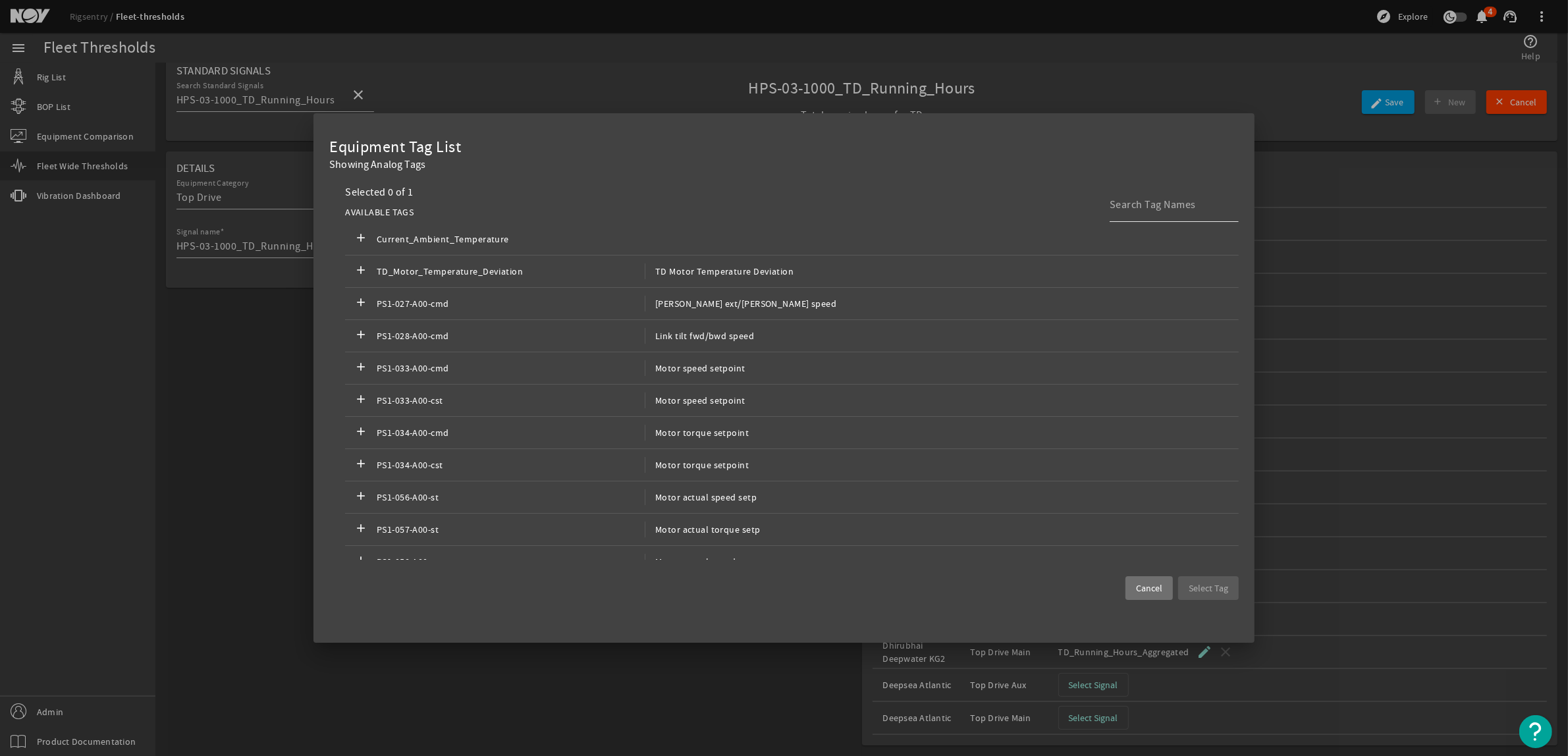
click at [1142, 219] on div at bounding box center [1170, 205] width 119 height 34
click at [1144, 206] on input at bounding box center [1170, 205] width 119 height 16
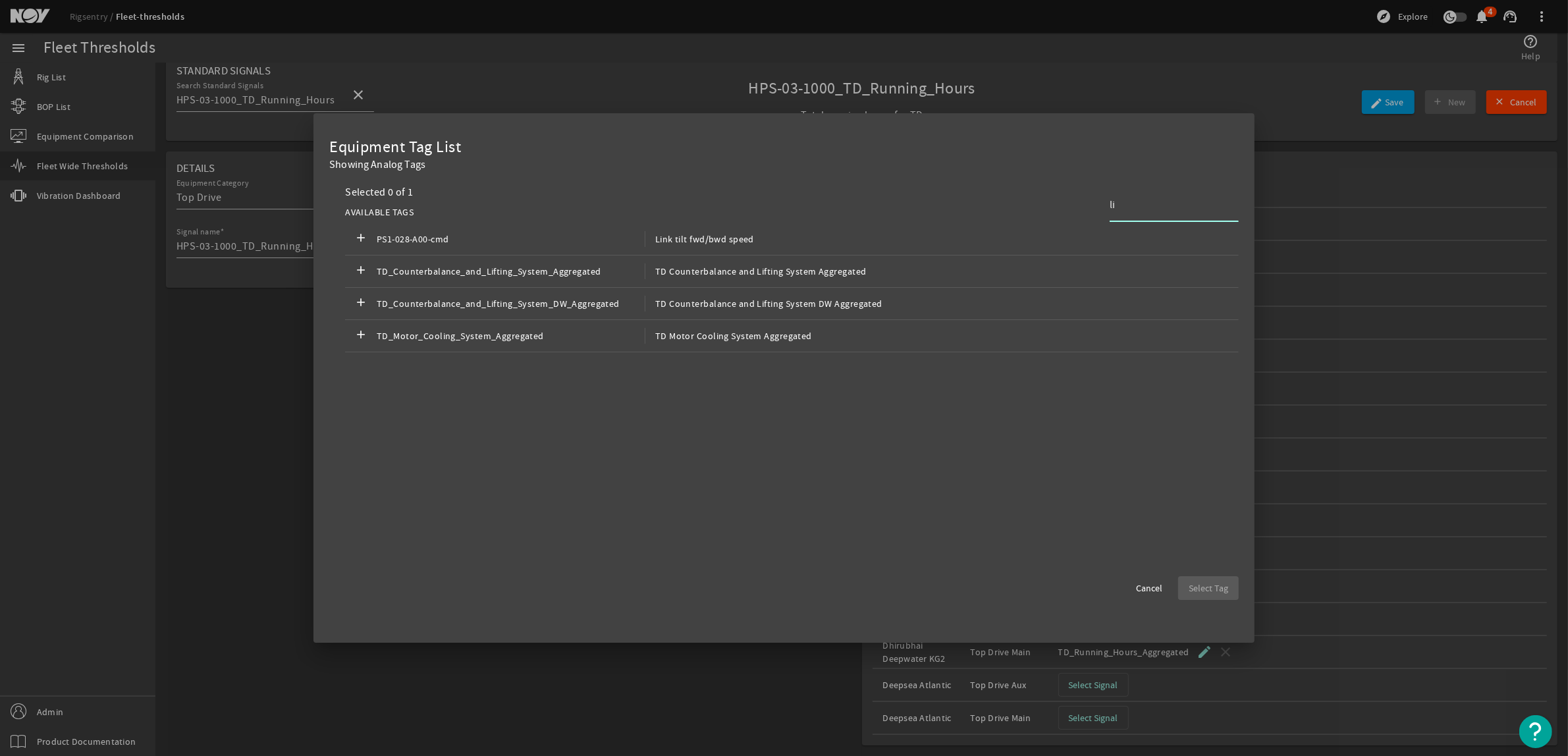
type input "l"
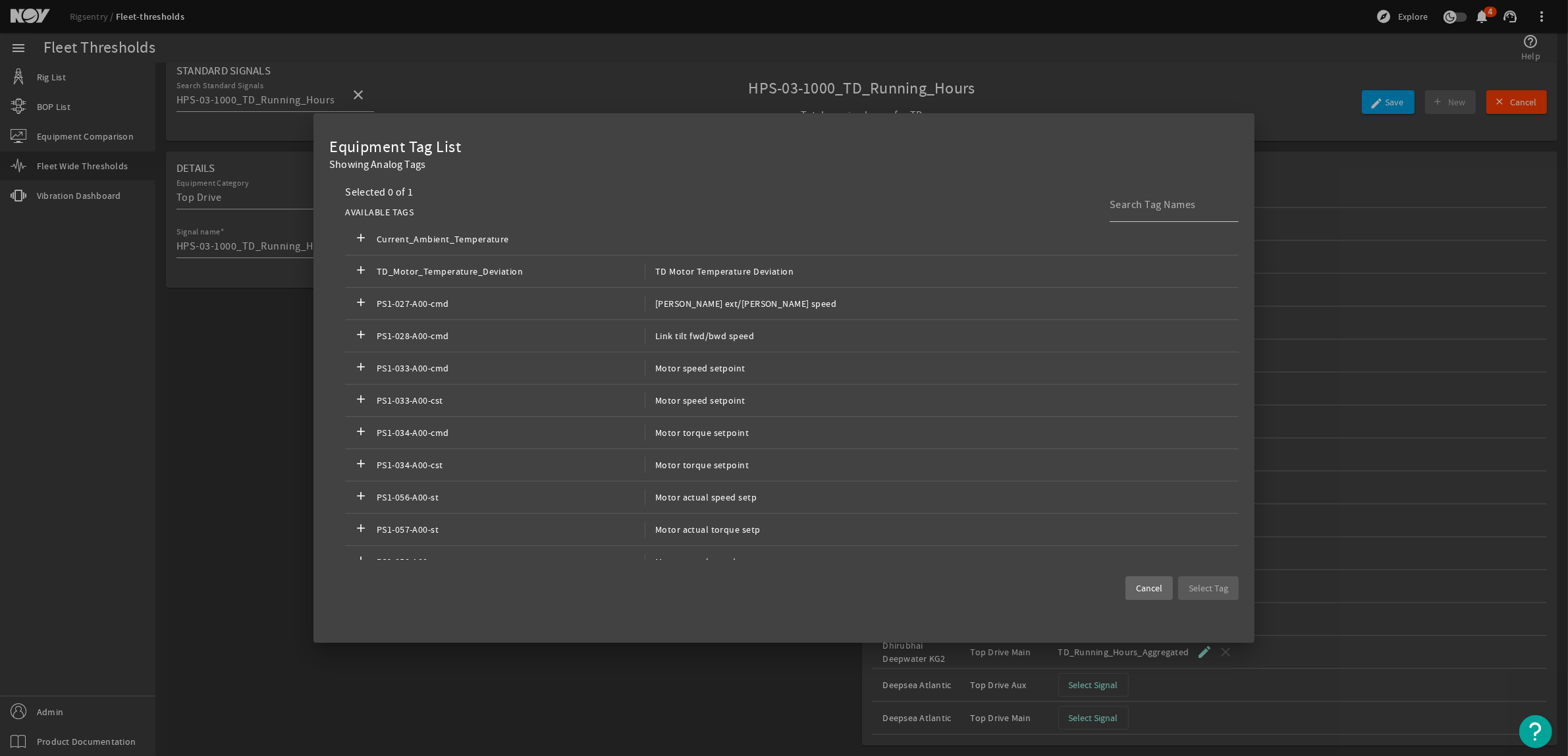
click at [1160, 599] on span at bounding box center [1149, 588] width 47 height 32
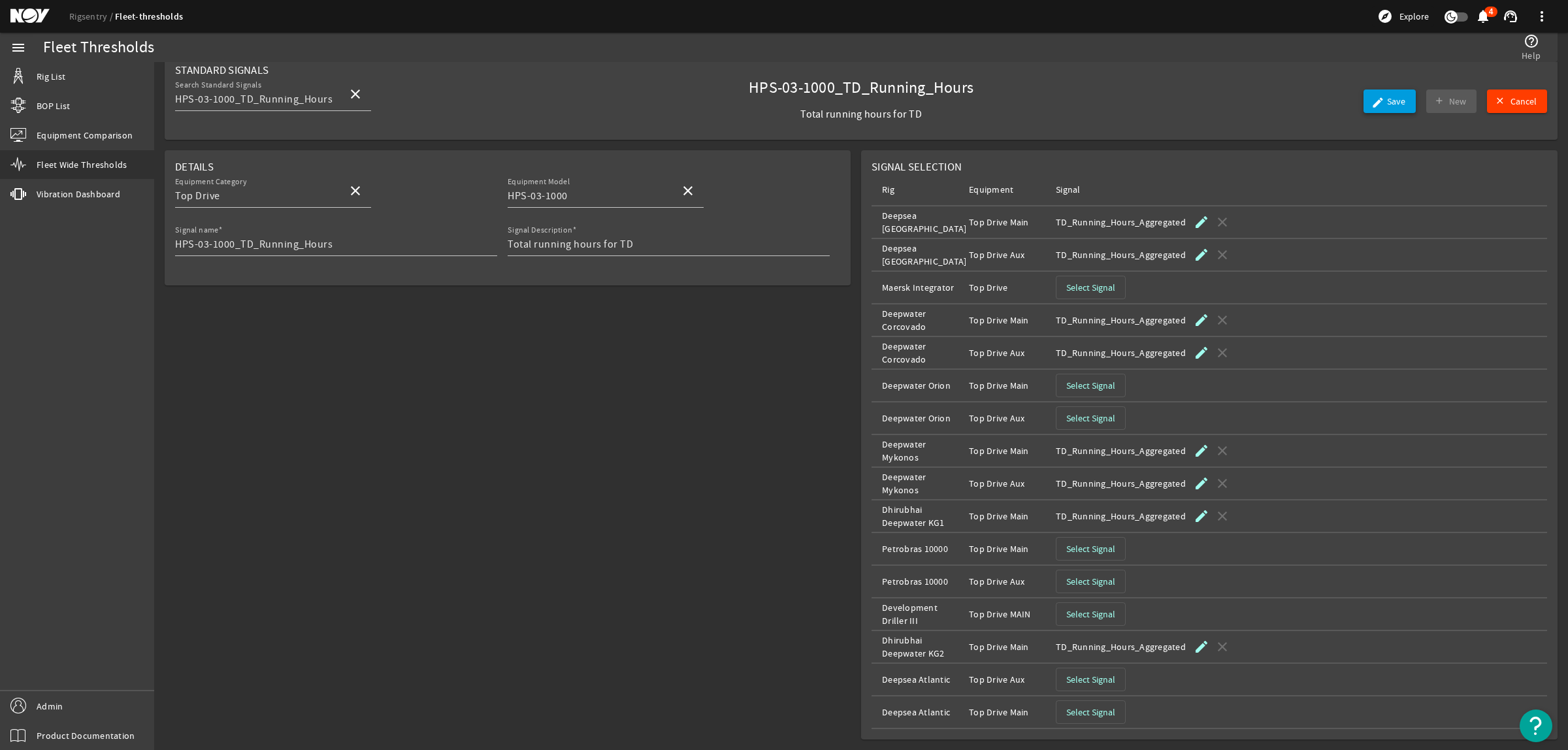
click at [1371, 106] on mat-icon "edit" at bounding box center [1376, 100] width 10 height 10
